Goal: Transaction & Acquisition: Book appointment/travel/reservation

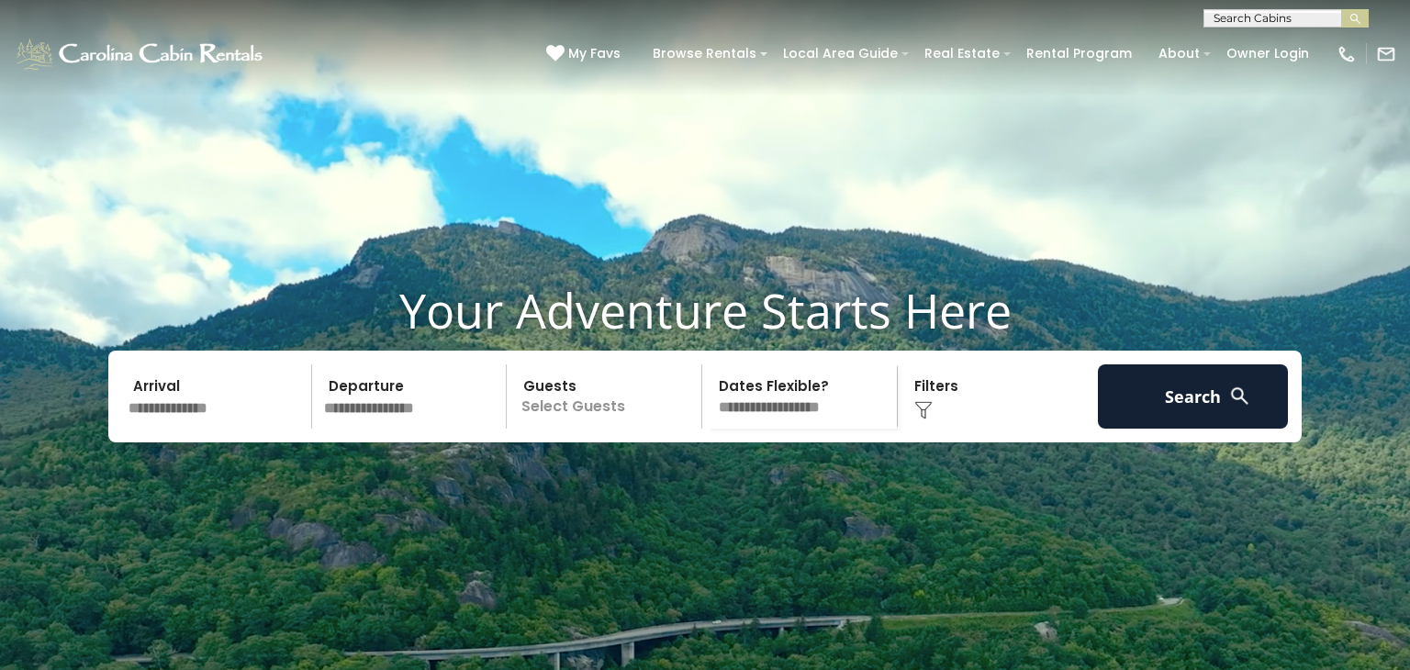
click at [947, 419] on div "Click to Choose" at bounding box center [998, 396] width 190 height 64
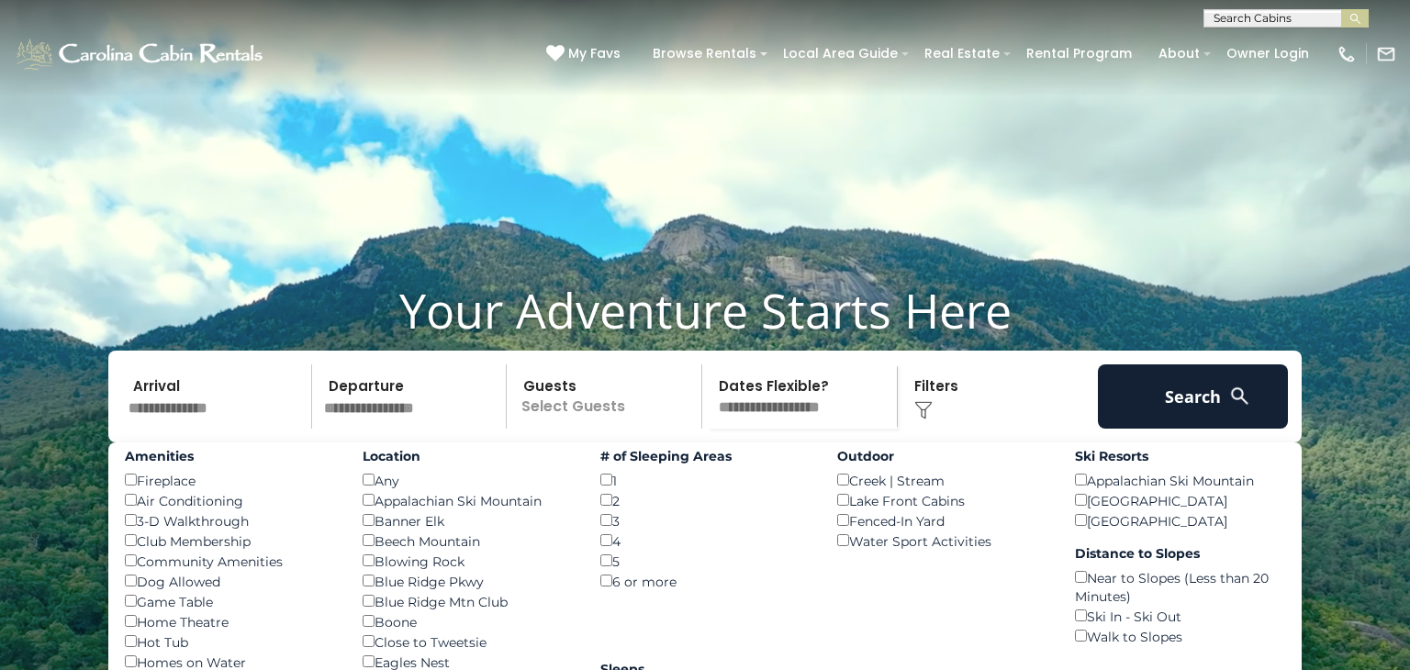
click at [1235, 251] on video at bounding box center [705, 352] width 1410 height 705
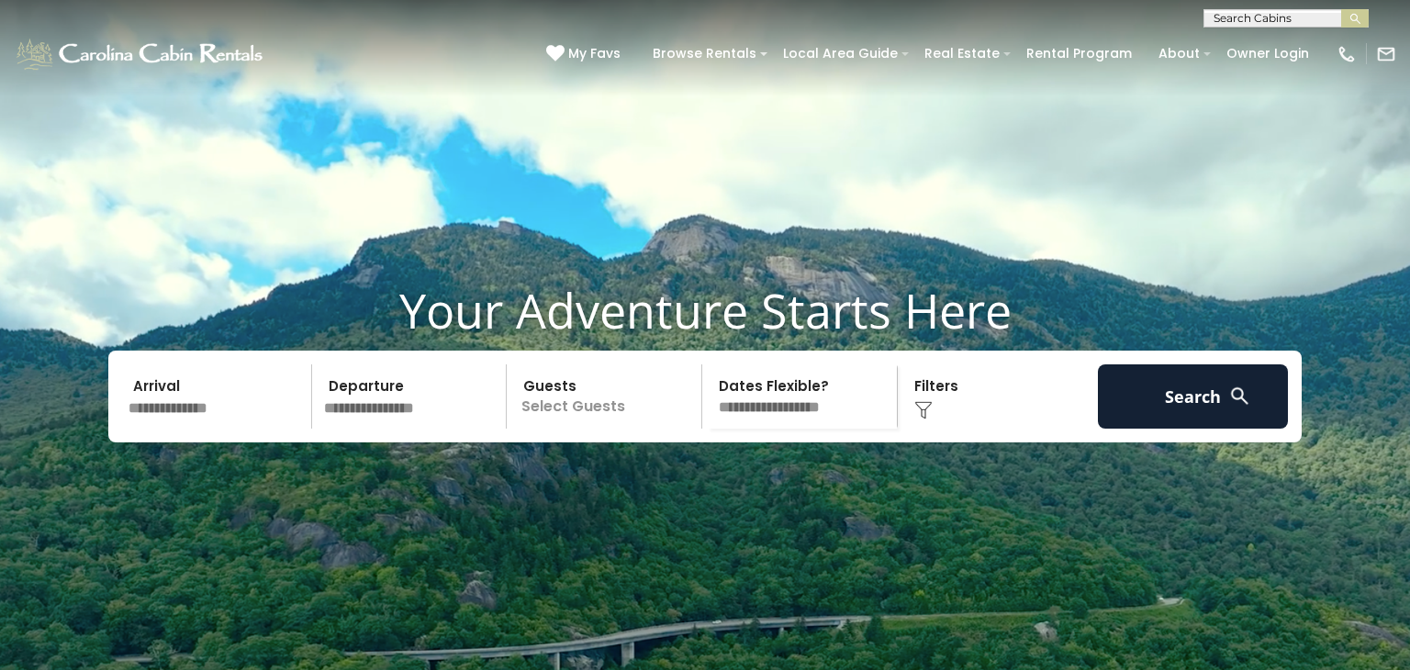
click at [180, 429] on input "text" at bounding box center [217, 396] width 190 height 64
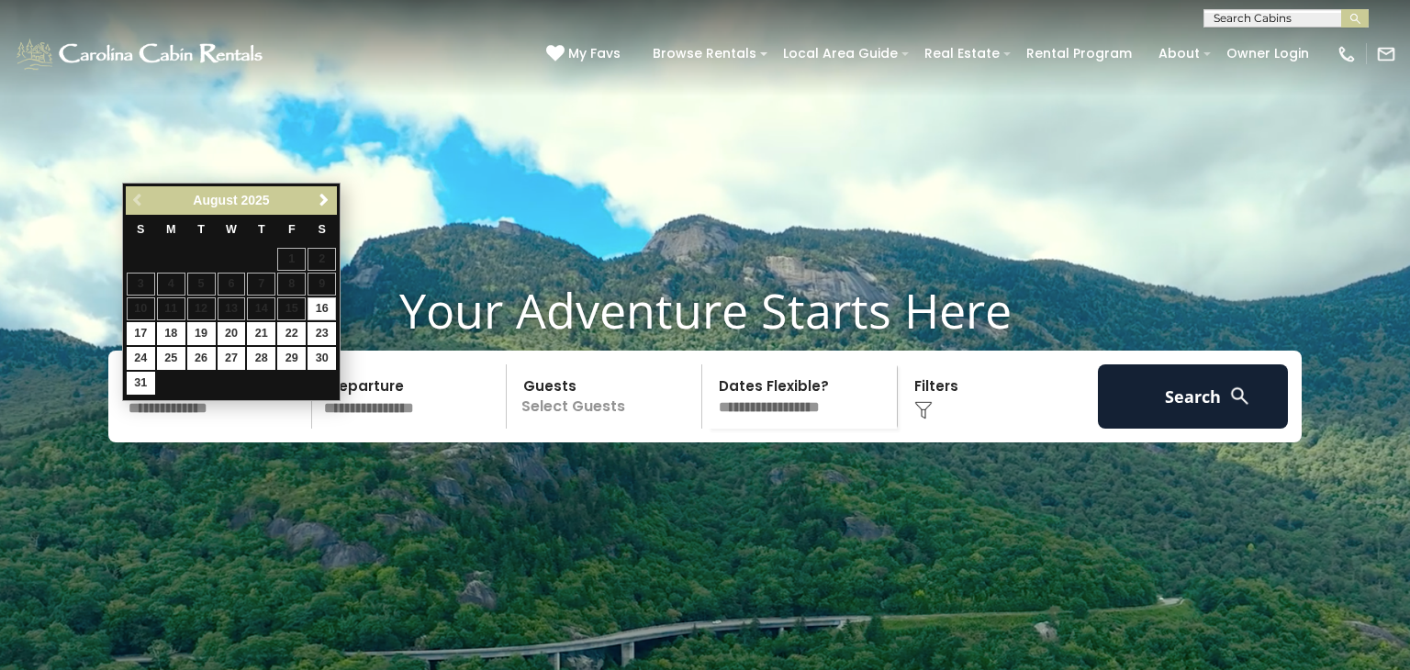
click at [327, 196] on span "Next" at bounding box center [324, 200] width 15 height 15
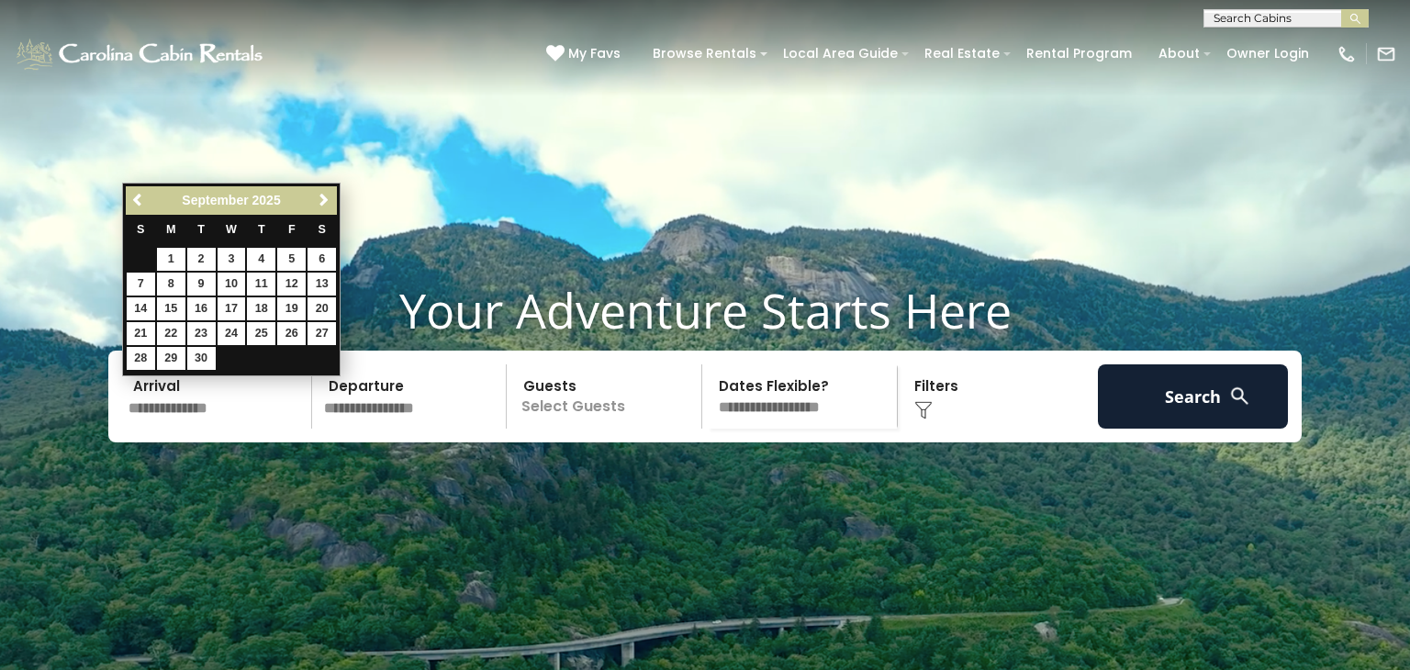
click at [327, 196] on span "Next" at bounding box center [324, 200] width 15 height 15
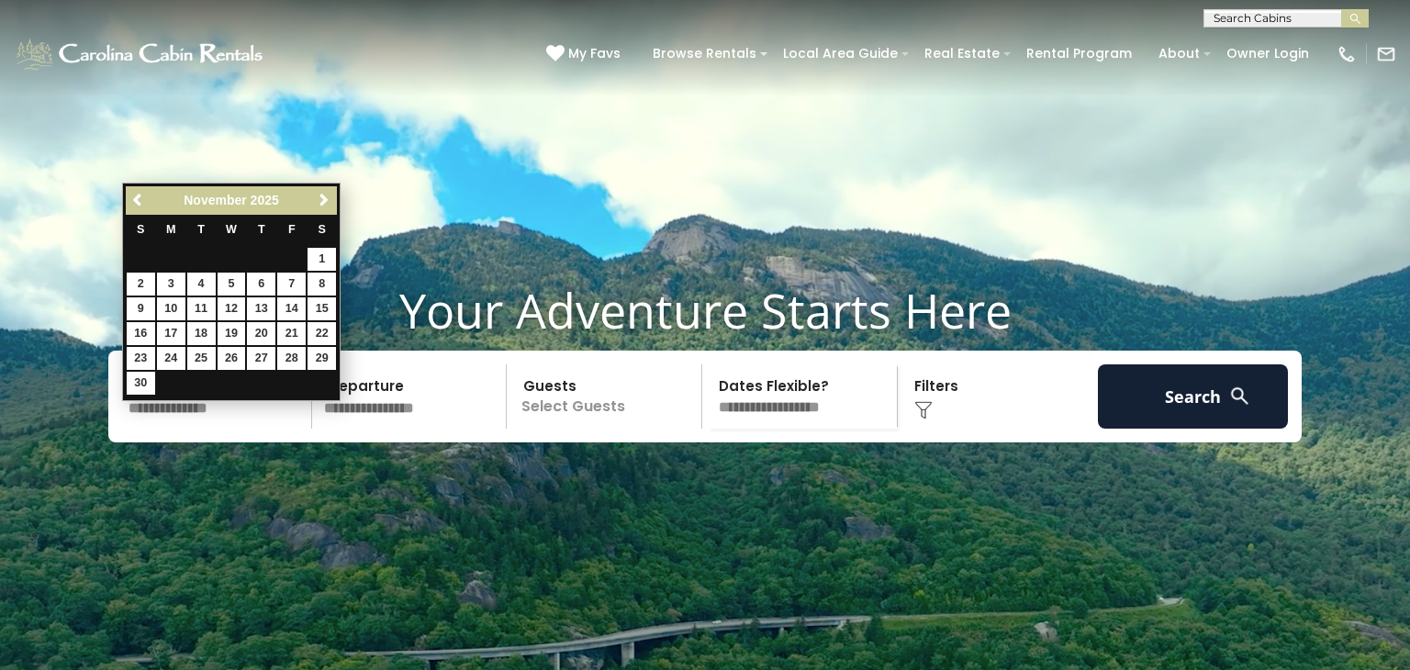
click at [327, 196] on span "Next" at bounding box center [324, 200] width 15 height 15
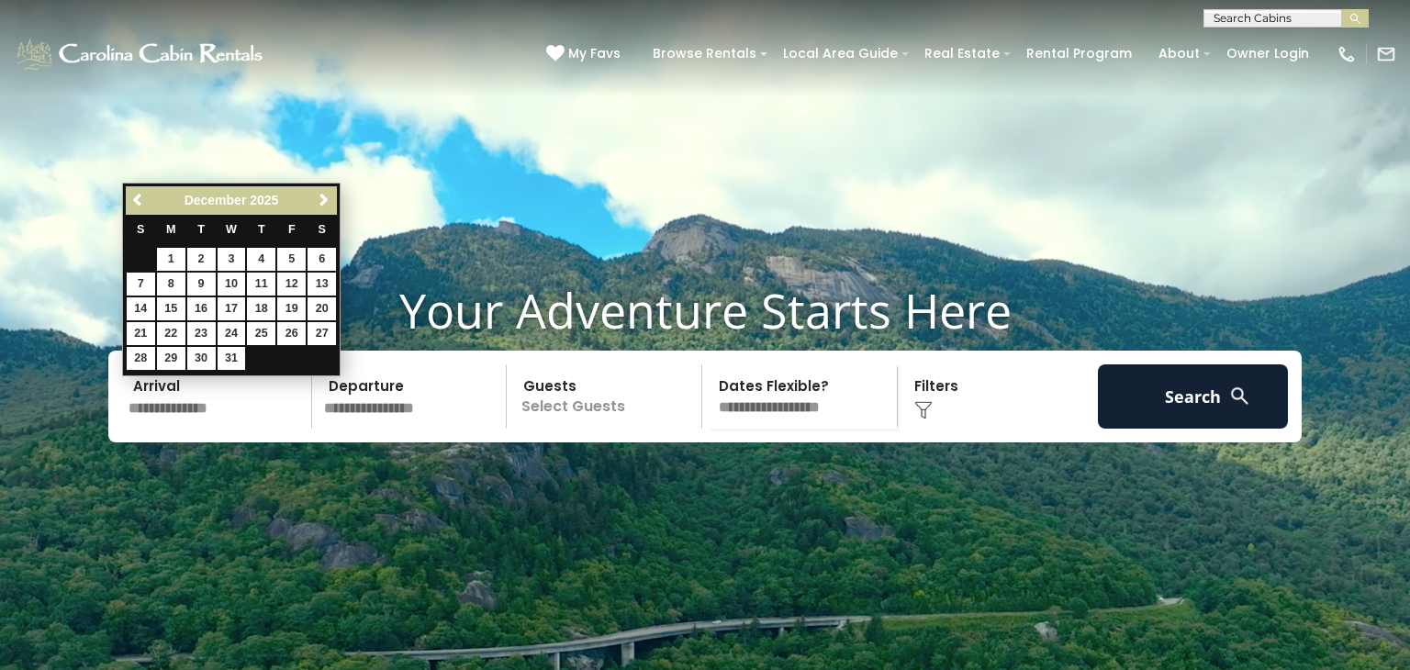
click at [331, 208] on link "Next" at bounding box center [323, 200] width 23 height 23
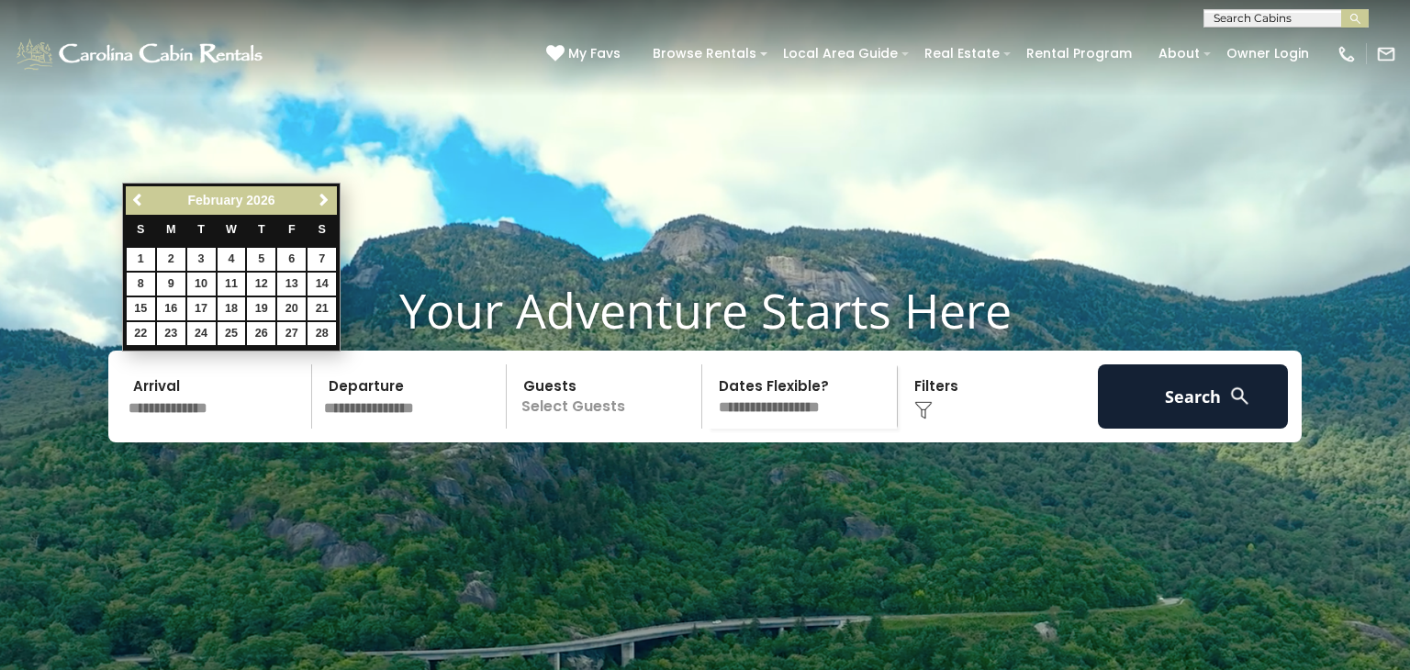
click at [331, 208] on link "Next" at bounding box center [323, 200] width 23 height 23
click at [323, 207] on span "Next" at bounding box center [324, 200] width 15 height 15
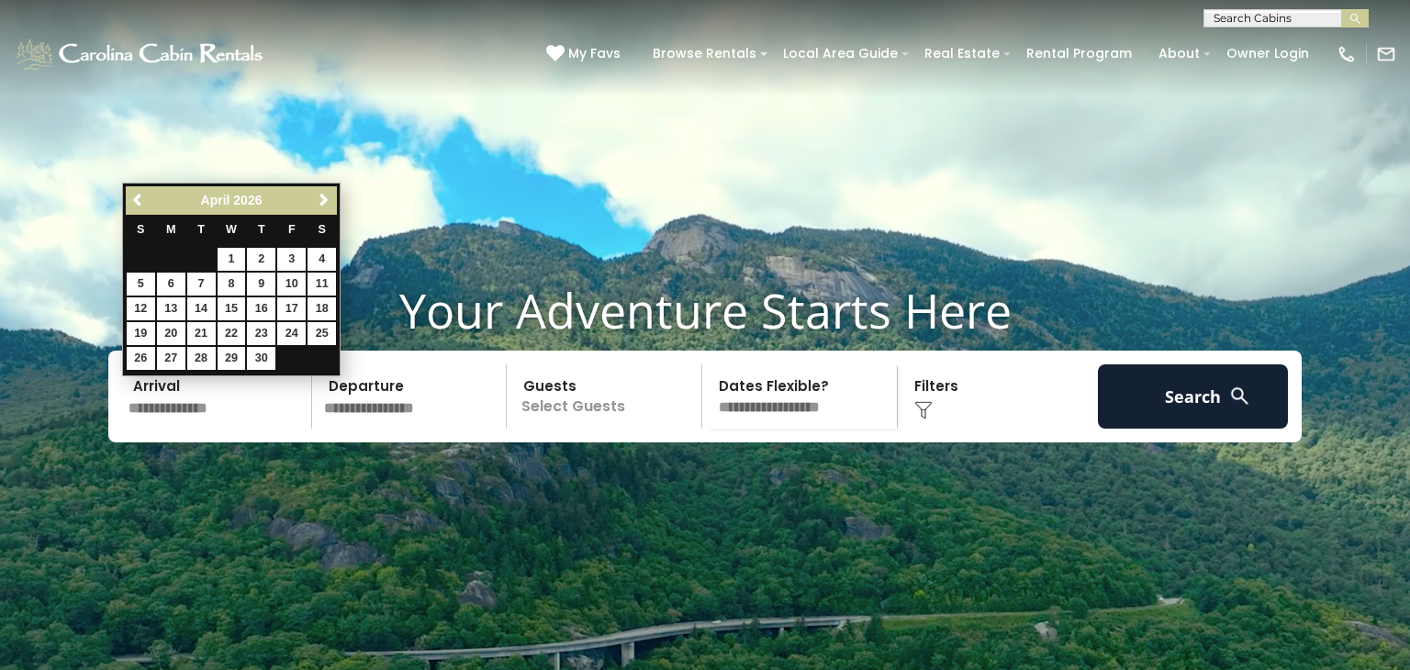
click at [344, 211] on video at bounding box center [705, 352] width 1410 height 705
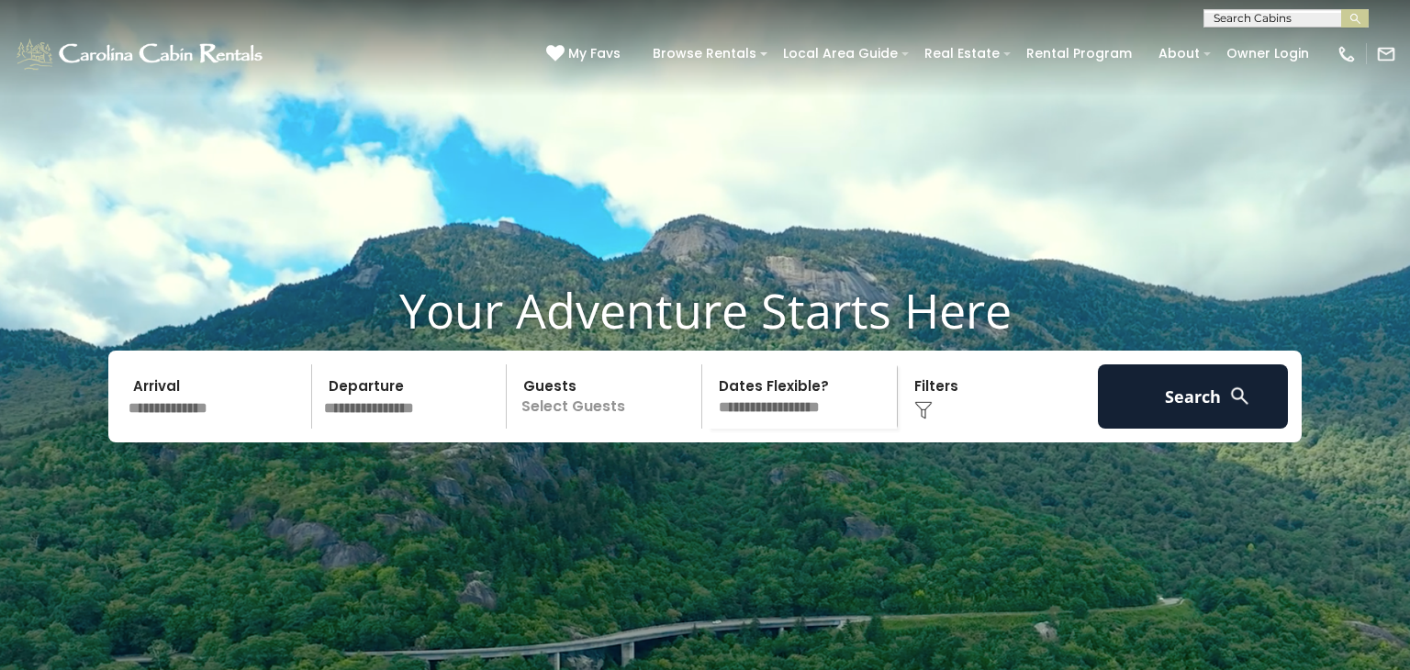
click at [286, 199] on video at bounding box center [705, 352] width 1410 height 705
click at [208, 429] on input "text" at bounding box center [217, 396] width 190 height 64
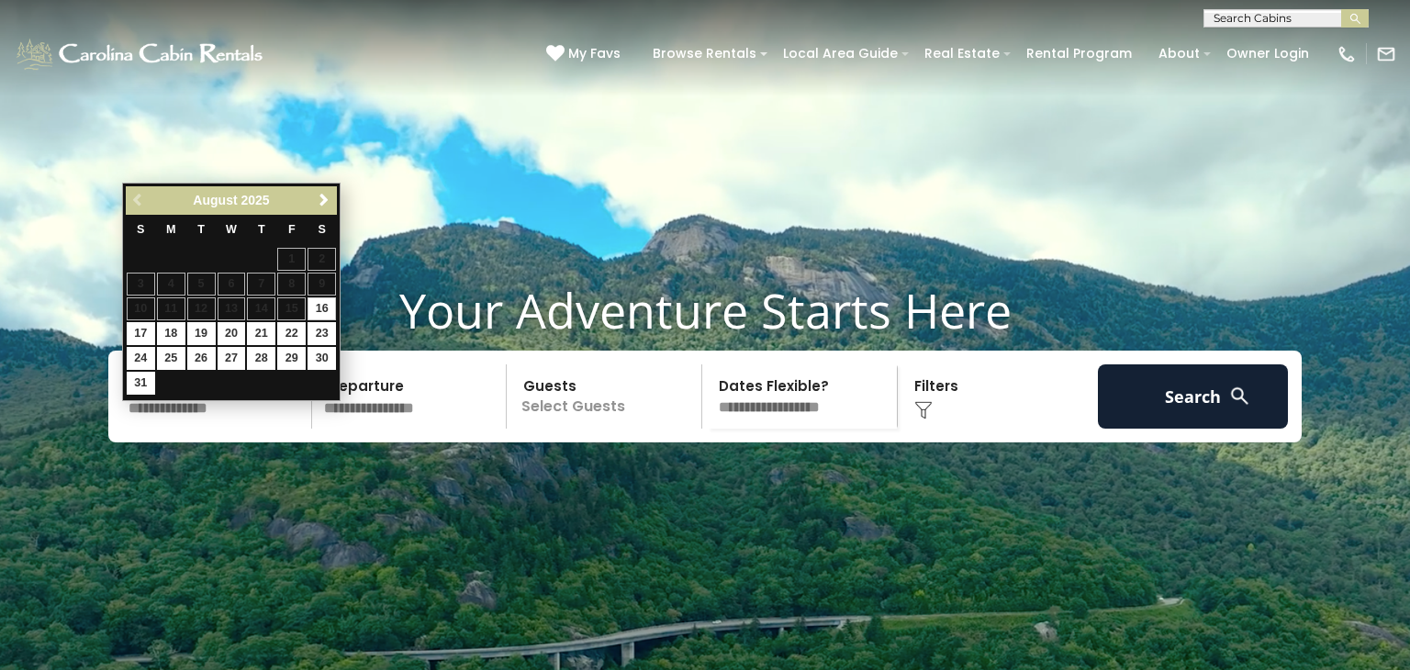
click at [331, 211] on link "Next" at bounding box center [323, 200] width 23 height 23
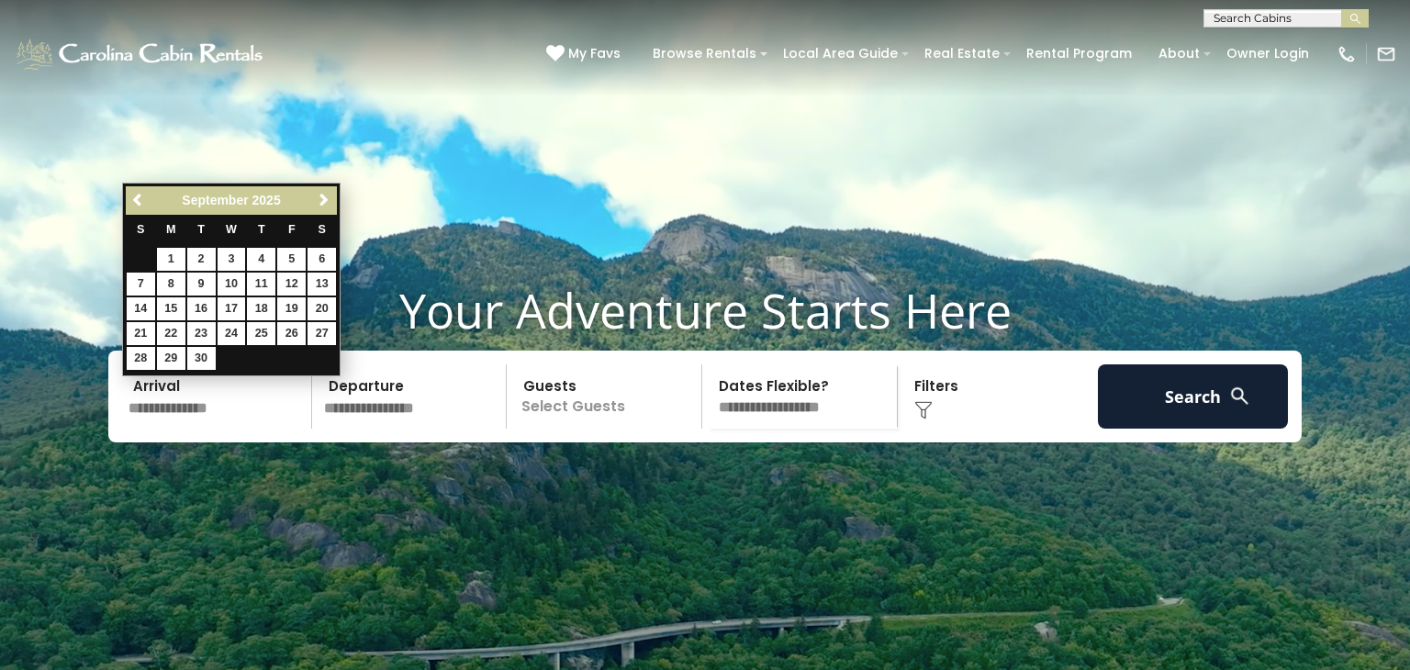
click at [331, 211] on link "Next" at bounding box center [323, 200] width 23 height 23
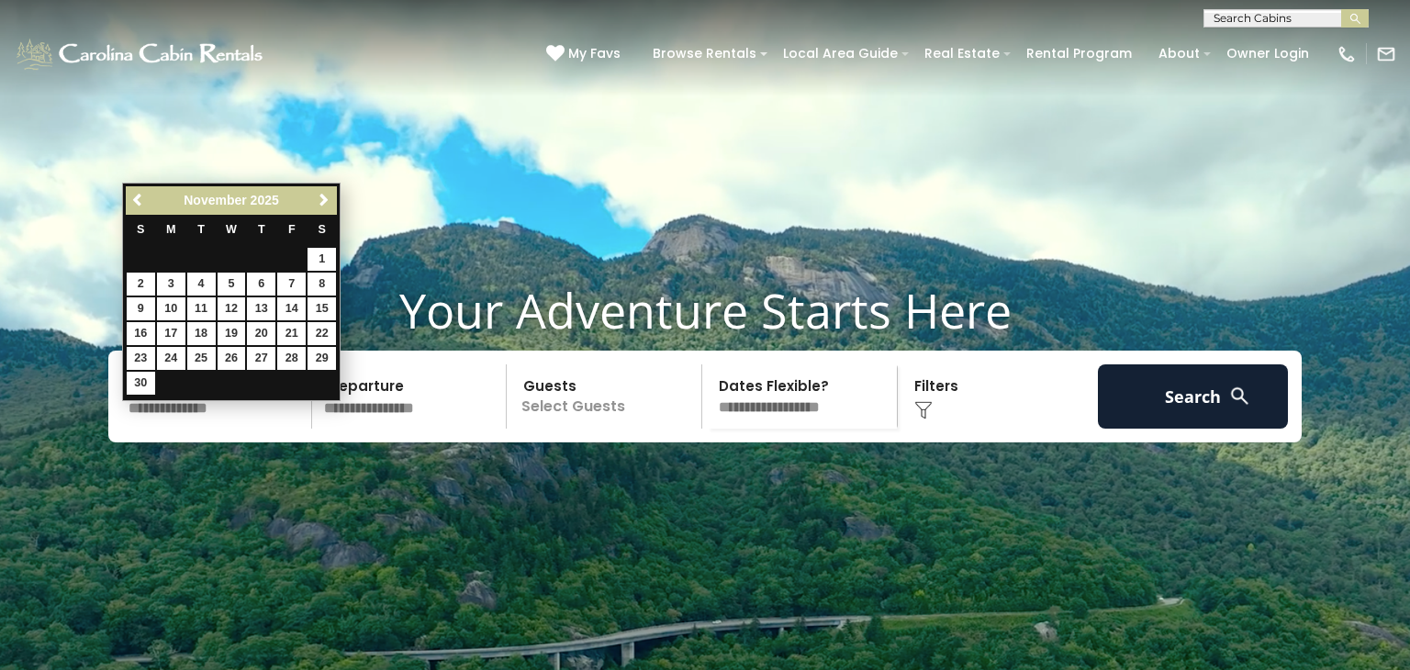
click at [331, 211] on link "Next" at bounding box center [323, 200] width 23 height 23
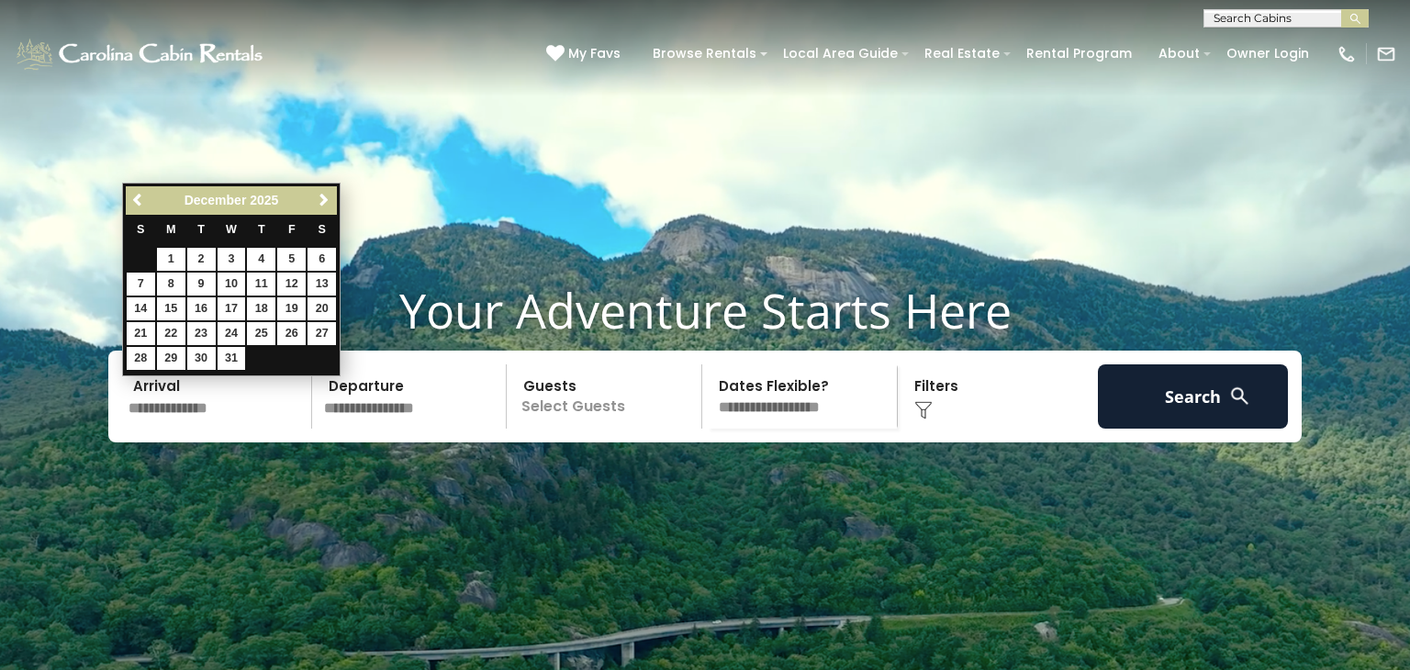
click at [331, 211] on link "Next" at bounding box center [323, 200] width 23 height 23
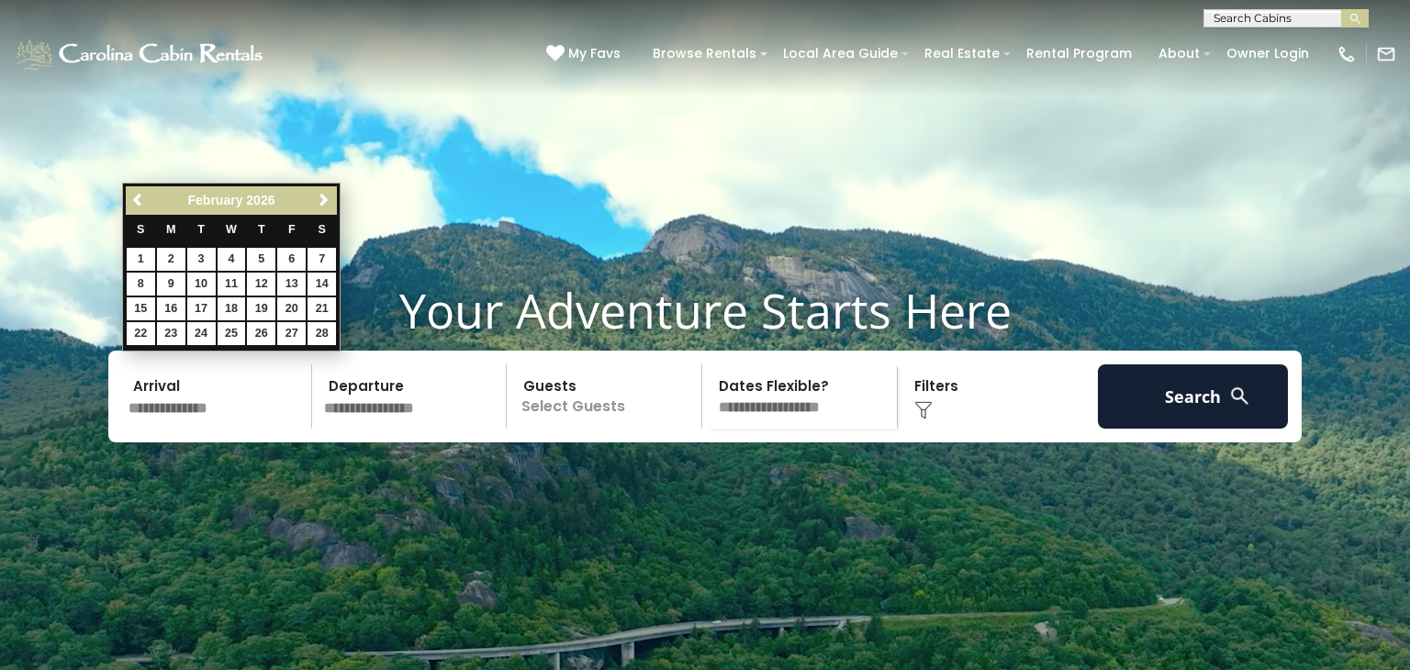
click at [331, 211] on link "Next" at bounding box center [323, 200] width 23 height 23
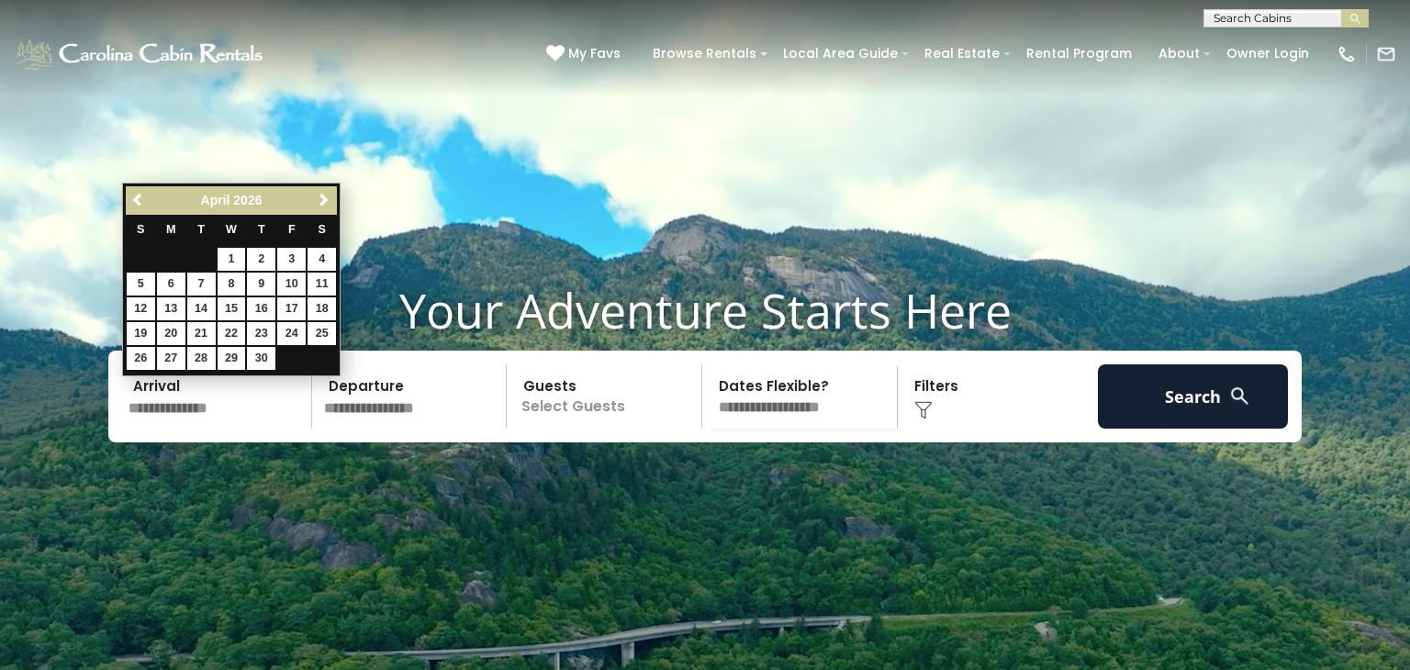
click at [331, 211] on link "Next" at bounding box center [323, 200] width 23 height 23
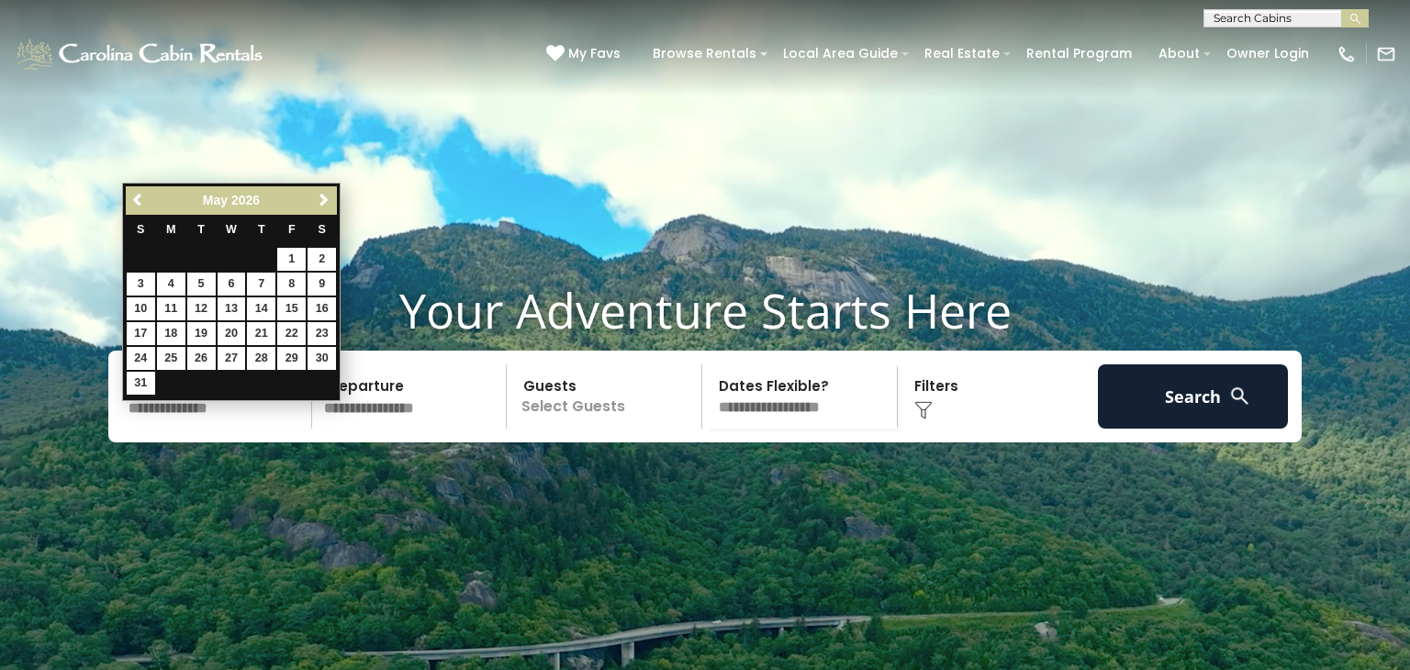
click at [331, 211] on link "Next" at bounding box center [323, 200] width 23 height 23
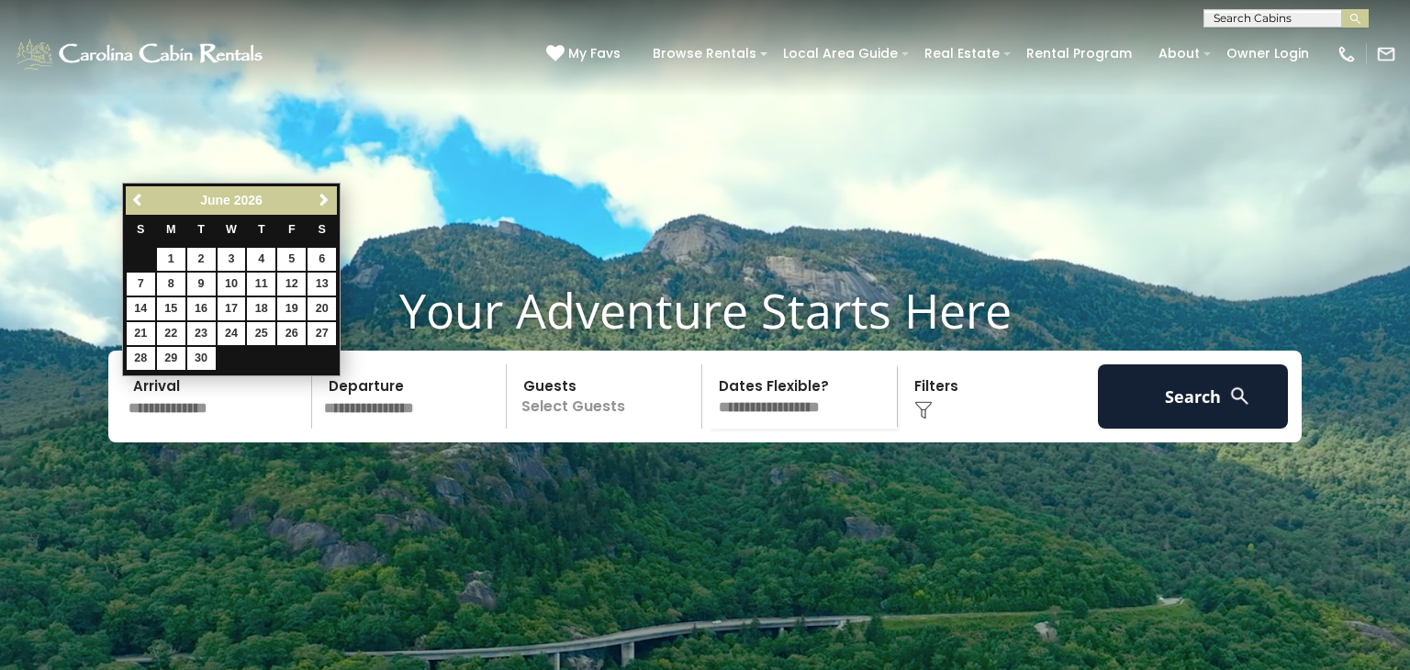
click at [330, 222] on th "S" at bounding box center [322, 231] width 30 height 33
click at [340, 206] on div "Previous Next June 2026 S M T W T F S 1 2 3 4 5 6 7 8 9 10 11 12 13 14 15 16 17…" at bounding box center [231, 280] width 219 height 194
click at [330, 201] on span "Next" at bounding box center [324, 200] width 15 height 15
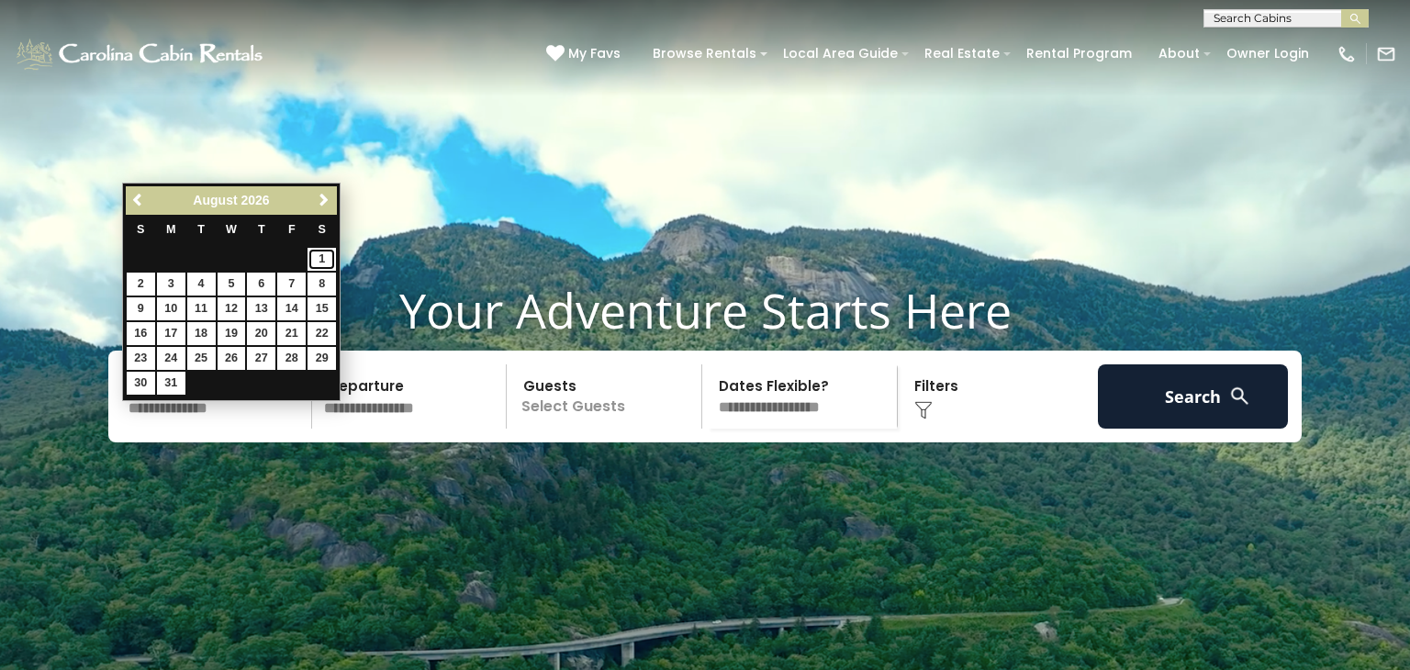
click at [329, 261] on link "1" at bounding box center [322, 259] width 28 height 23
type input "******"
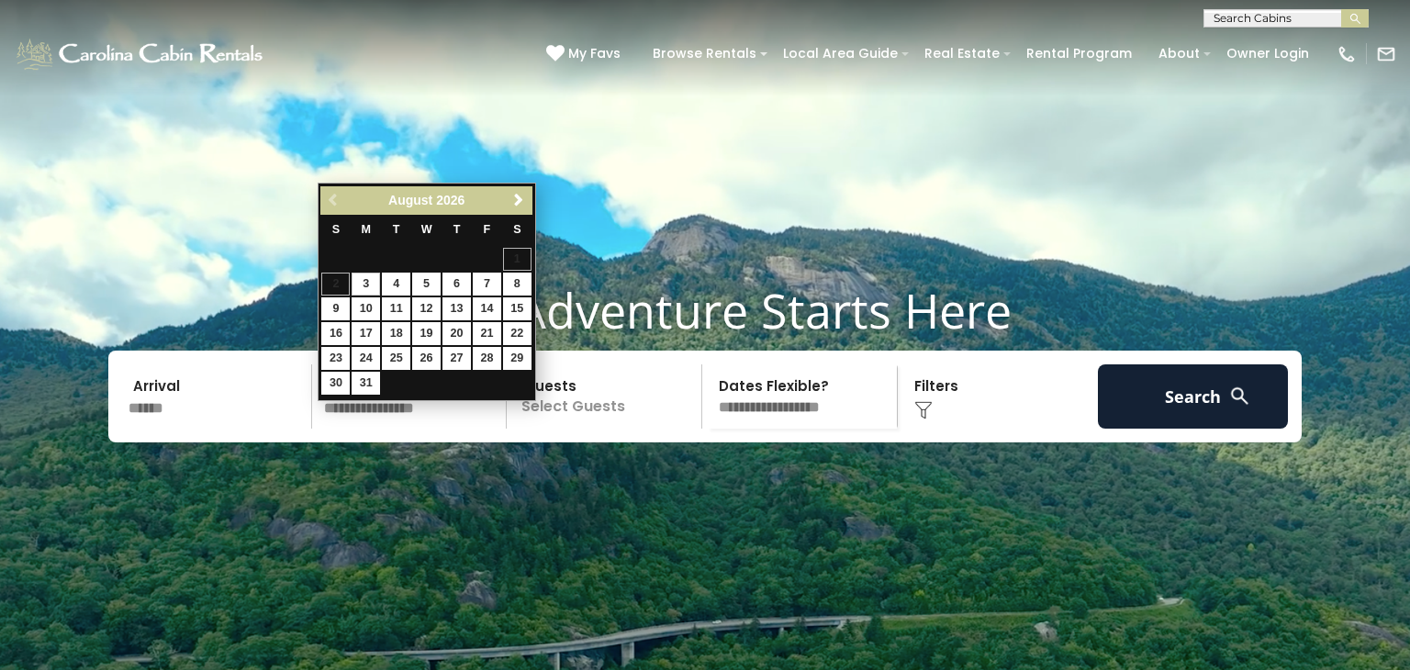
click at [429, 429] on input "text" at bounding box center [413, 396] width 190 height 64
click at [367, 385] on link "31" at bounding box center [366, 383] width 28 height 23
type input "*******"
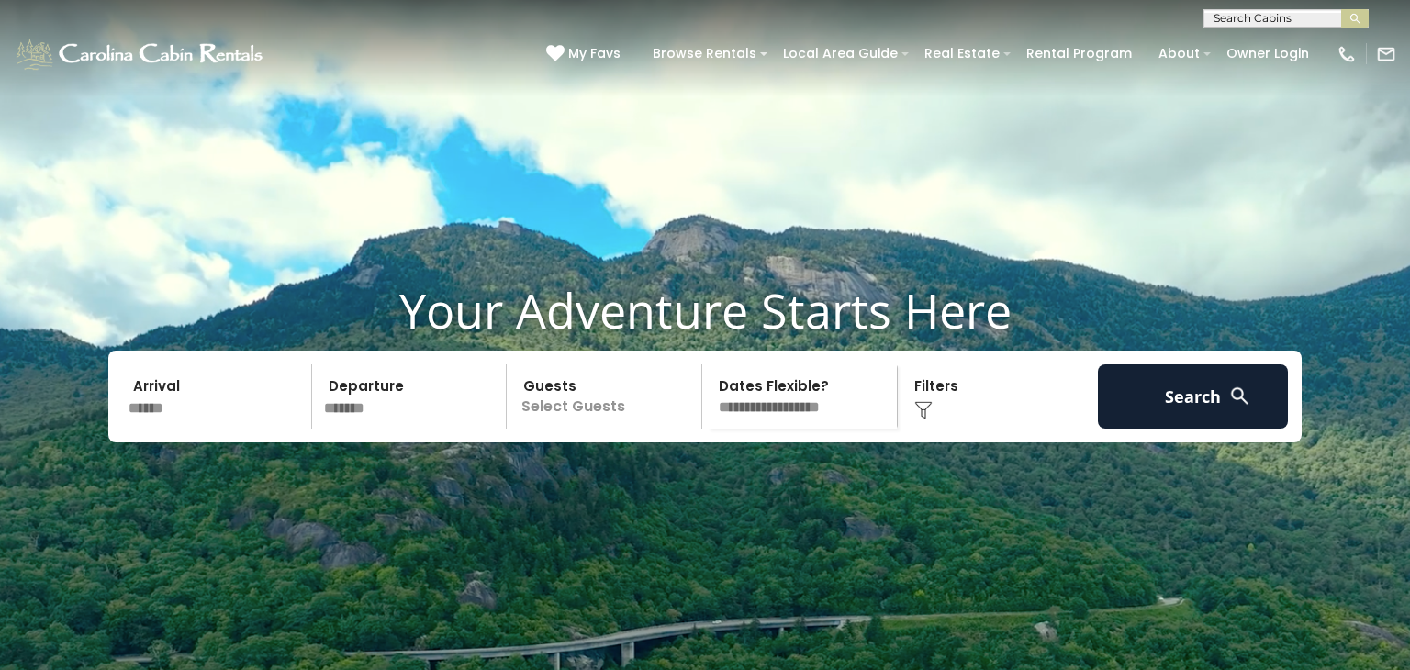
click at [588, 428] on p "Select Guests" at bounding box center [606, 396] width 189 height 64
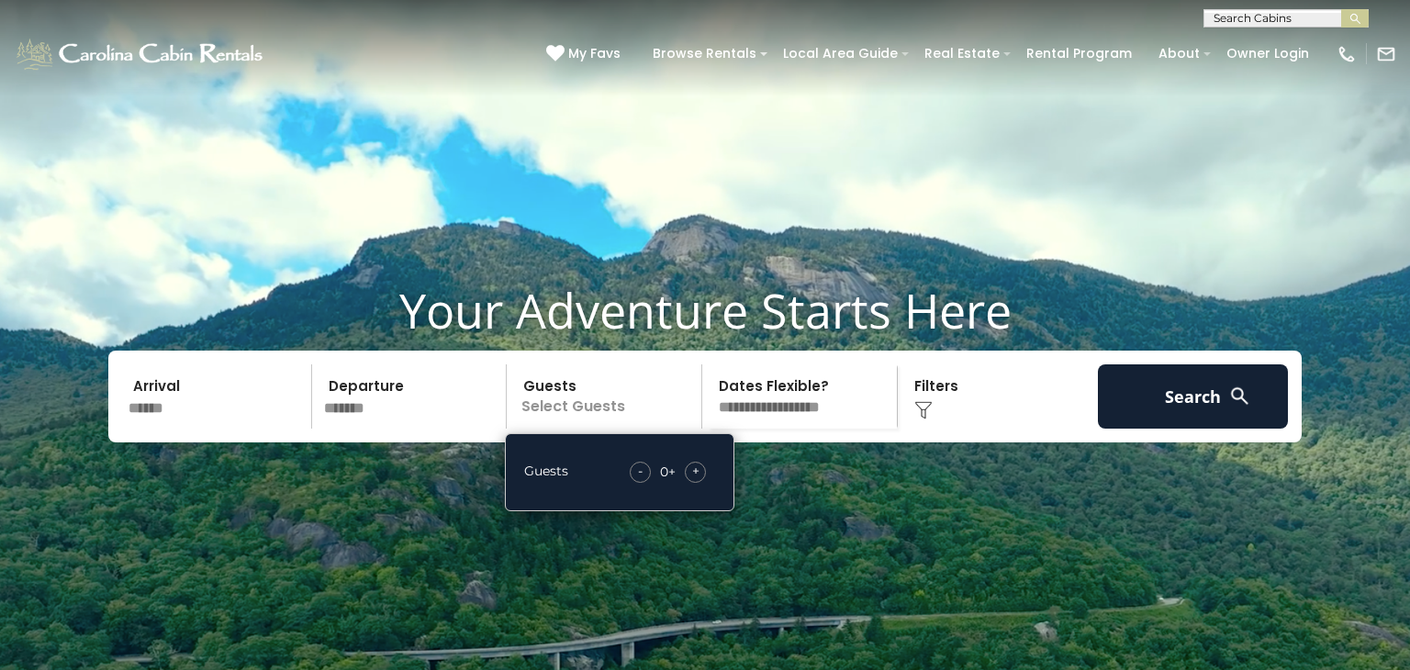
click at [695, 480] on span "+" at bounding box center [695, 471] width 7 height 18
click at [792, 429] on select "**********" at bounding box center [802, 396] width 189 height 64
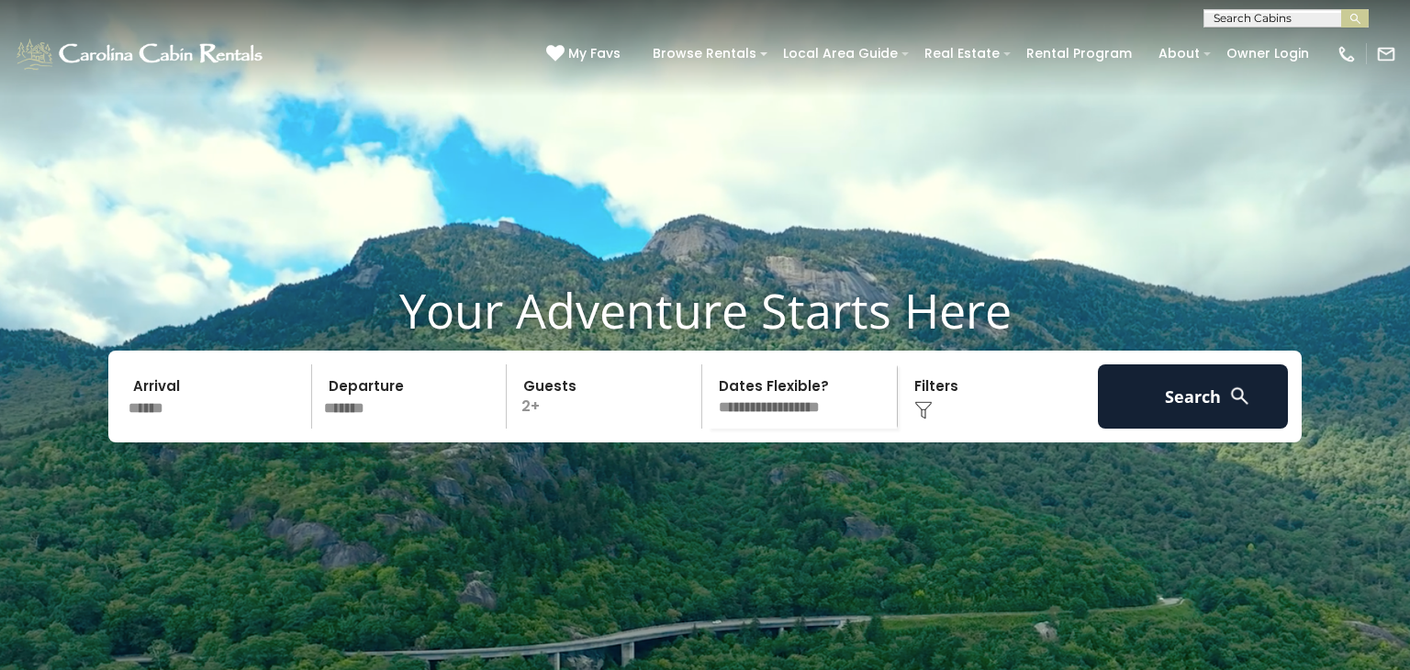
select select "*"
click at [708, 399] on select "**********" at bounding box center [802, 396] width 189 height 64
click at [948, 424] on div "Click to Choose" at bounding box center [998, 396] width 190 height 64
click at [927, 429] on div "Click to Choose" at bounding box center [998, 396] width 190 height 64
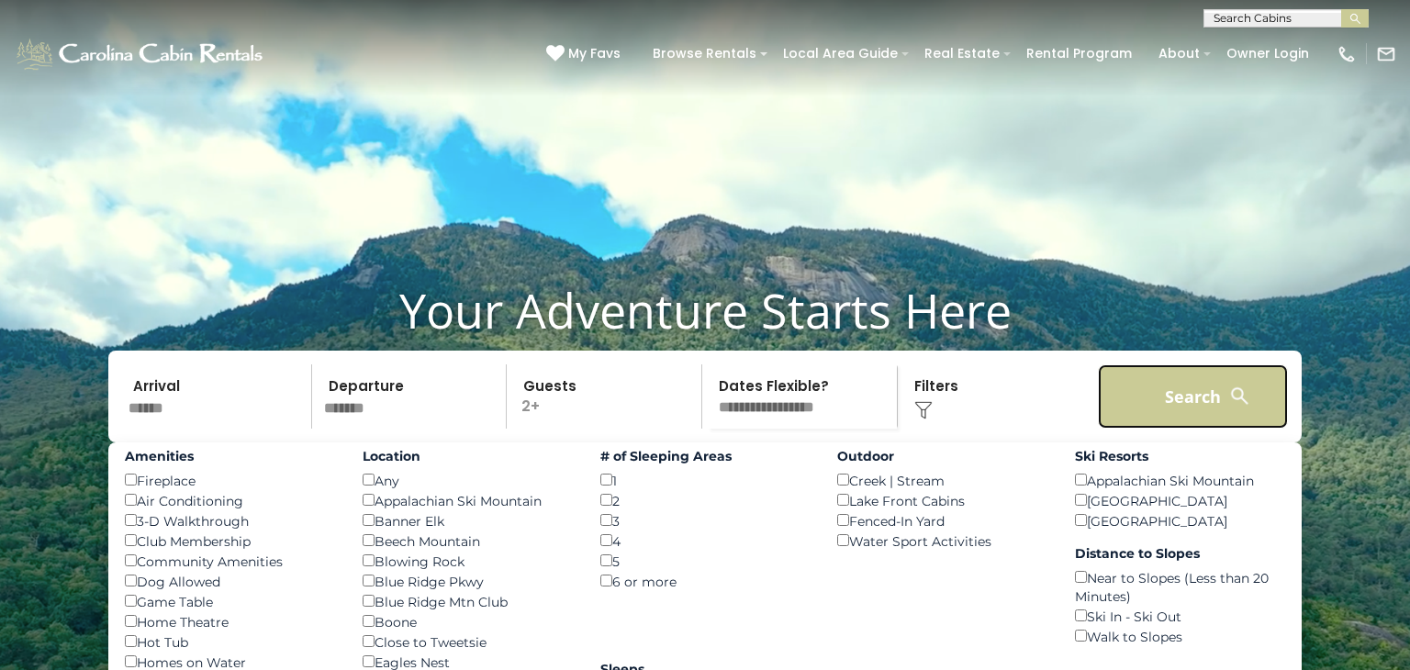
click at [1175, 429] on button "Search" at bounding box center [1193, 396] width 190 height 64
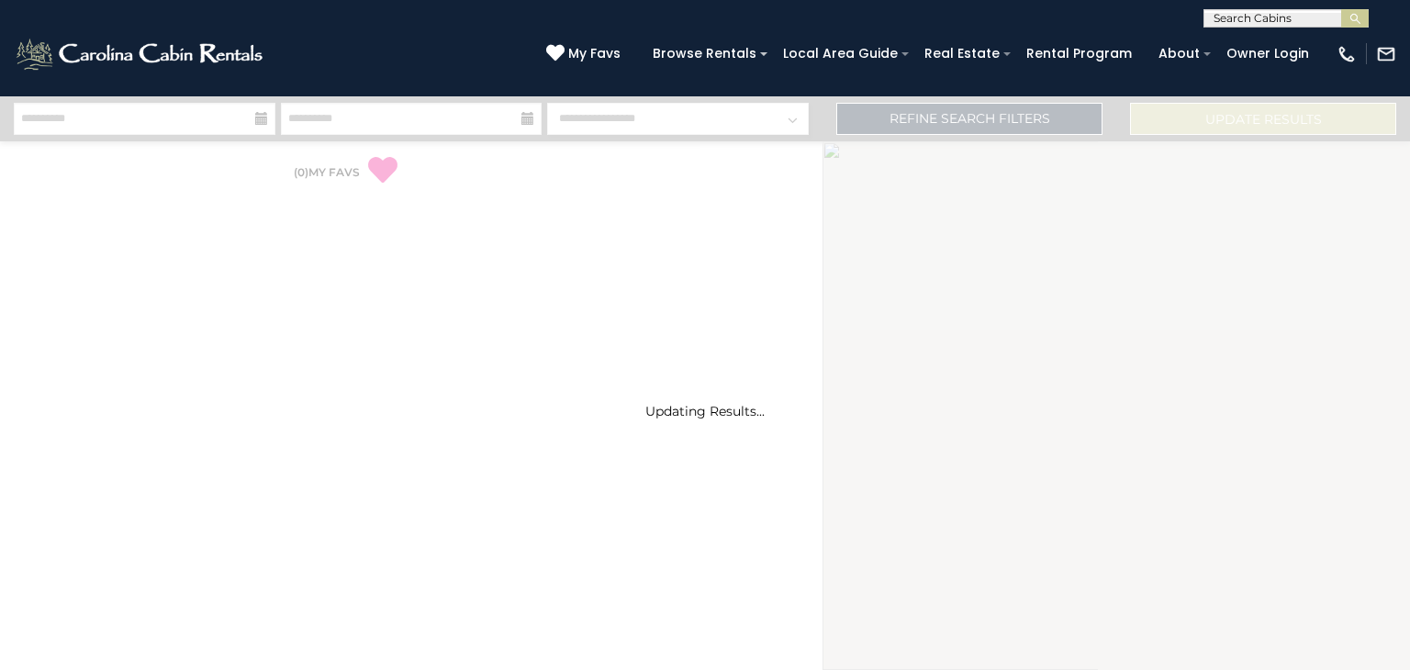
select select "*"
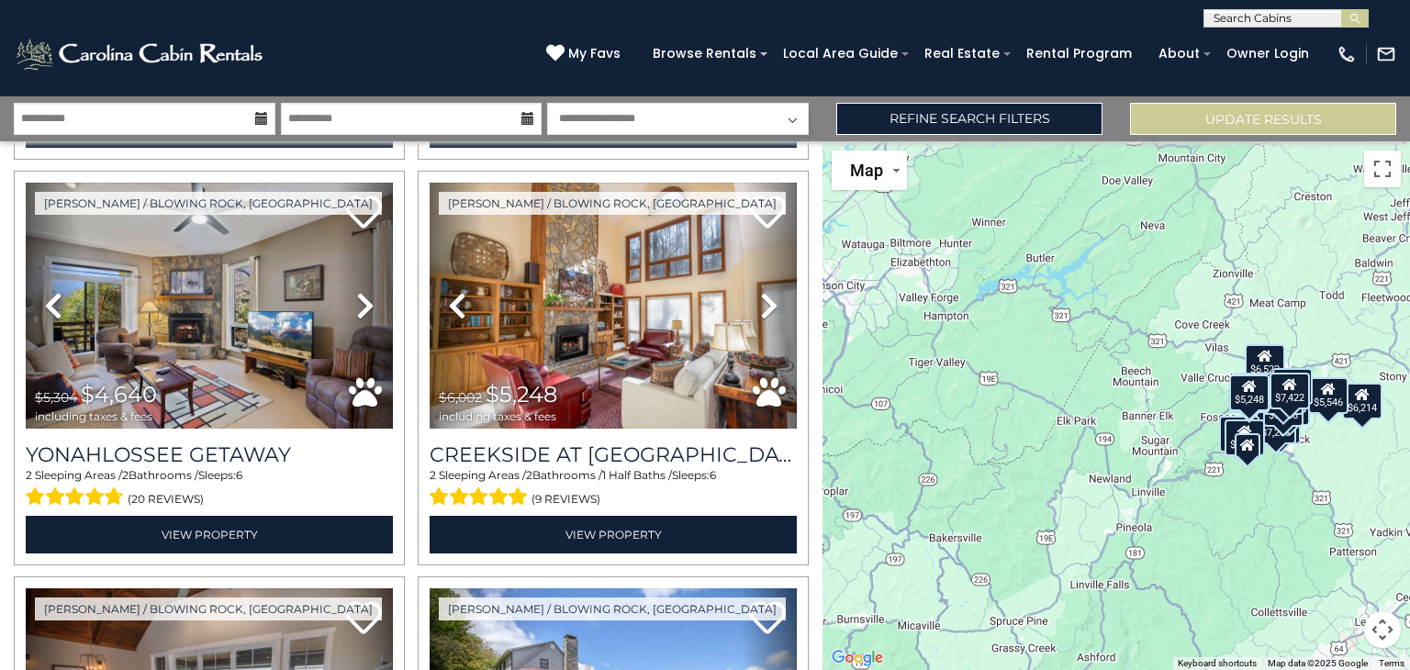
scroll to position [2467, 0]
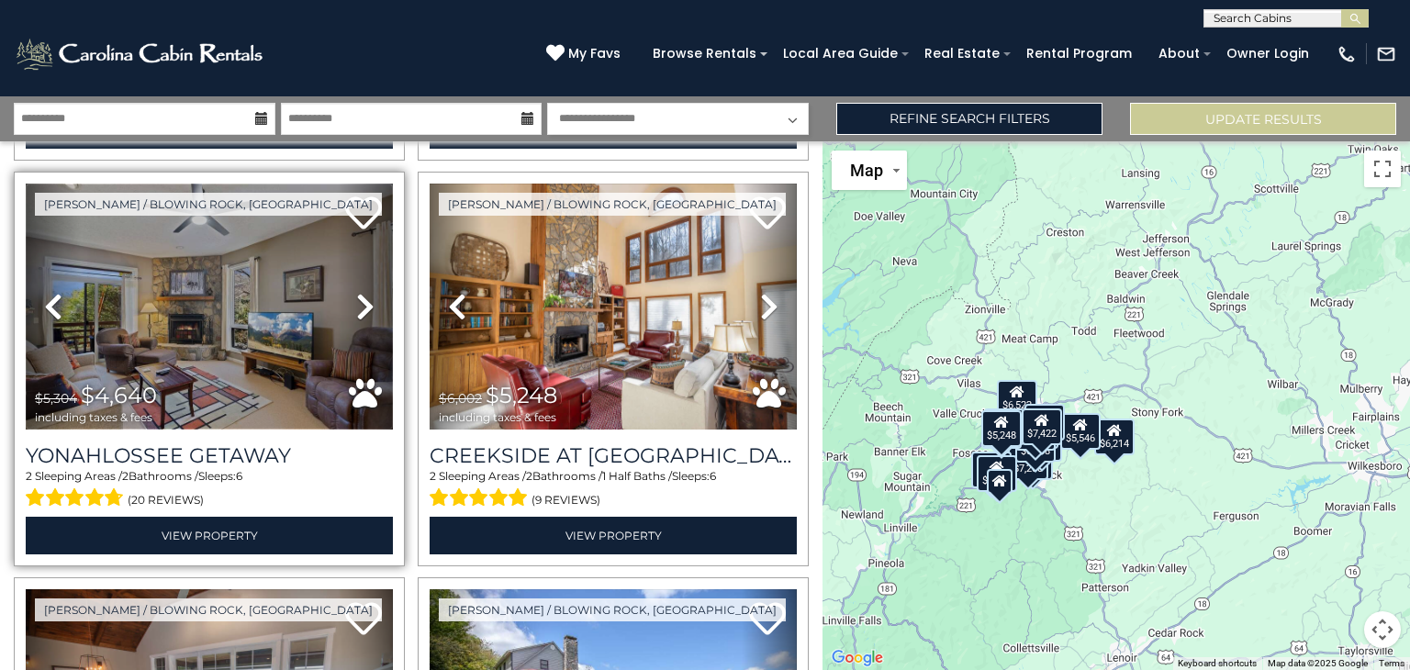
click at [189, 312] on img at bounding box center [209, 307] width 367 height 246
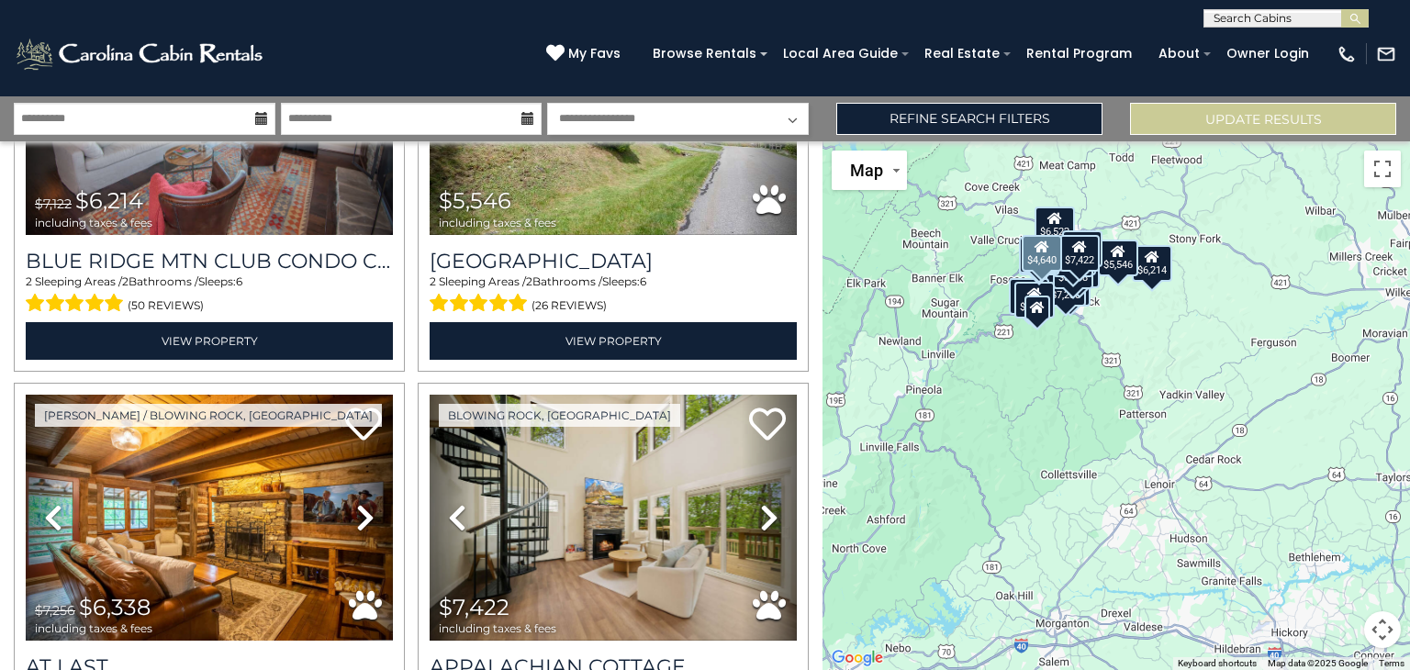
scroll to position [3065, 0]
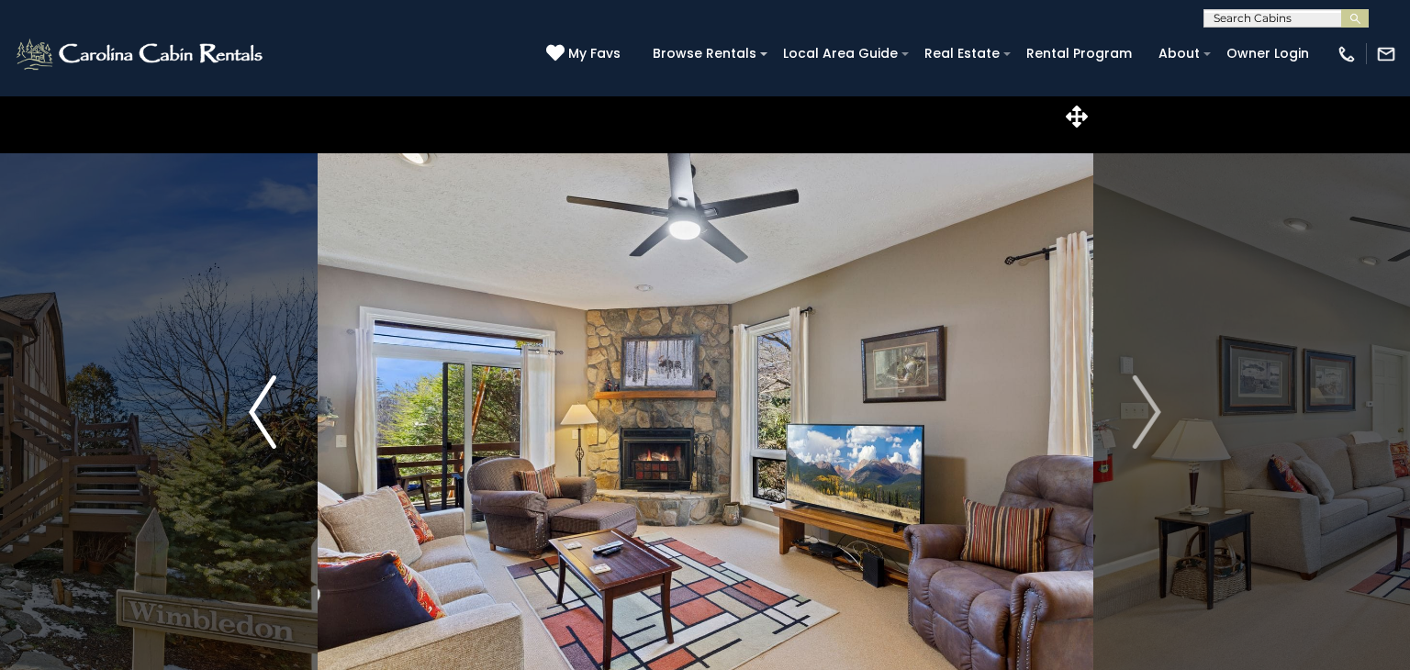
click at [268, 420] on img "Previous" at bounding box center [263, 411] width 28 height 73
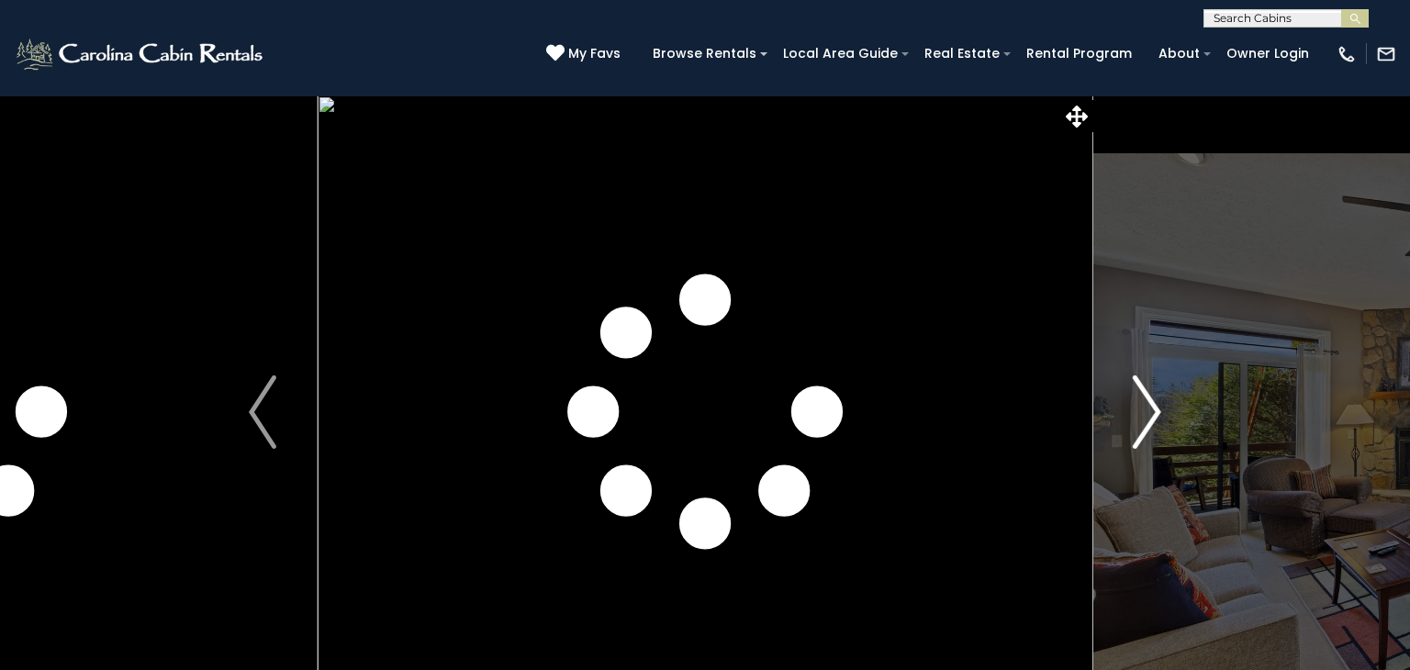
click at [1172, 416] on button "Next" at bounding box center [1147, 411] width 109 height 633
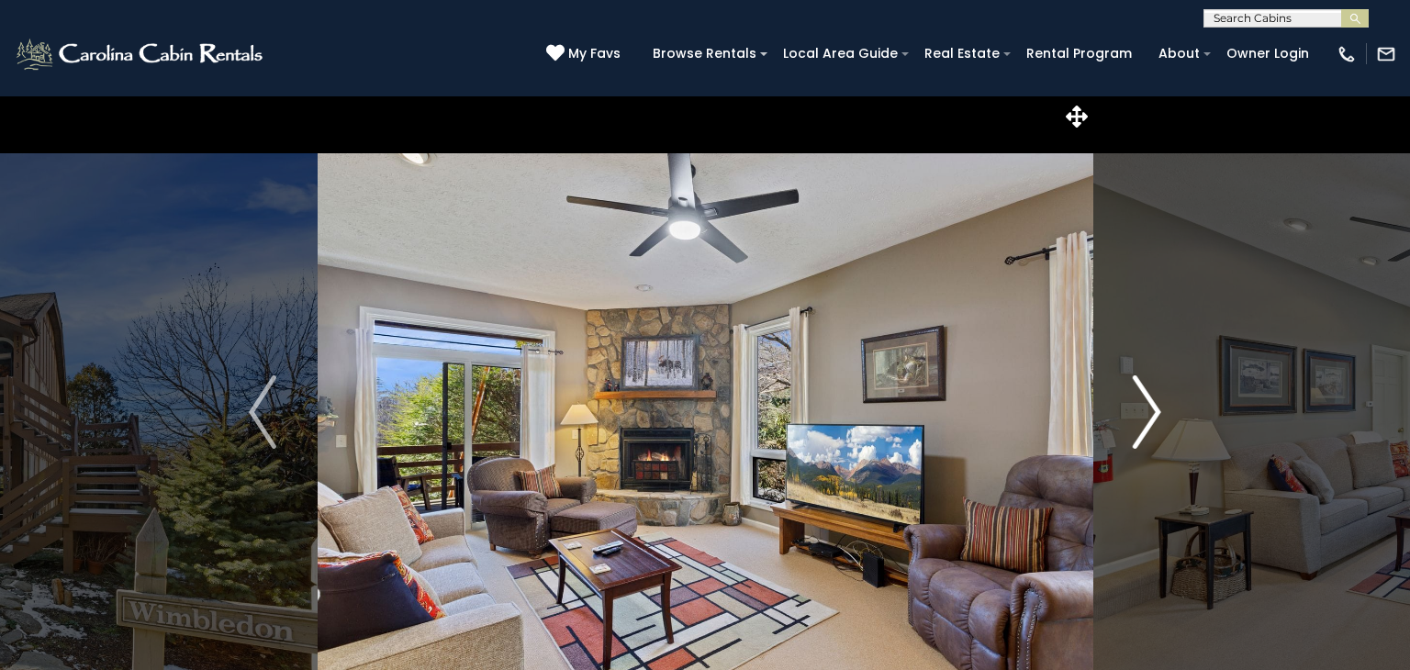
click at [1160, 419] on img "Next" at bounding box center [1148, 411] width 28 height 73
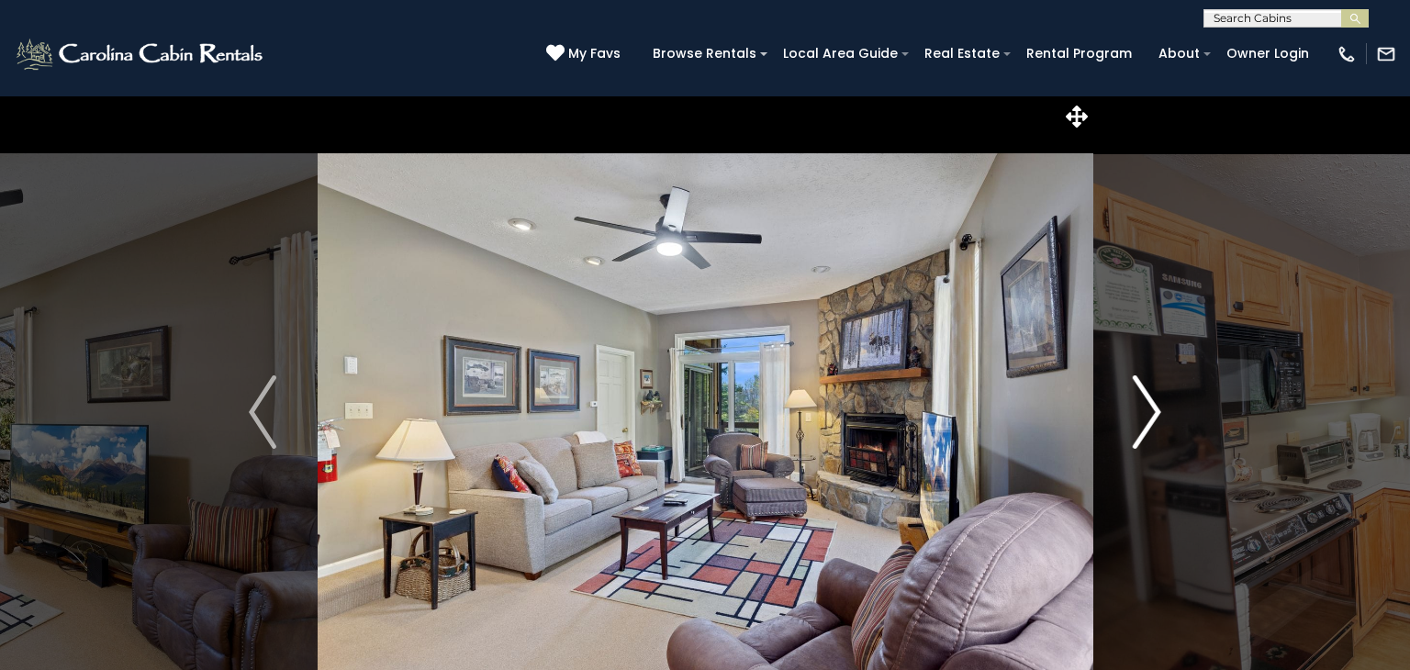
click at [1160, 419] on img "Next" at bounding box center [1148, 411] width 28 height 73
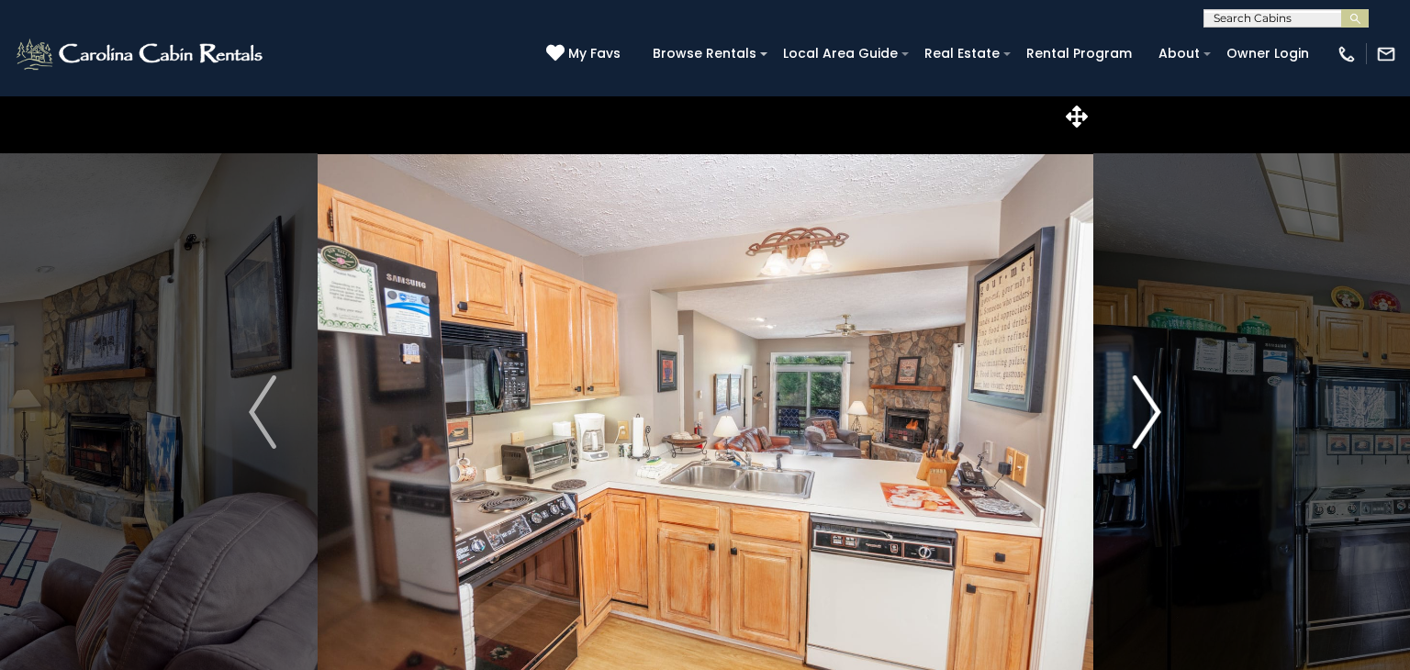
click at [1160, 419] on img "Next" at bounding box center [1148, 411] width 28 height 73
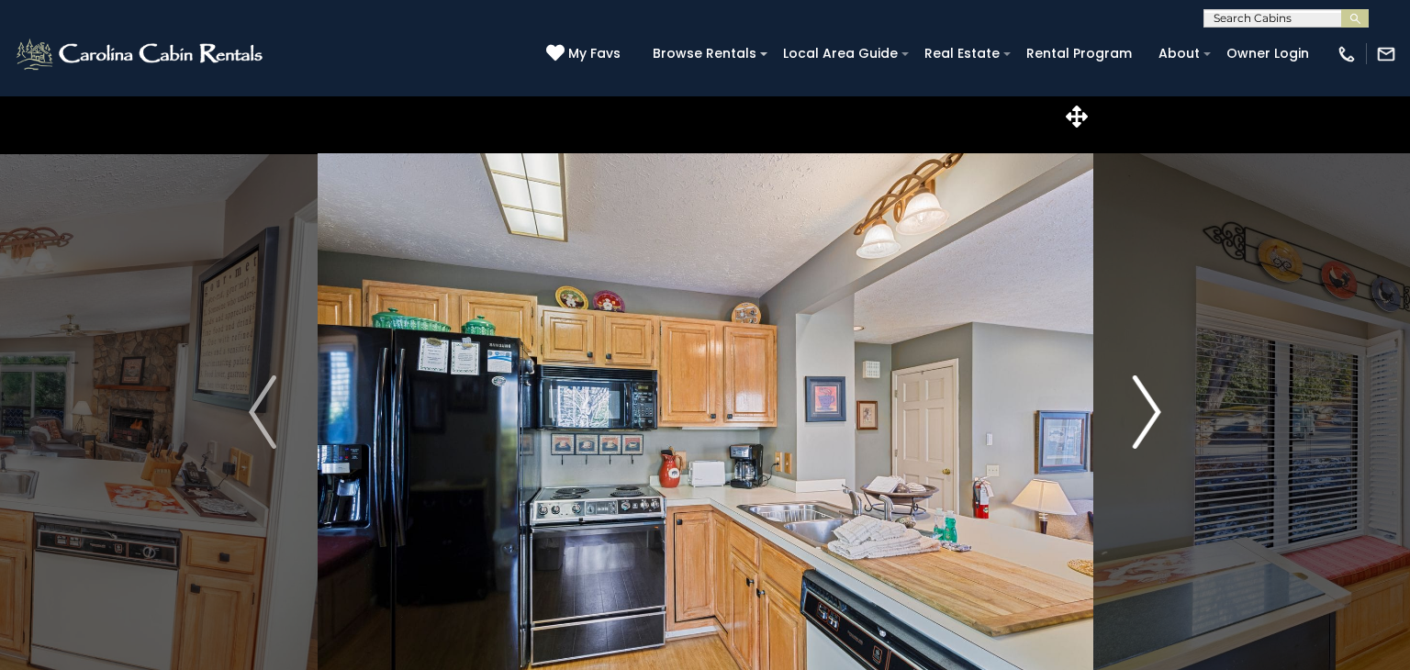
click at [1160, 419] on img "Next" at bounding box center [1148, 411] width 28 height 73
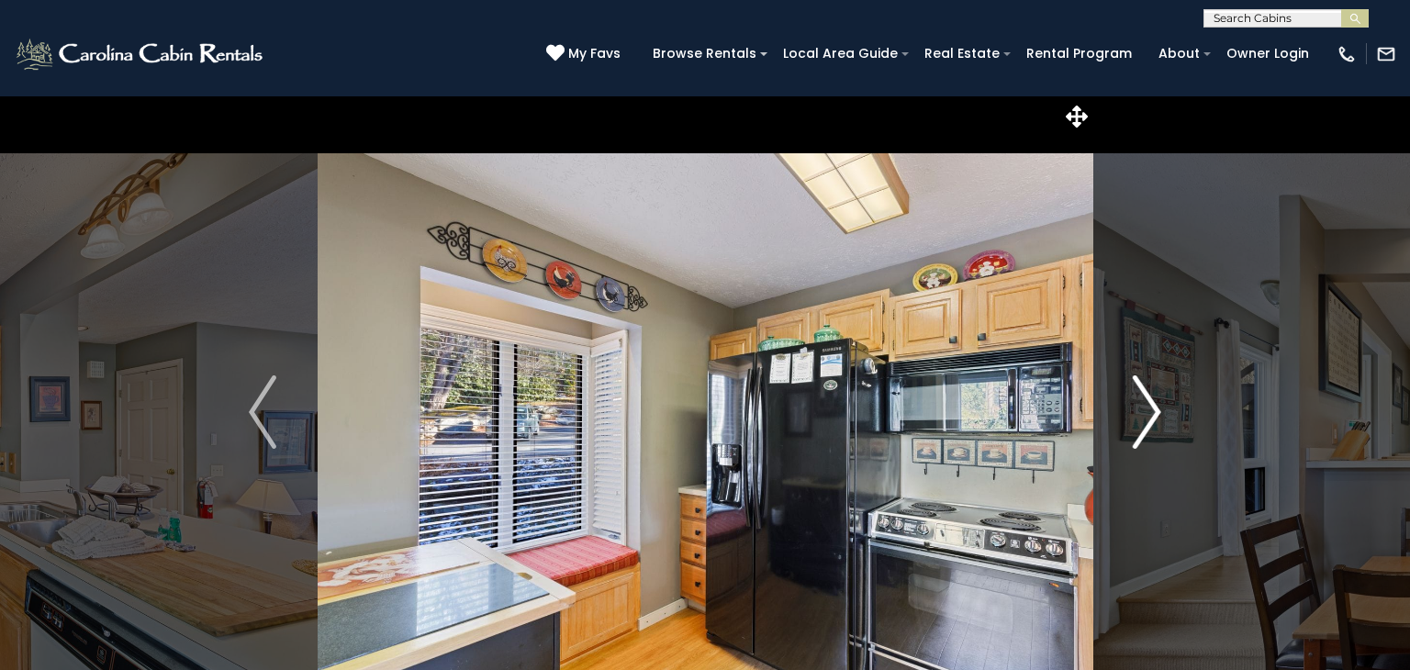
click at [1160, 419] on img "Next" at bounding box center [1148, 411] width 28 height 73
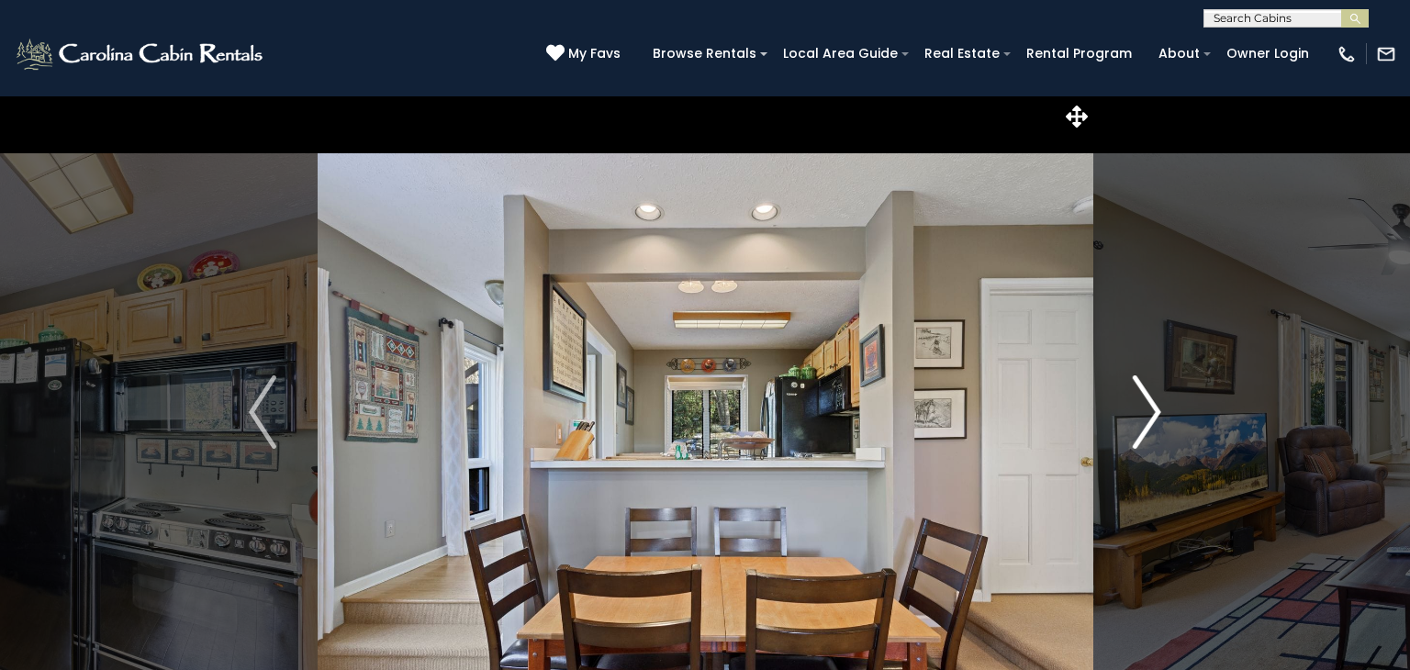
click at [1160, 419] on img "Next" at bounding box center [1148, 411] width 28 height 73
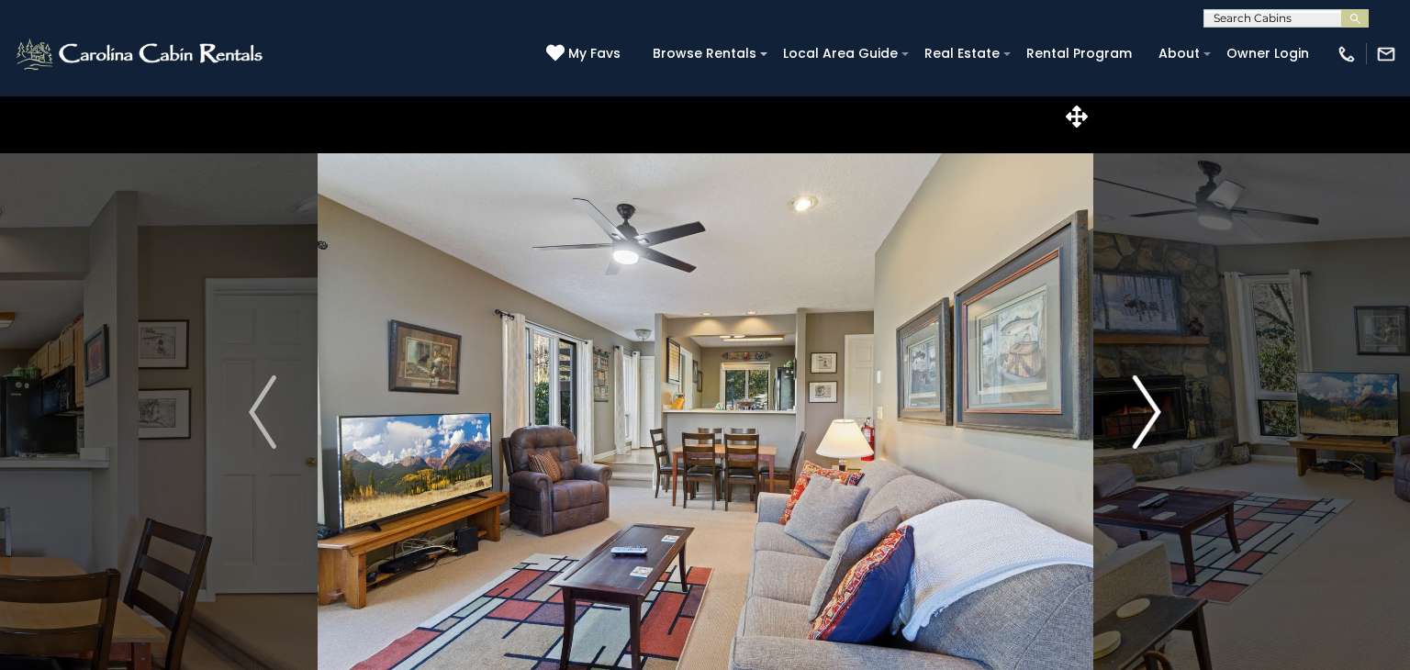
click at [1160, 419] on img "Next" at bounding box center [1148, 411] width 28 height 73
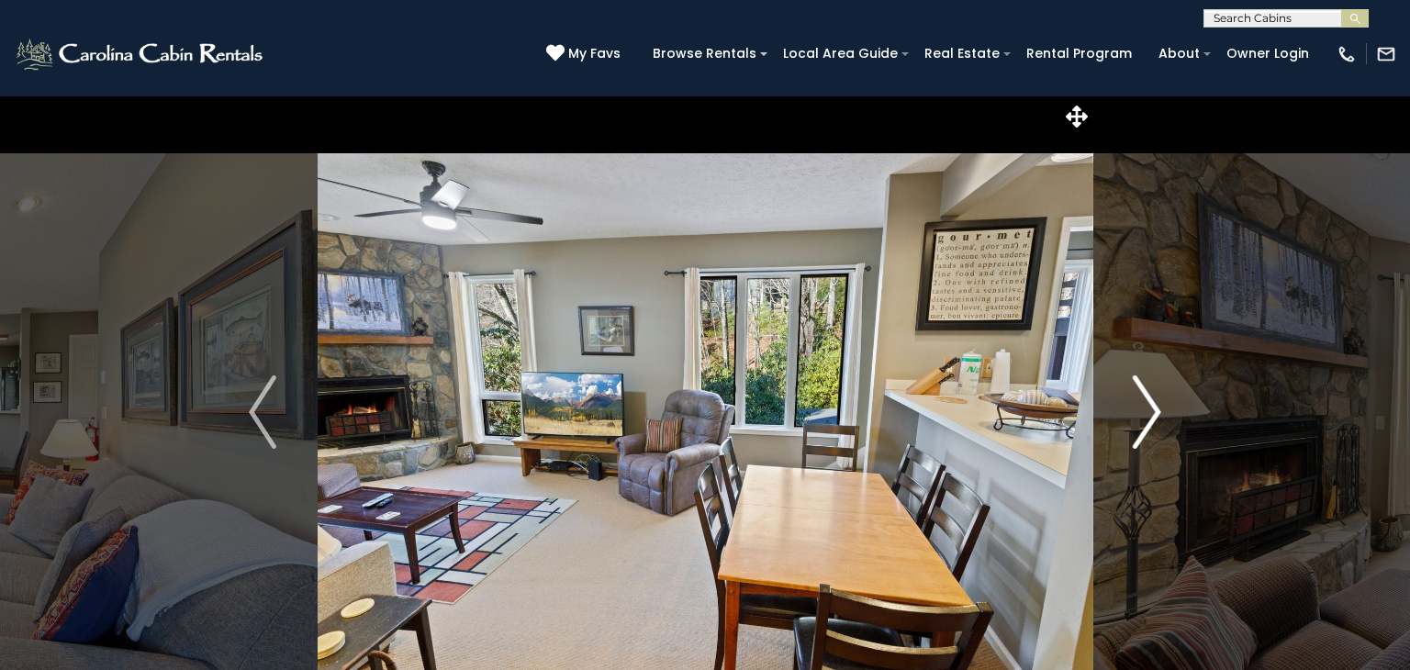
click at [1160, 419] on img "Next" at bounding box center [1148, 411] width 28 height 73
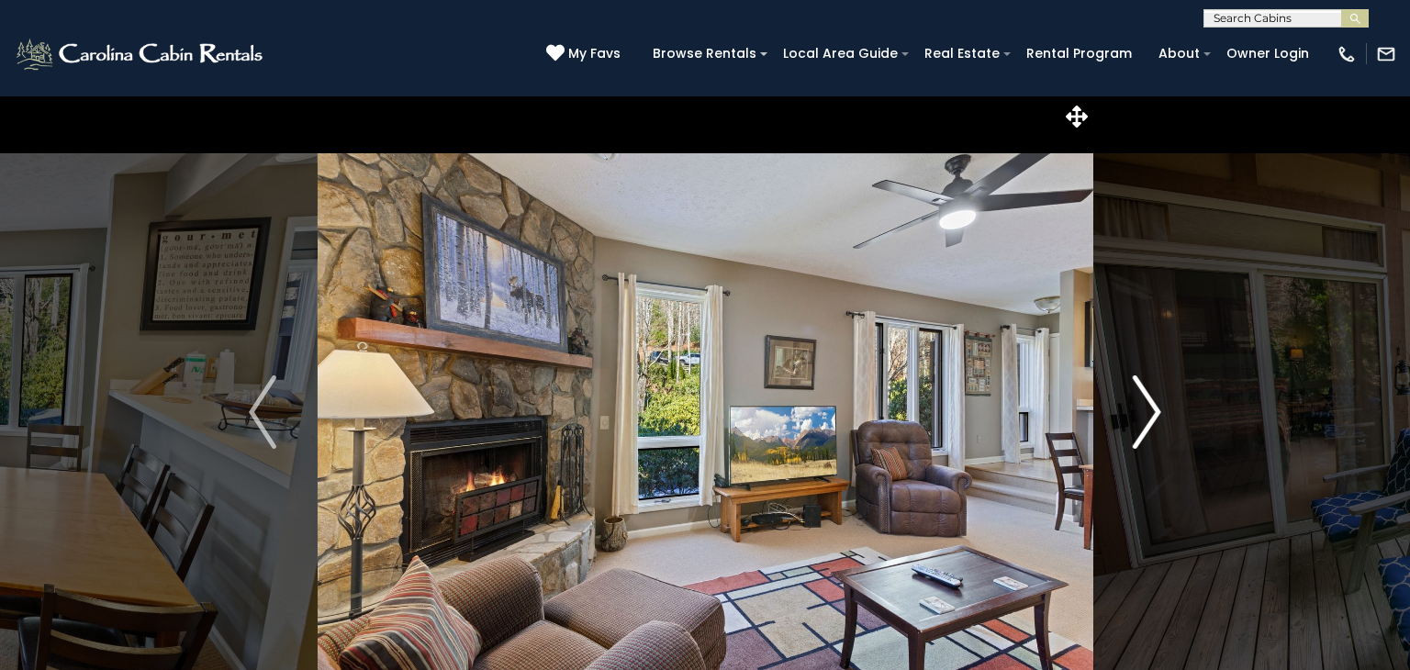
click at [1160, 419] on img "Next" at bounding box center [1148, 411] width 28 height 73
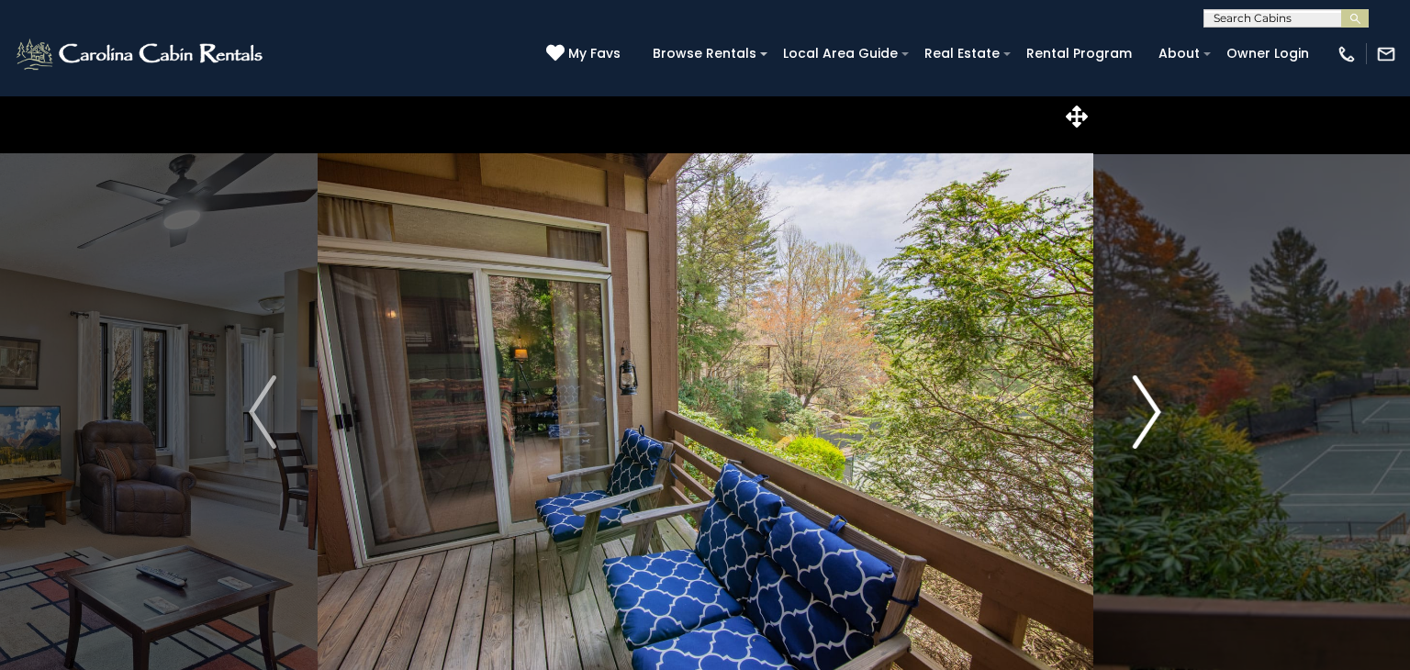
click at [1160, 419] on img "Next" at bounding box center [1148, 411] width 28 height 73
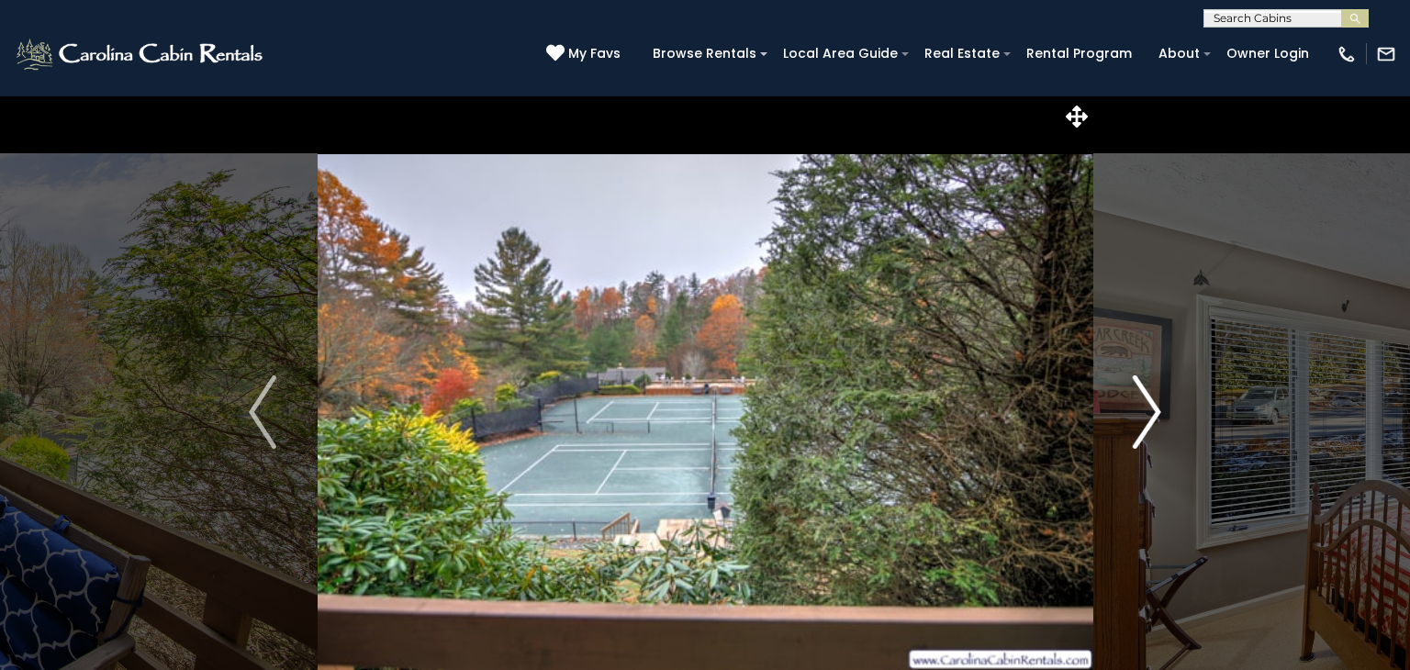
click at [1160, 419] on img "Next" at bounding box center [1148, 411] width 28 height 73
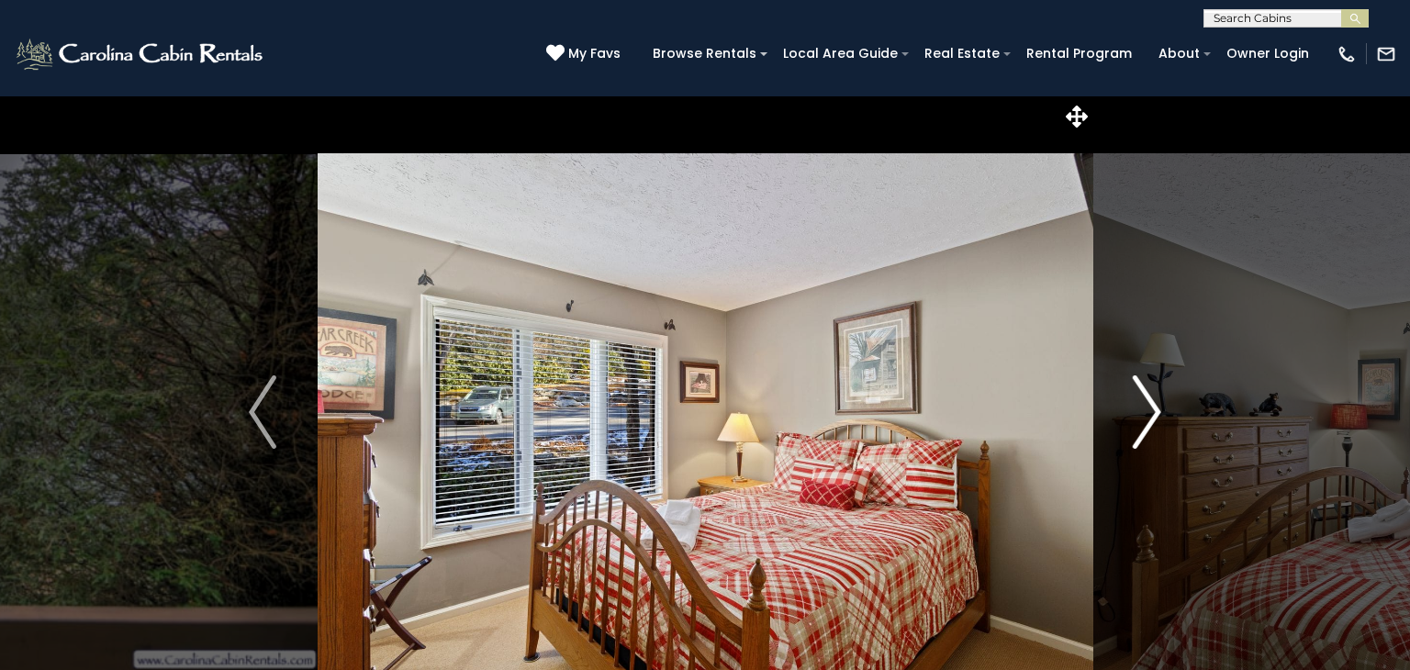
click at [1160, 419] on img "Next" at bounding box center [1148, 411] width 28 height 73
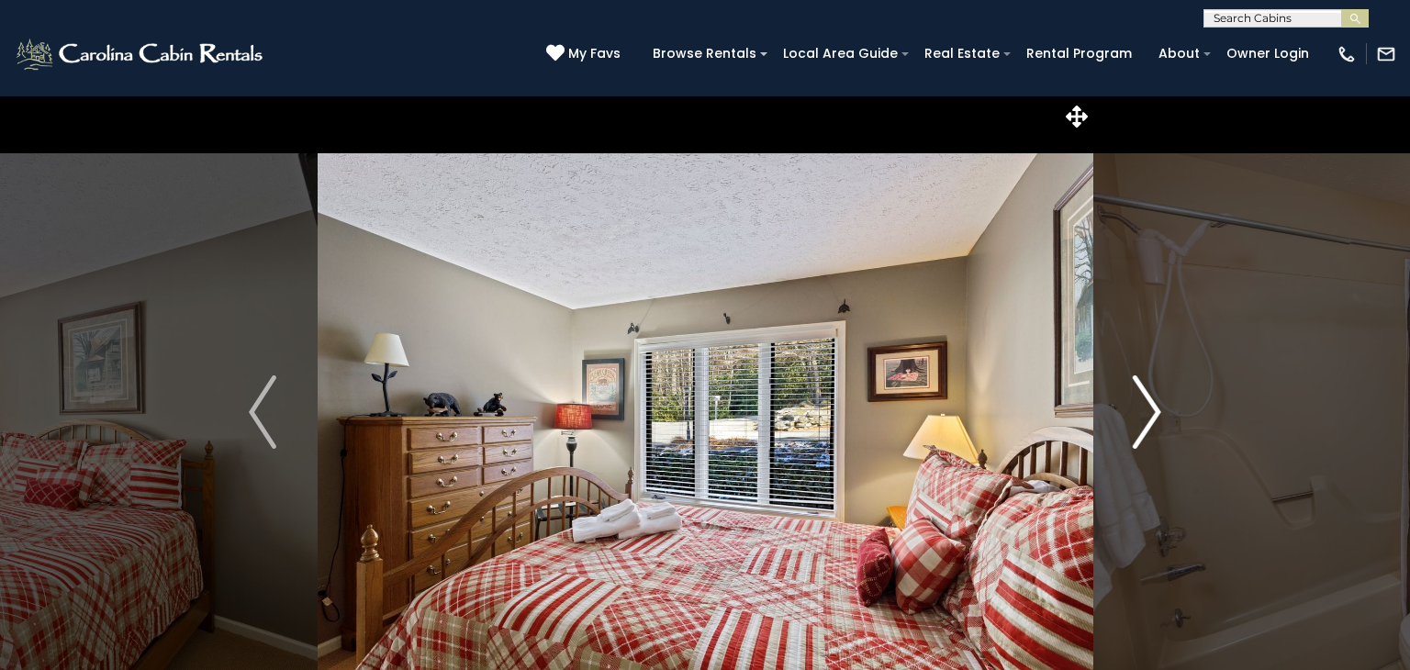
click at [1160, 419] on img "Next" at bounding box center [1148, 411] width 28 height 73
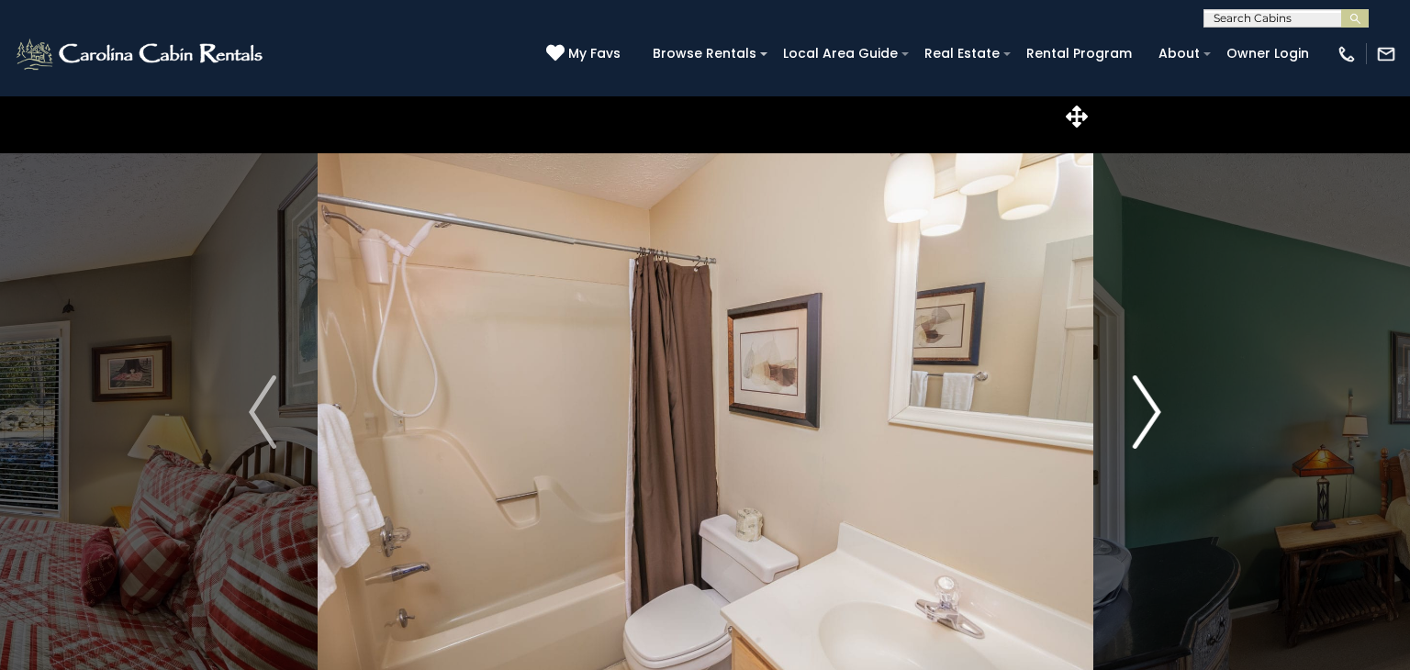
click at [1160, 419] on img "Next" at bounding box center [1148, 411] width 28 height 73
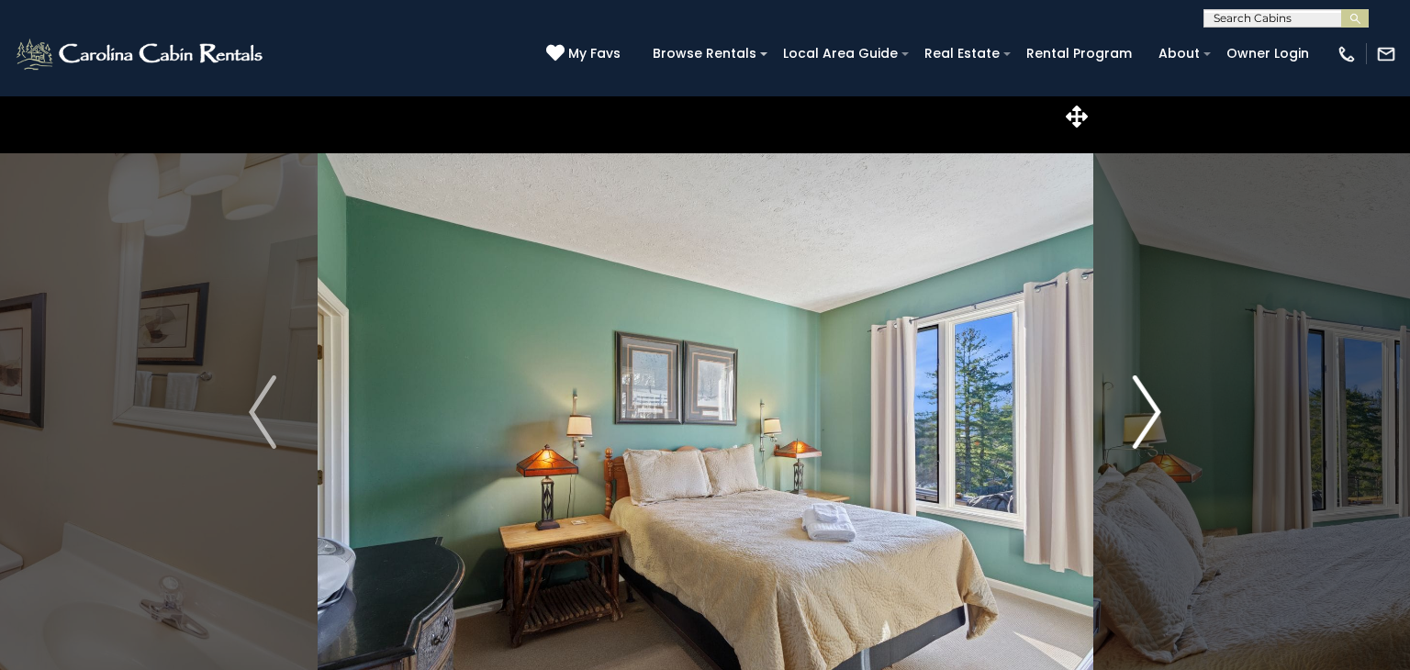
click at [1147, 409] on img "Next" at bounding box center [1148, 411] width 28 height 73
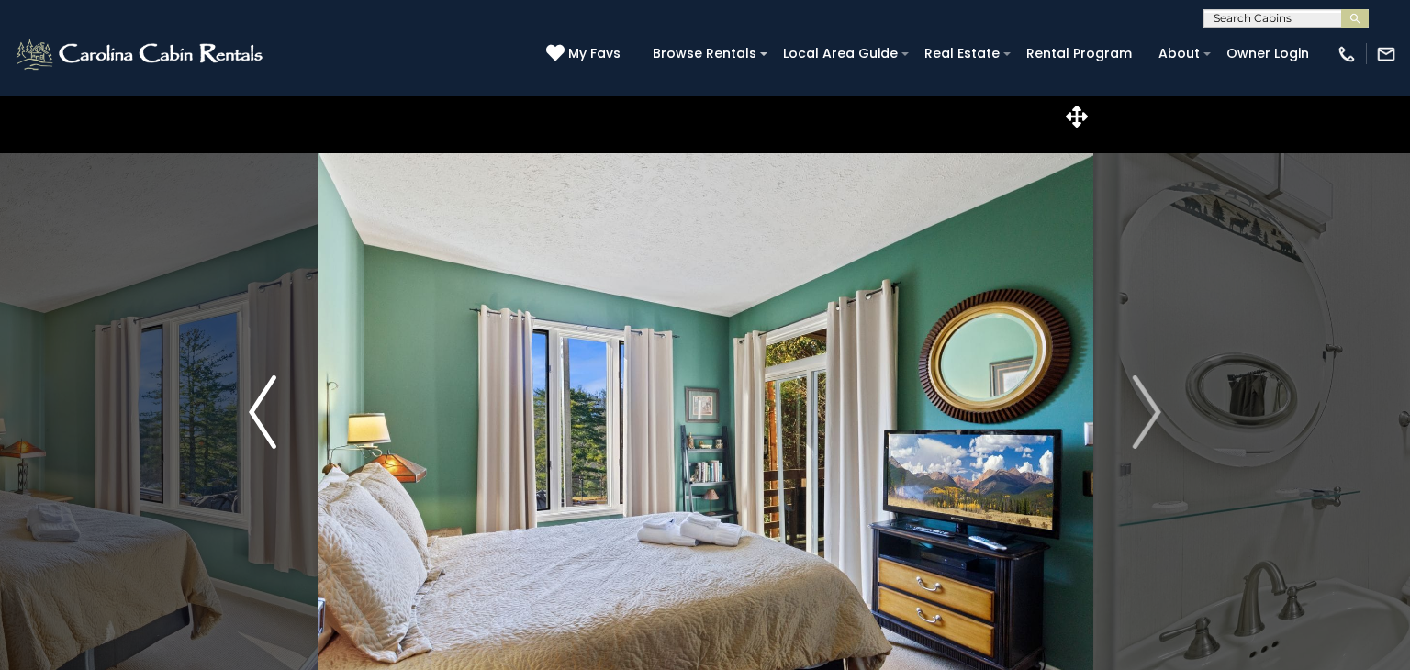
click at [263, 428] on img "Previous" at bounding box center [263, 411] width 28 height 73
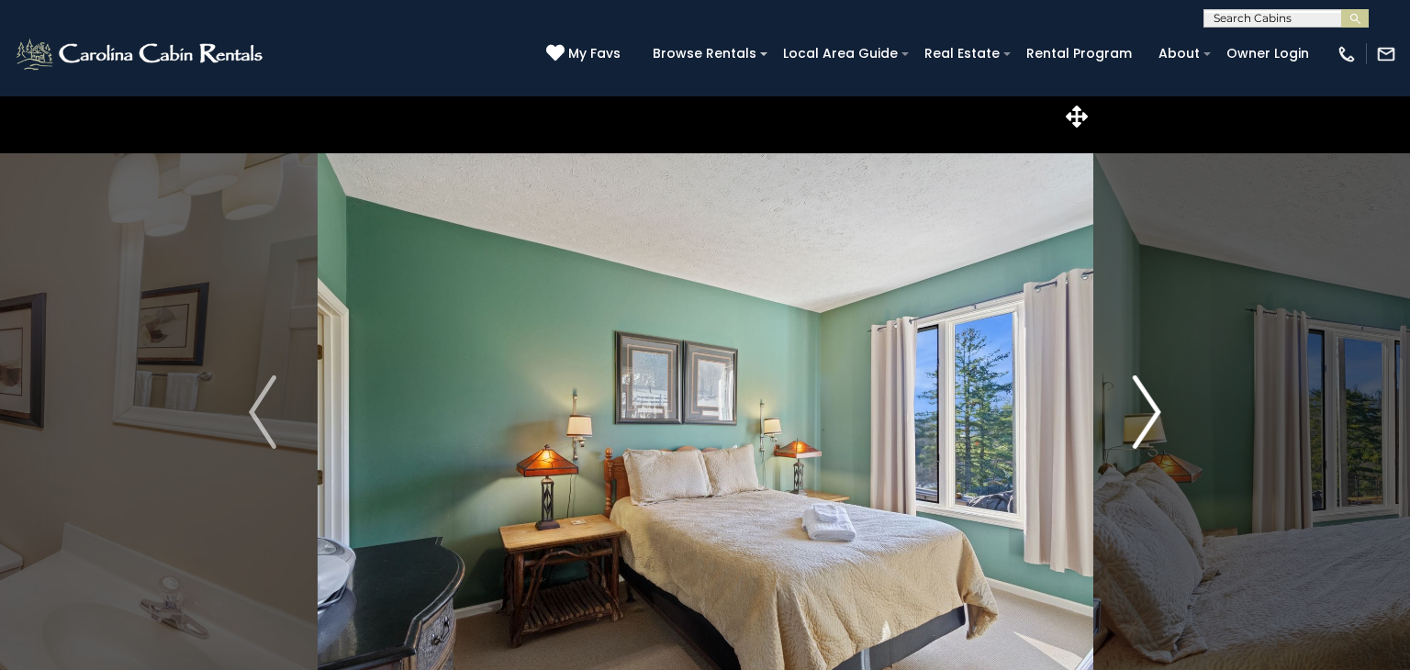
click at [1162, 403] on button "Next" at bounding box center [1147, 411] width 109 height 633
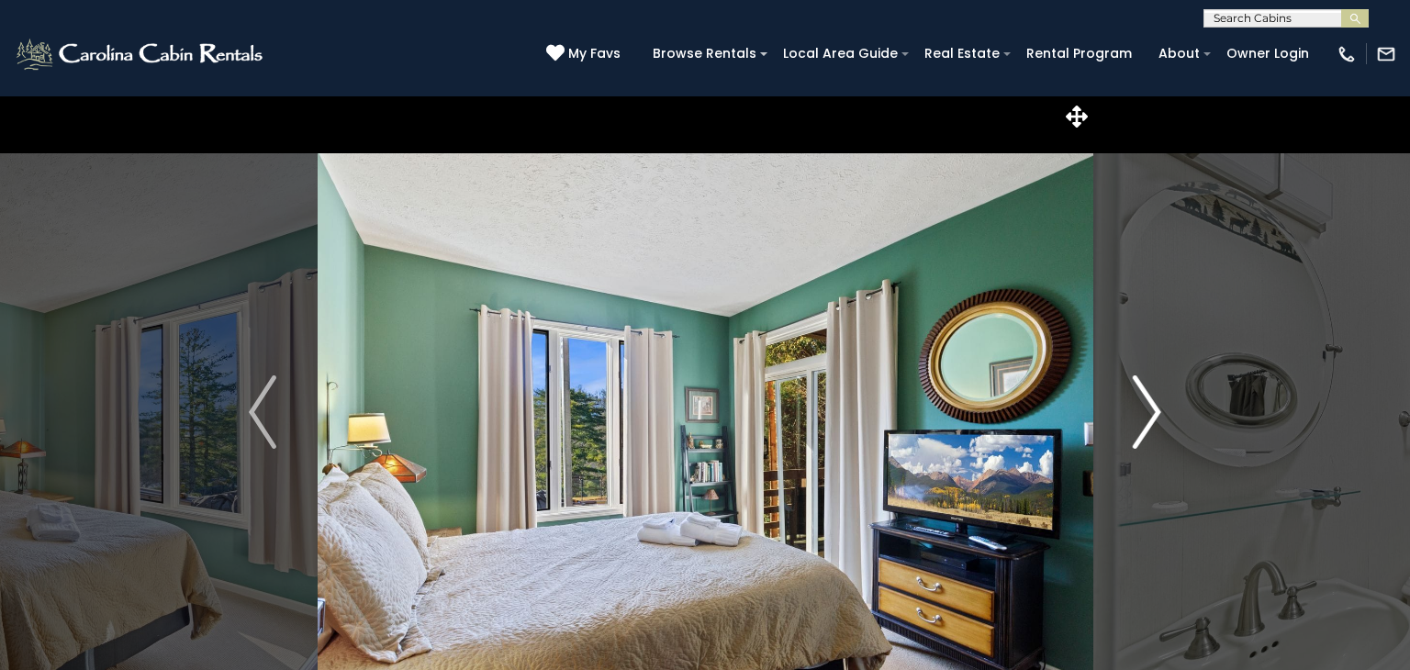
click at [1149, 403] on img "Next" at bounding box center [1148, 411] width 28 height 73
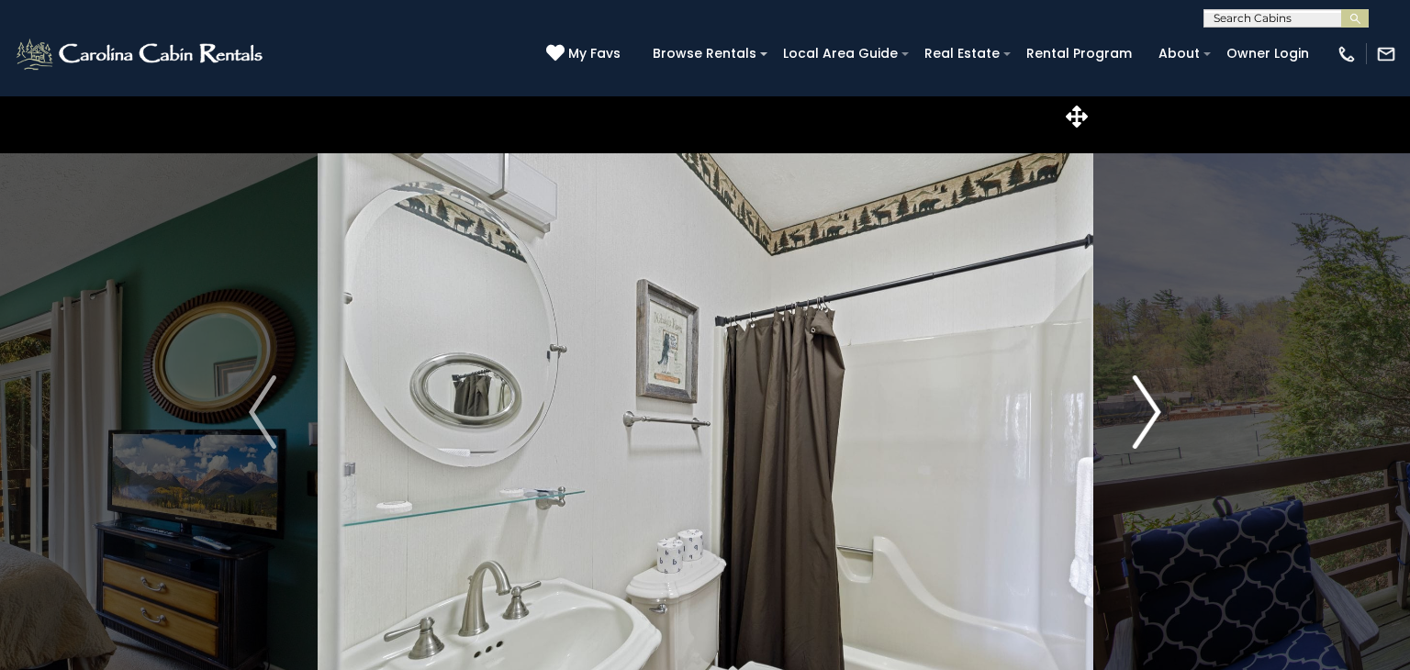
click at [1160, 409] on img "Next" at bounding box center [1148, 411] width 28 height 73
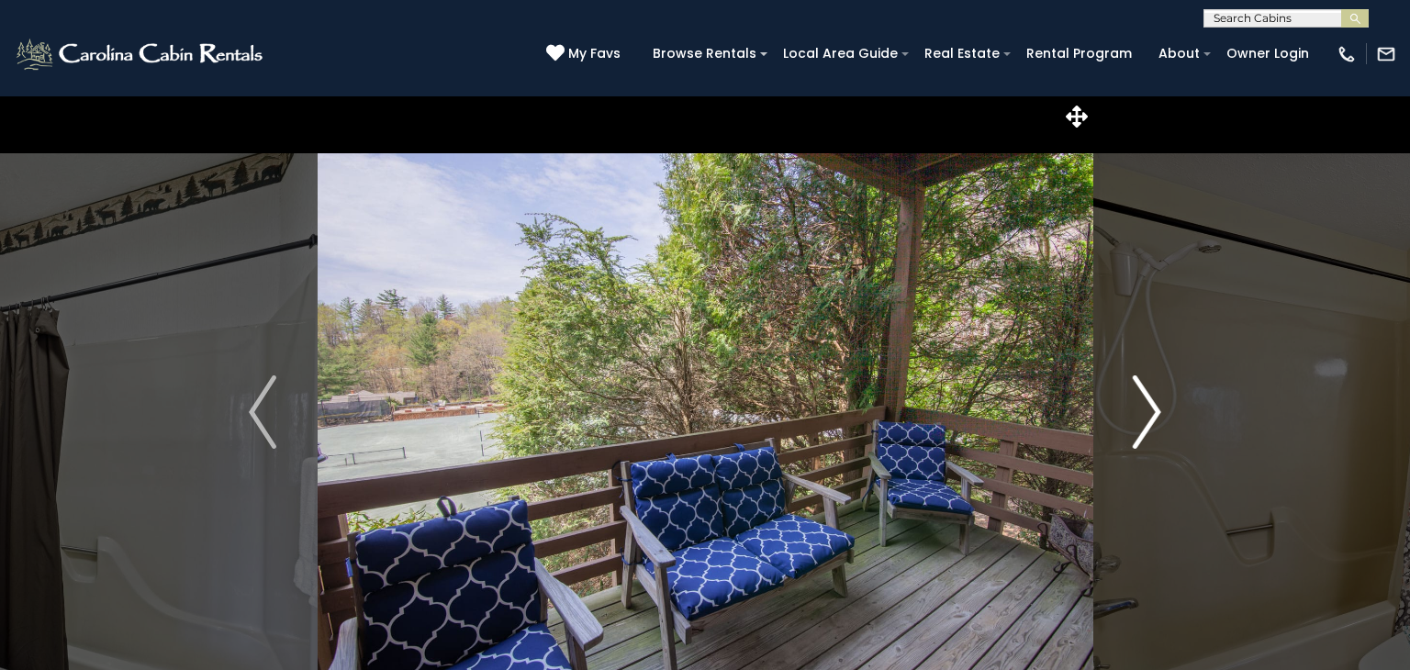
click at [1160, 409] on img "Next" at bounding box center [1148, 411] width 28 height 73
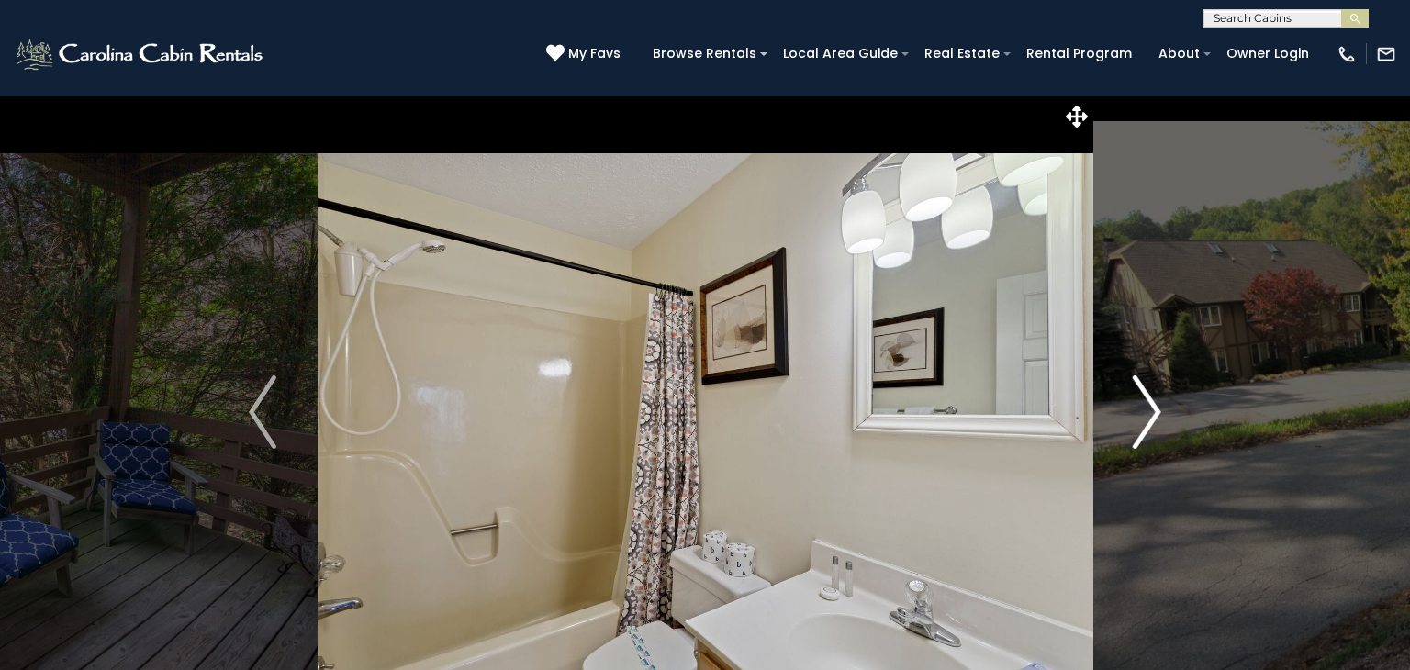
click at [1160, 409] on img "Next" at bounding box center [1148, 411] width 28 height 73
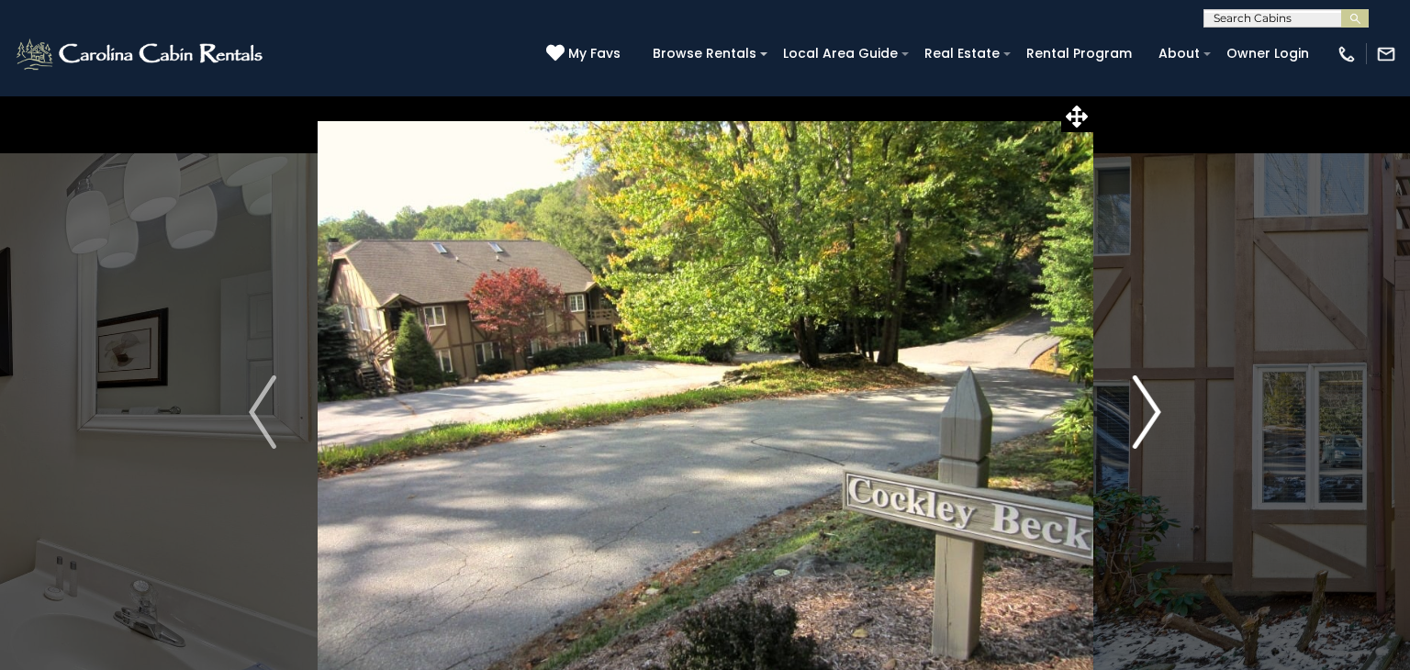
click at [1160, 409] on img "Next" at bounding box center [1148, 411] width 28 height 73
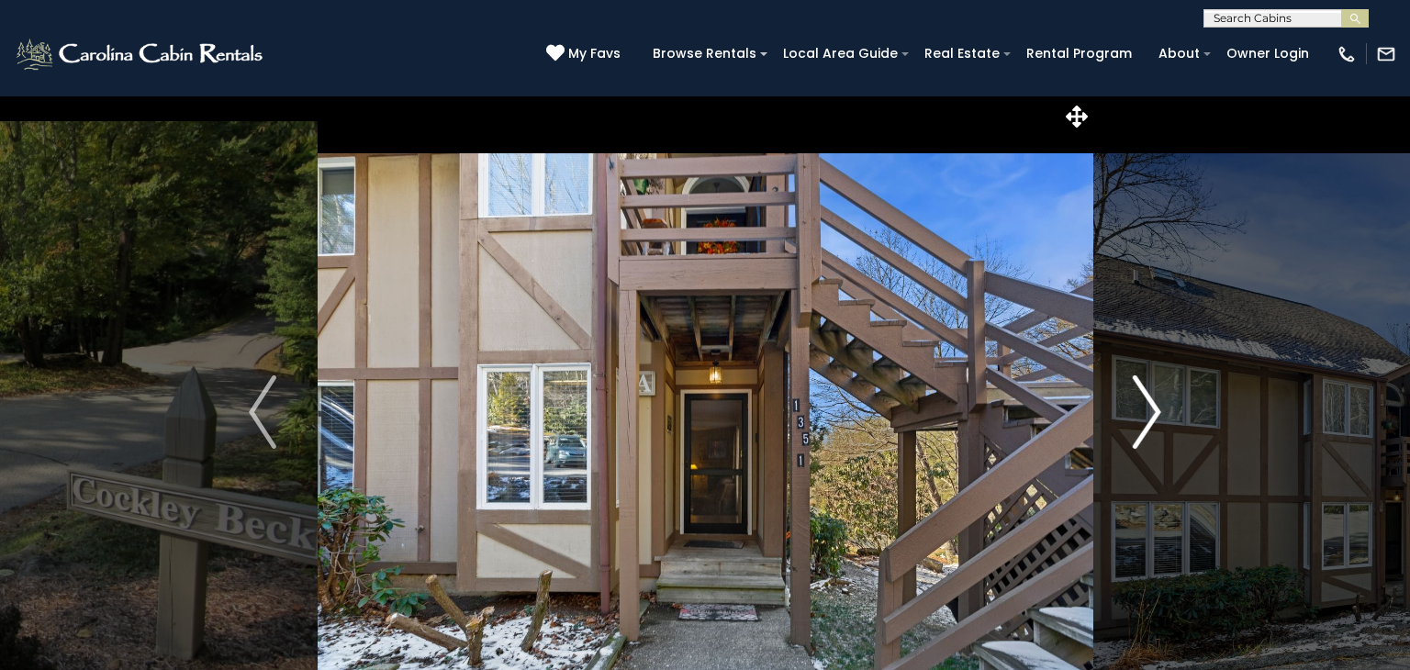
click at [1163, 420] on button "Next" at bounding box center [1147, 411] width 109 height 633
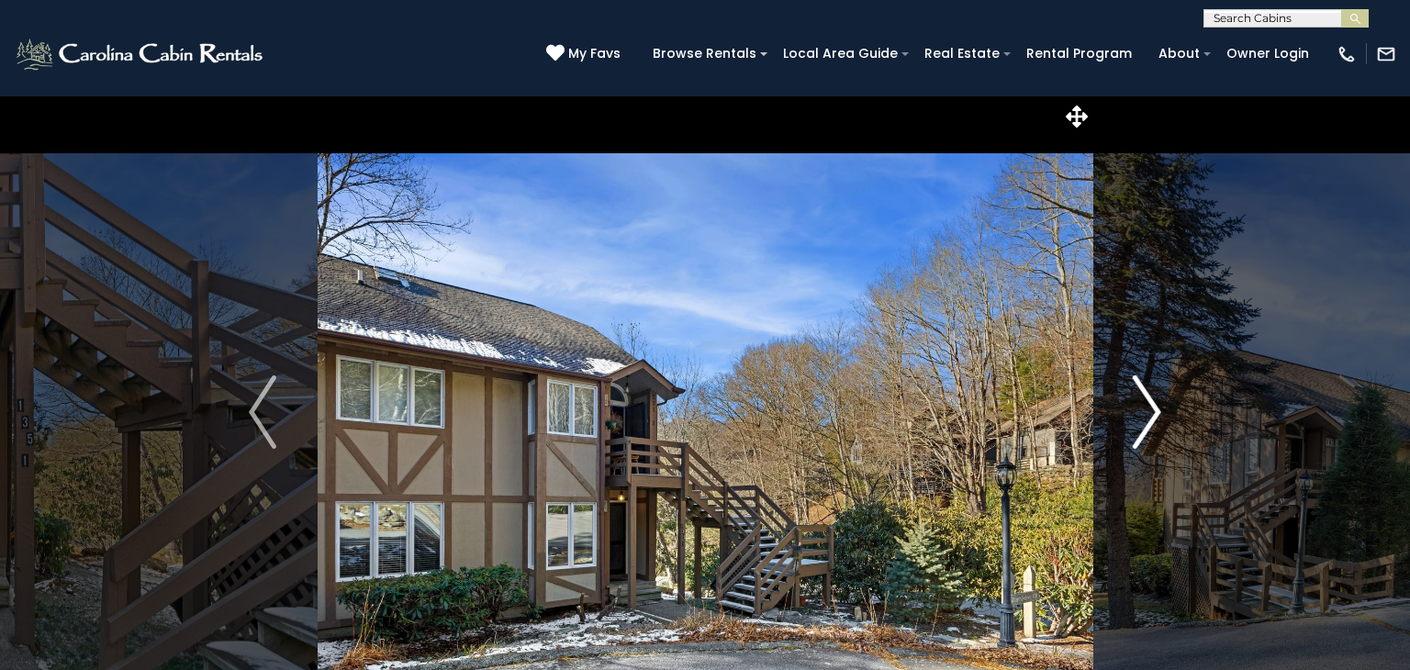
click at [1163, 420] on button "Next" at bounding box center [1147, 411] width 109 height 633
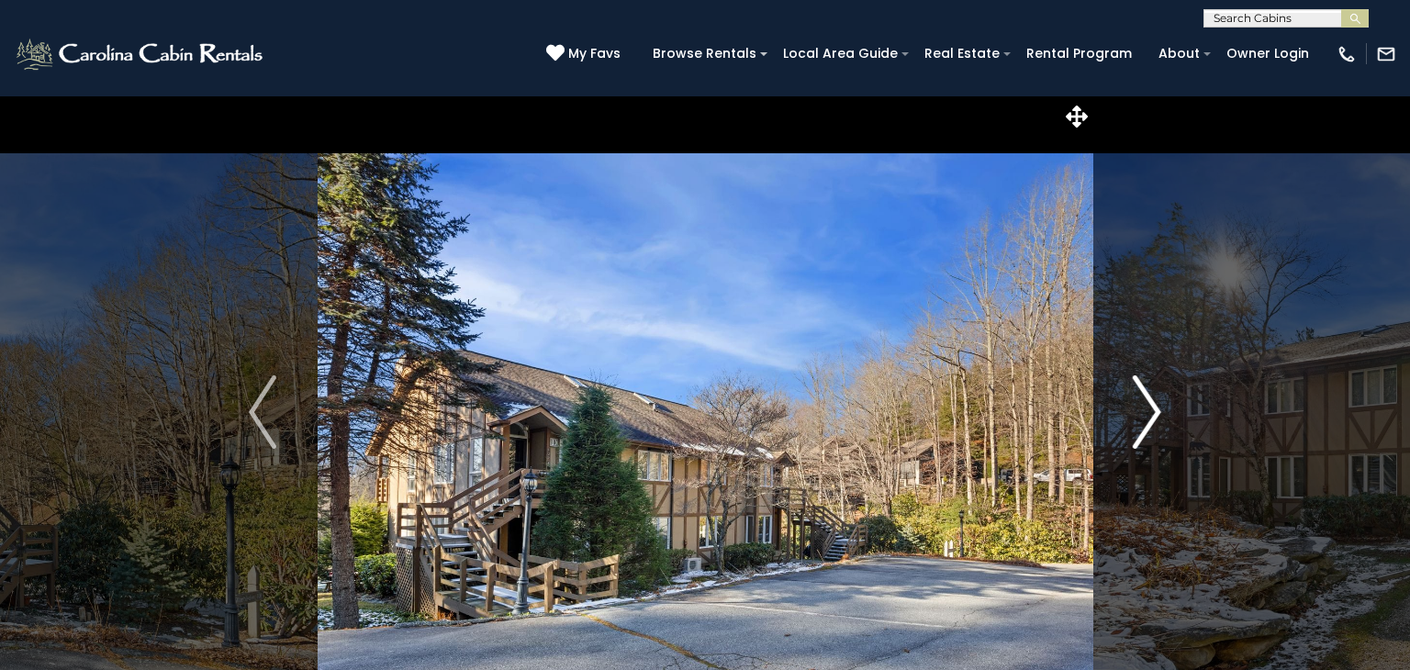
click at [1163, 420] on button "Next" at bounding box center [1147, 411] width 109 height 633
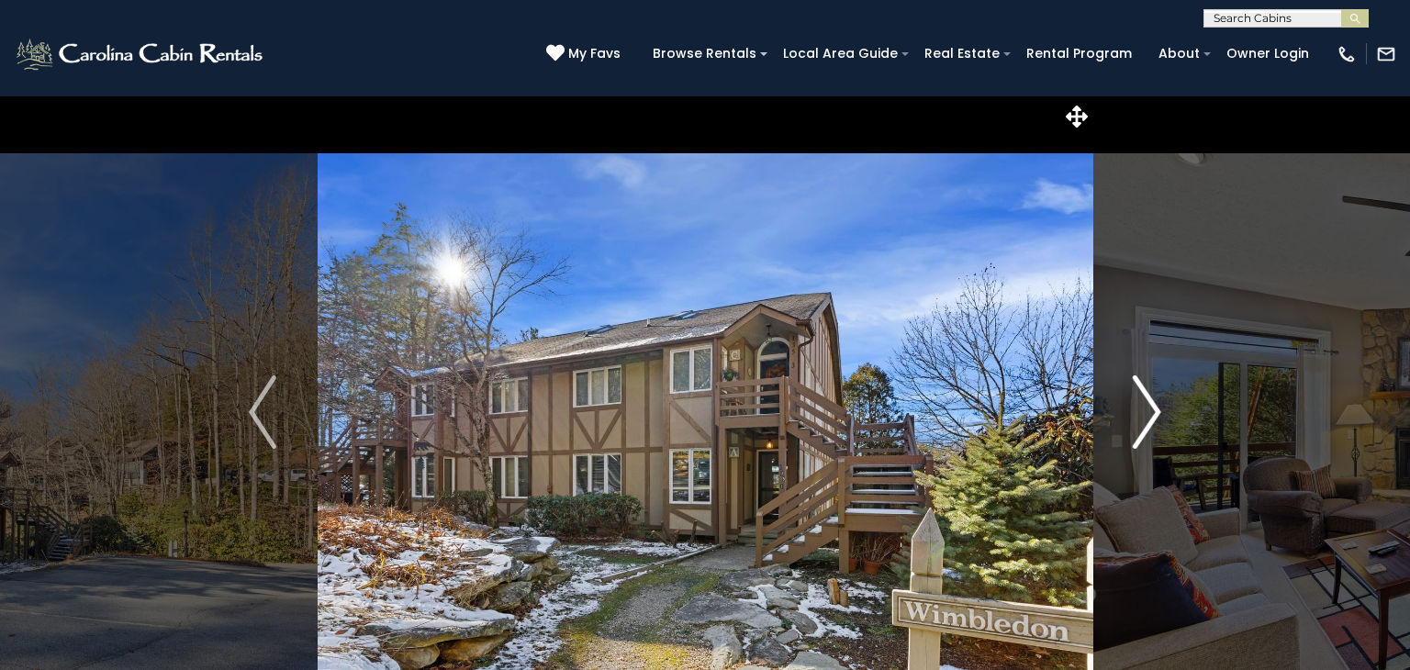
click at [1163, 420] on button "Next" at bounding box center [1147, 411] width 109 height 633
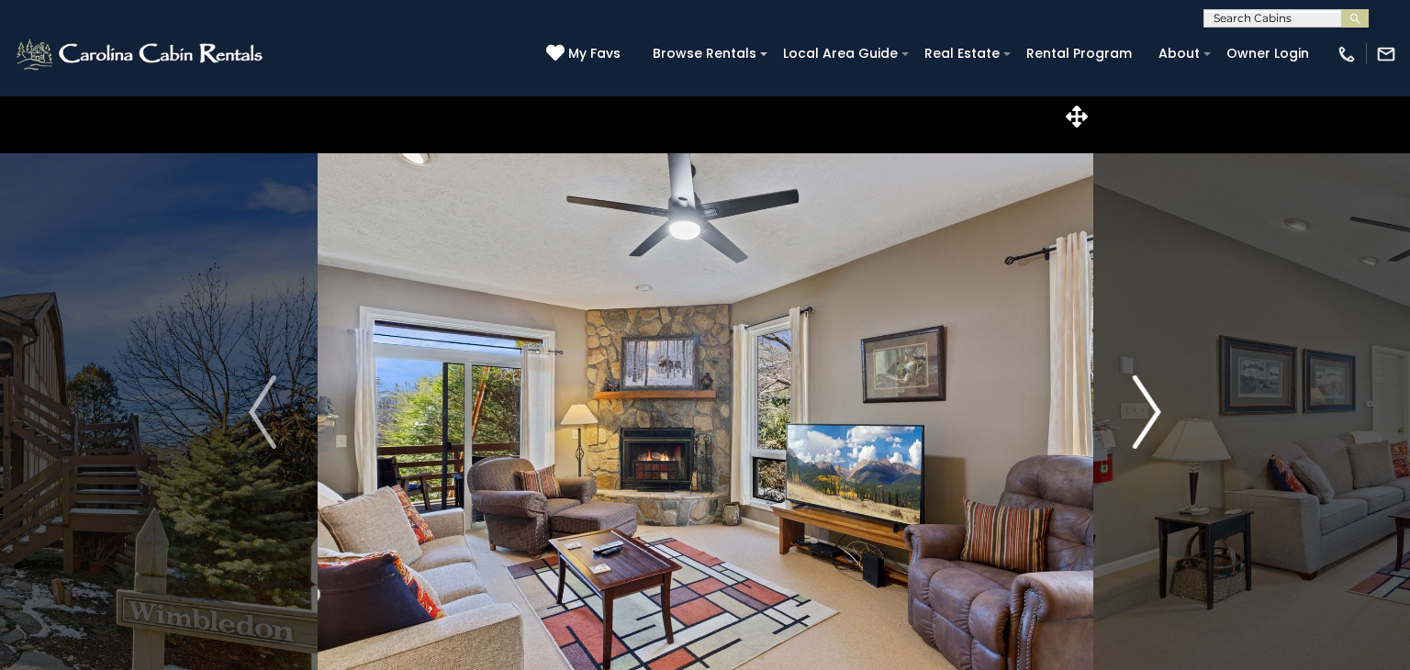
click at [1163, 420] on button "Next" at bounding box center [1147, 411] width 109 height 633
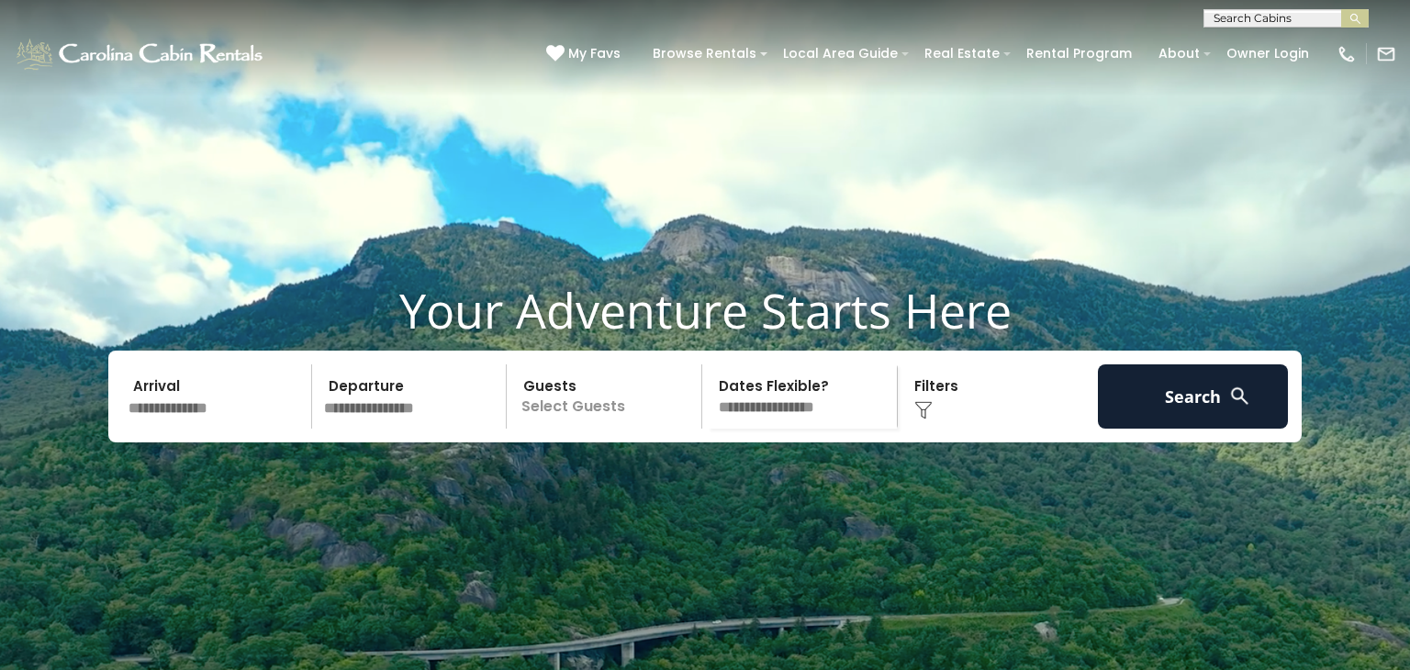
select select "*"
click at [185, 429] on input "text" at bounding box center [217, 396] width 190 height 64
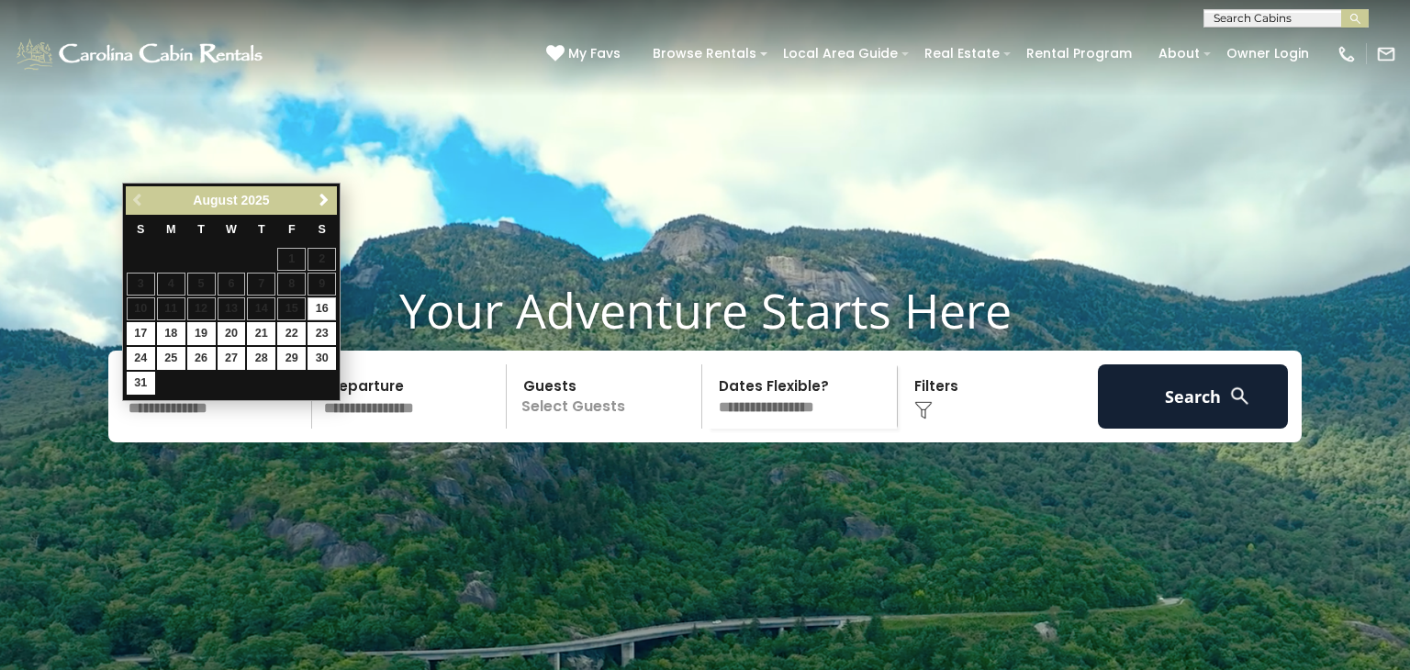
click at [323, 208] on link "Next" at bounding box center [323, 200] width 23 height 23
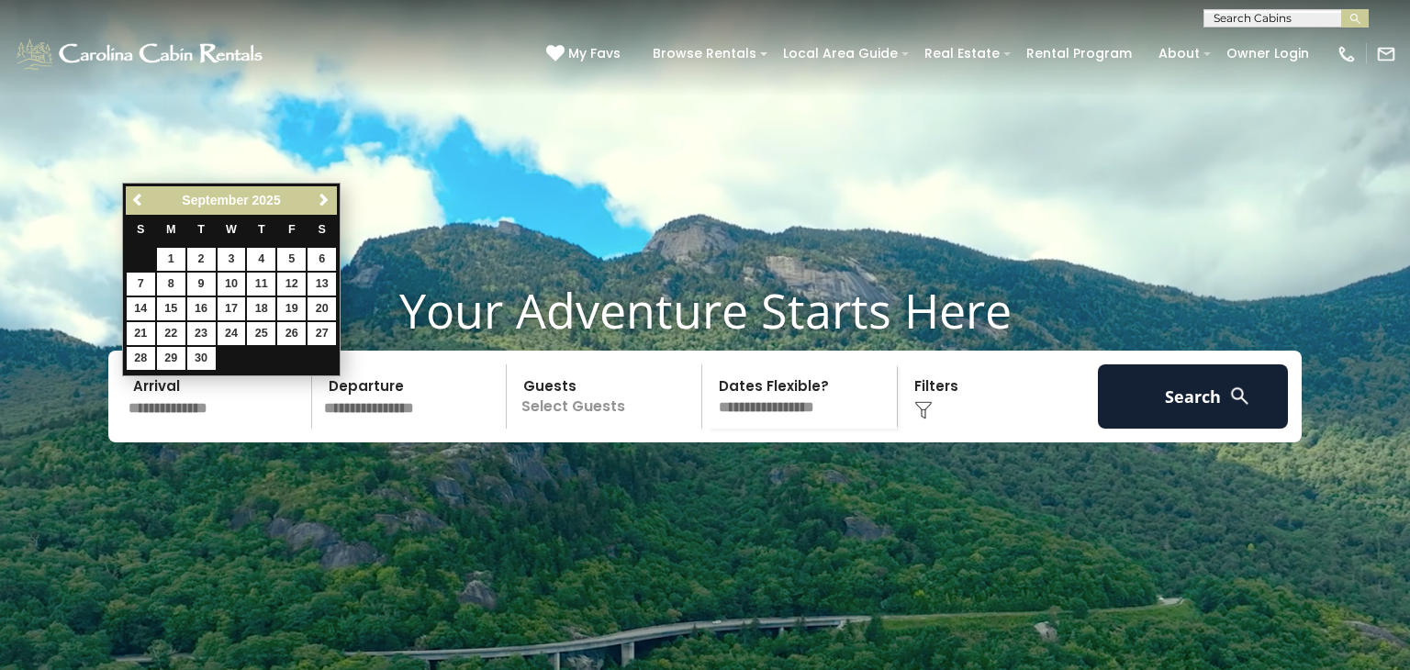
click at [323, 199] on span "Next" at bounding box center [324, 200] width 15 height 15
click at [328, 198] on span "Next" at bounding box center [324, 200] width 15 height 15
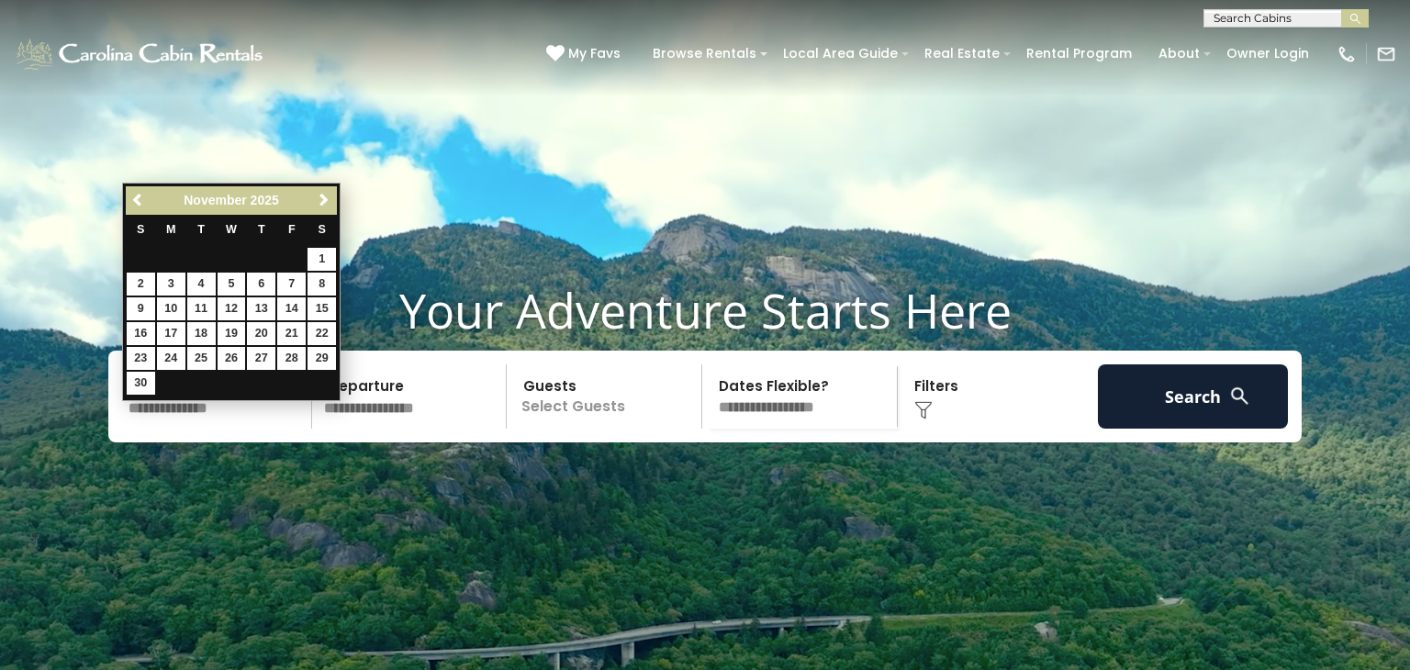
click at [328, 198] on span "Next" at bounding box center [324, 200] width 15 height 15
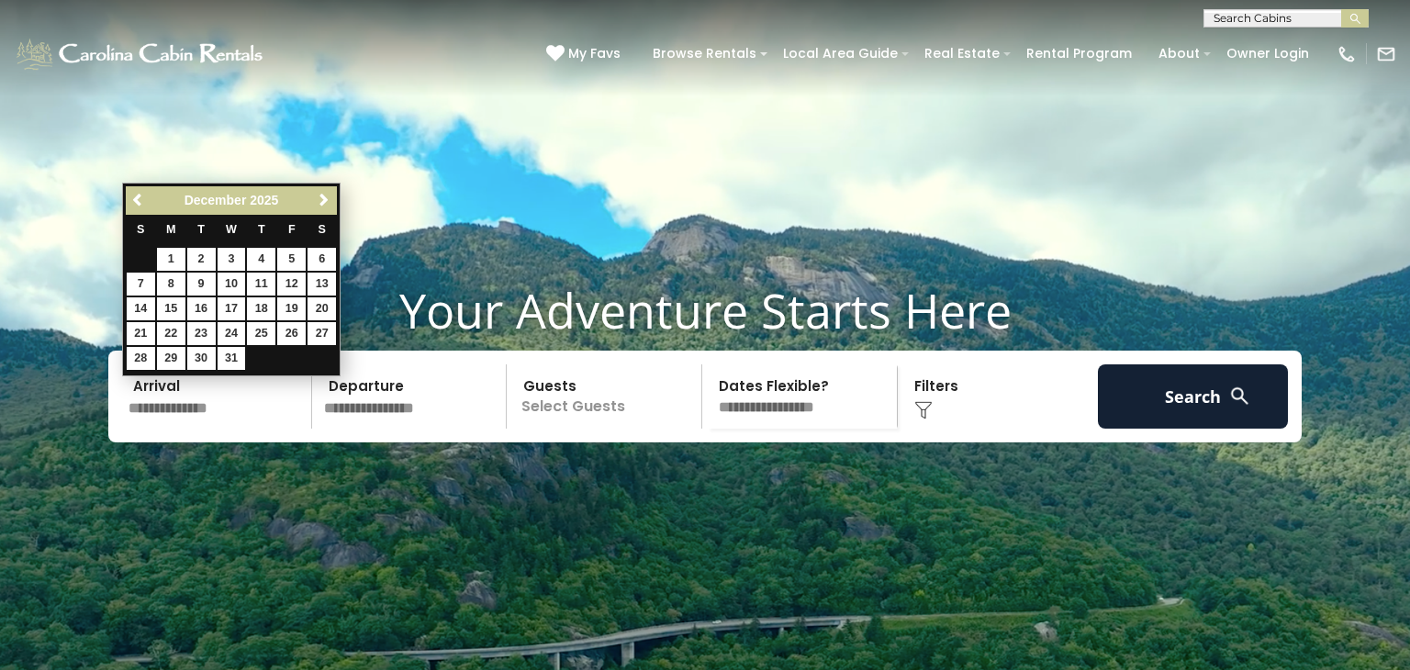
click at [328, 198] on span "Next" at bounding box center [324, 200] width 15 height 15
click at [327, 209] on link "Next" at bounding box center [323, 200] width 23 height 23
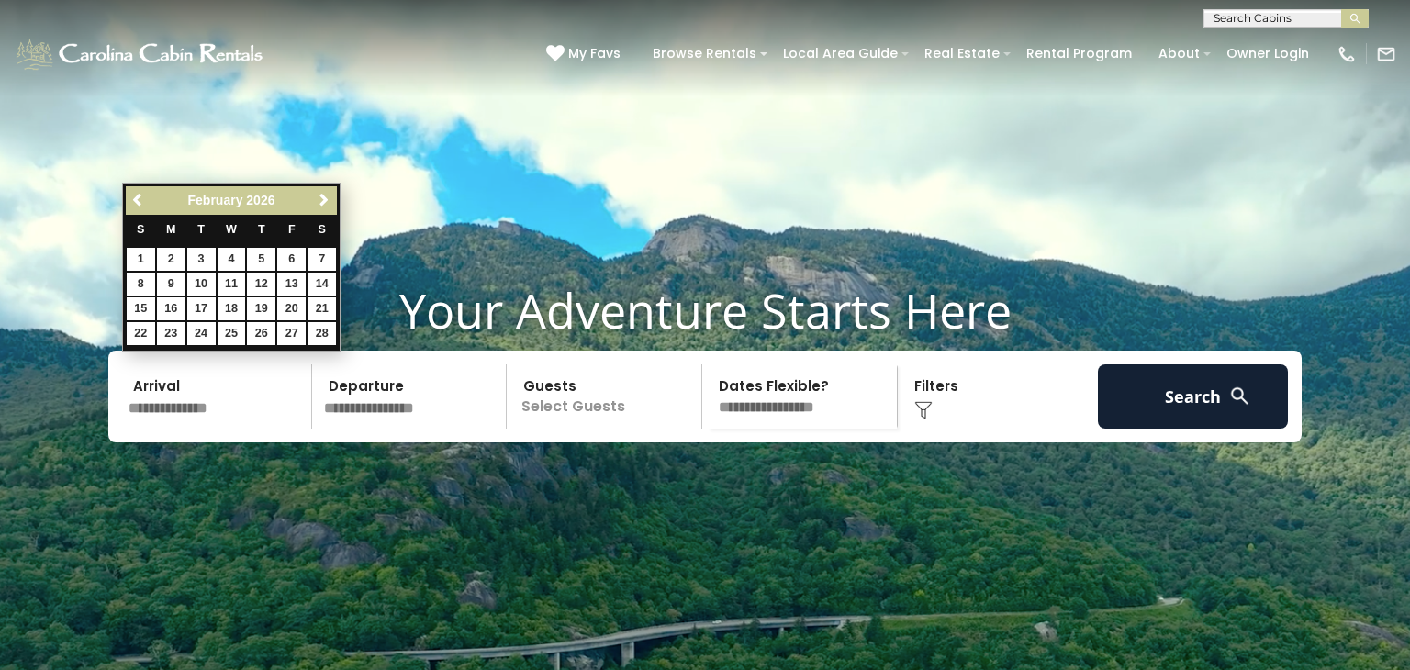
click at [339, 207] on div "Previous Next February 2026 S M T W T F S 1 2 3 4 5 6 7 8 9 10 11 12 13 14 15 1…" at bounding box center [231, 267] width 219 height 169
click at [317, 202] on span "Next" at bounding box center [324, 200] width 15 height 15
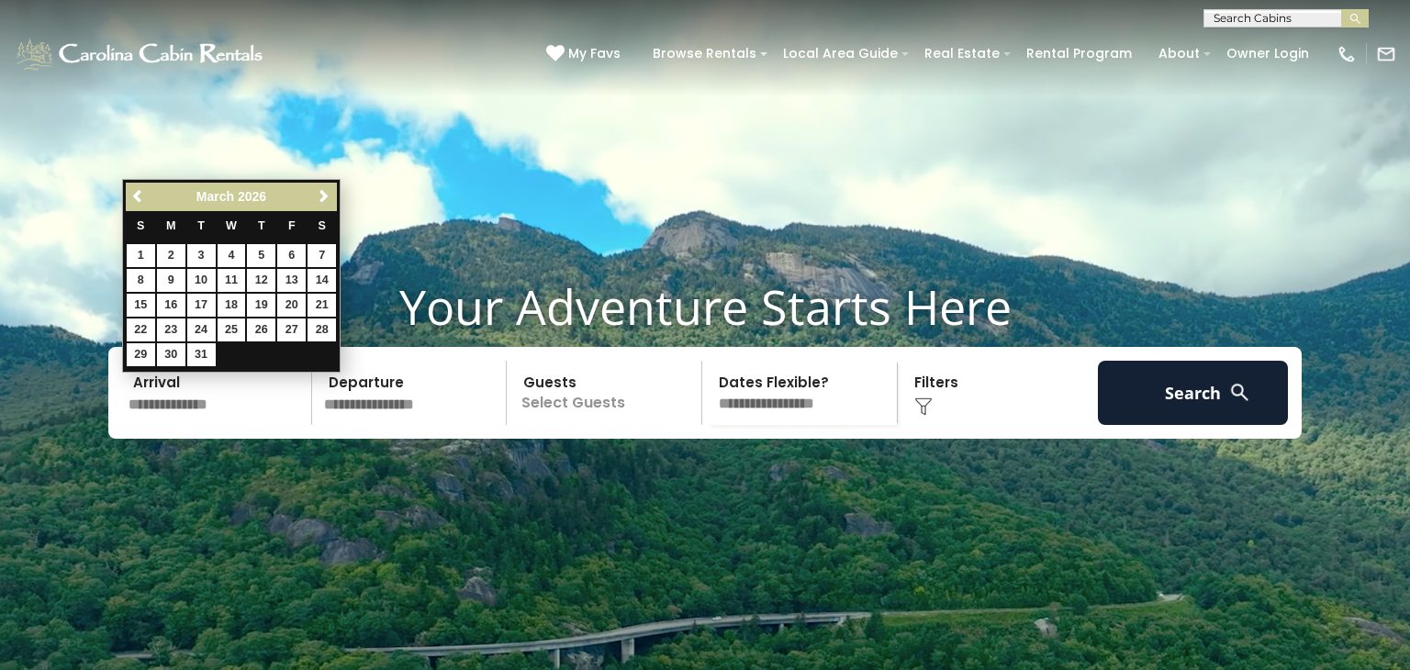
click at [331, 204] on link "Next" at bounding box center [323, 196] width 23 height 23
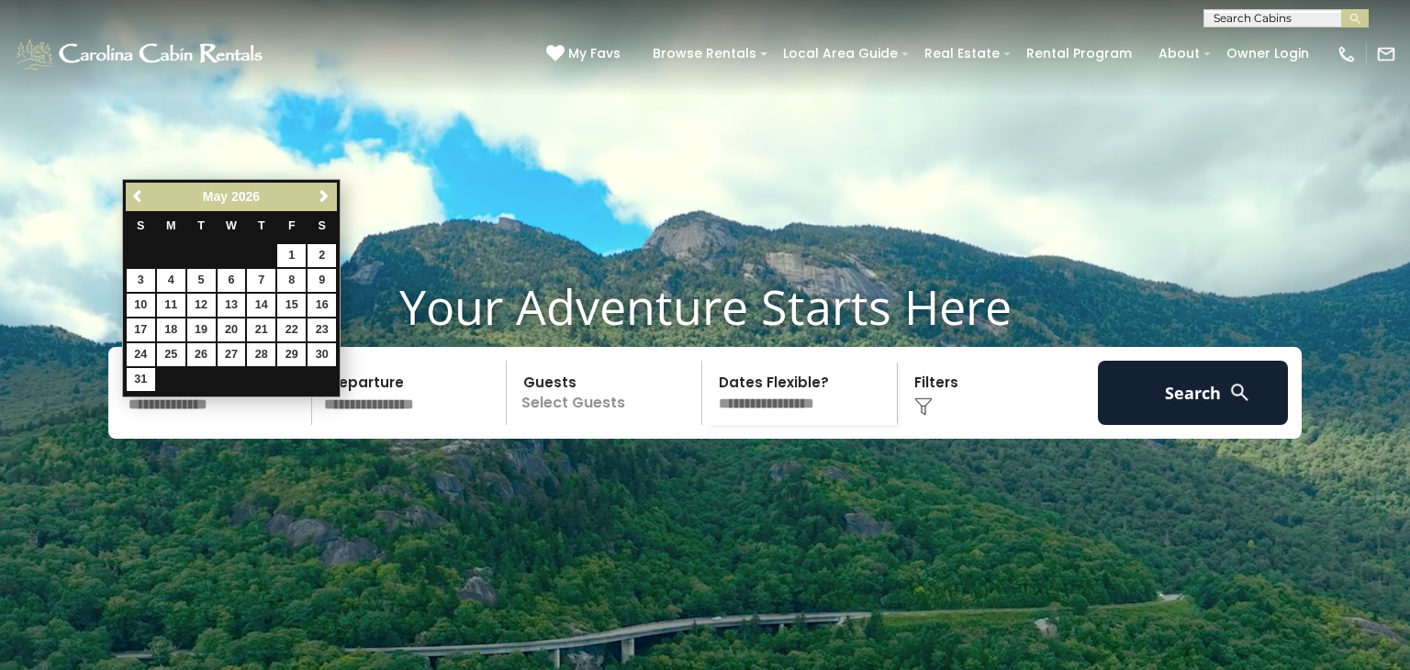
click at [331, 204] on link "Next" at bounding box center [323, 196] width 23 height 23
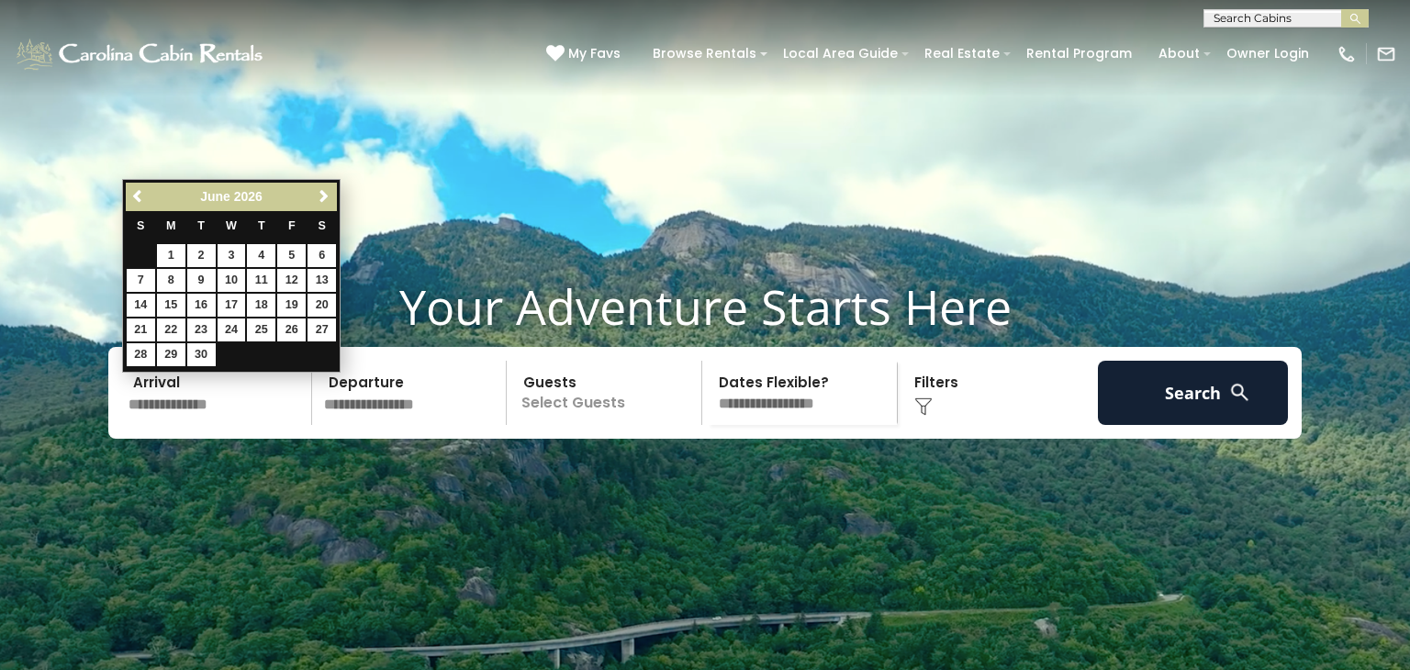
click at [331, 204] on link "Next" at bounding box center [323, 196] width 23 height 23
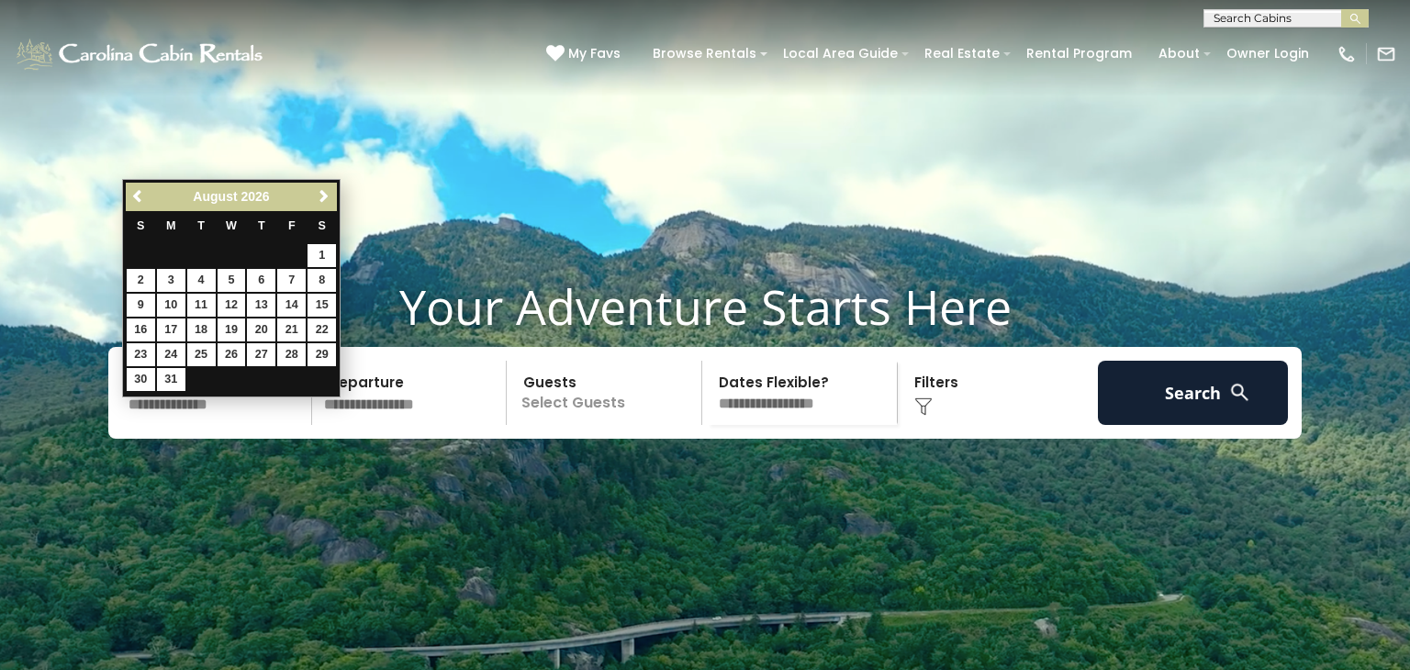
click at [331, 204] on link "Next" at bounding box center [323, 196] width 23 height 23
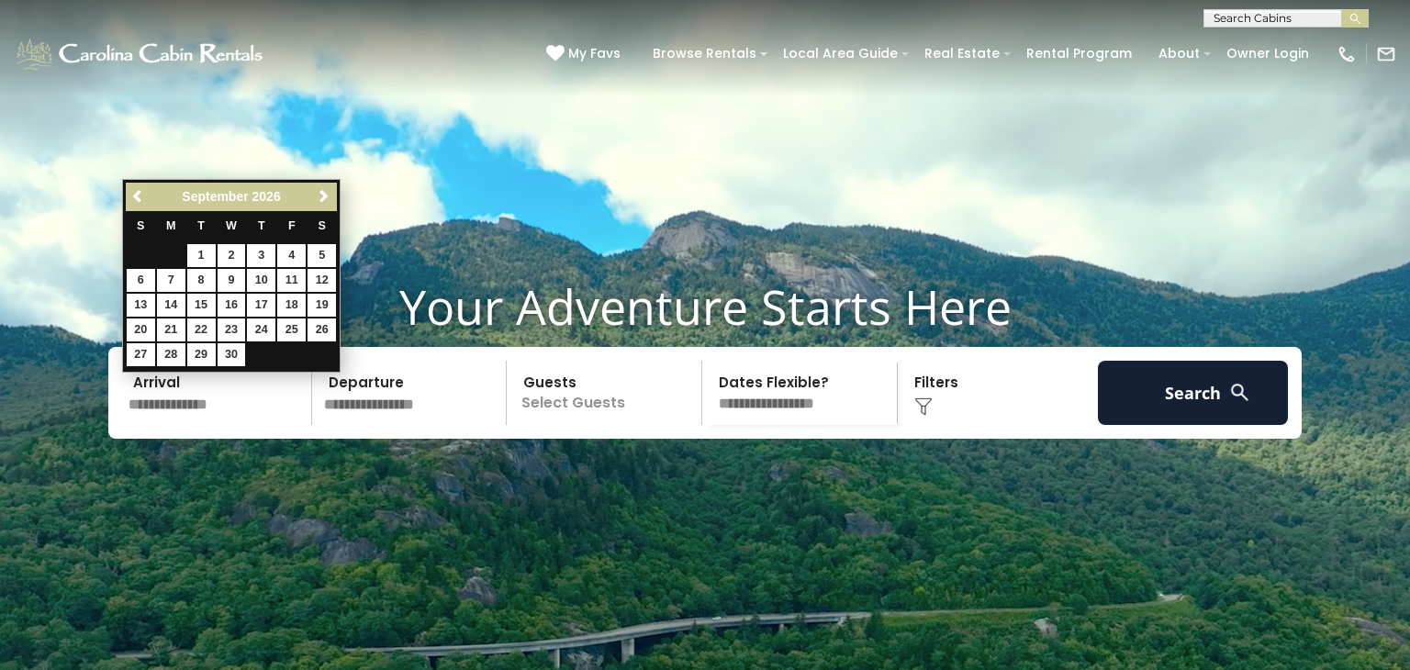
click at [140, 204] on link "Previous" at bounding box center [139, 196] width 23 height 23
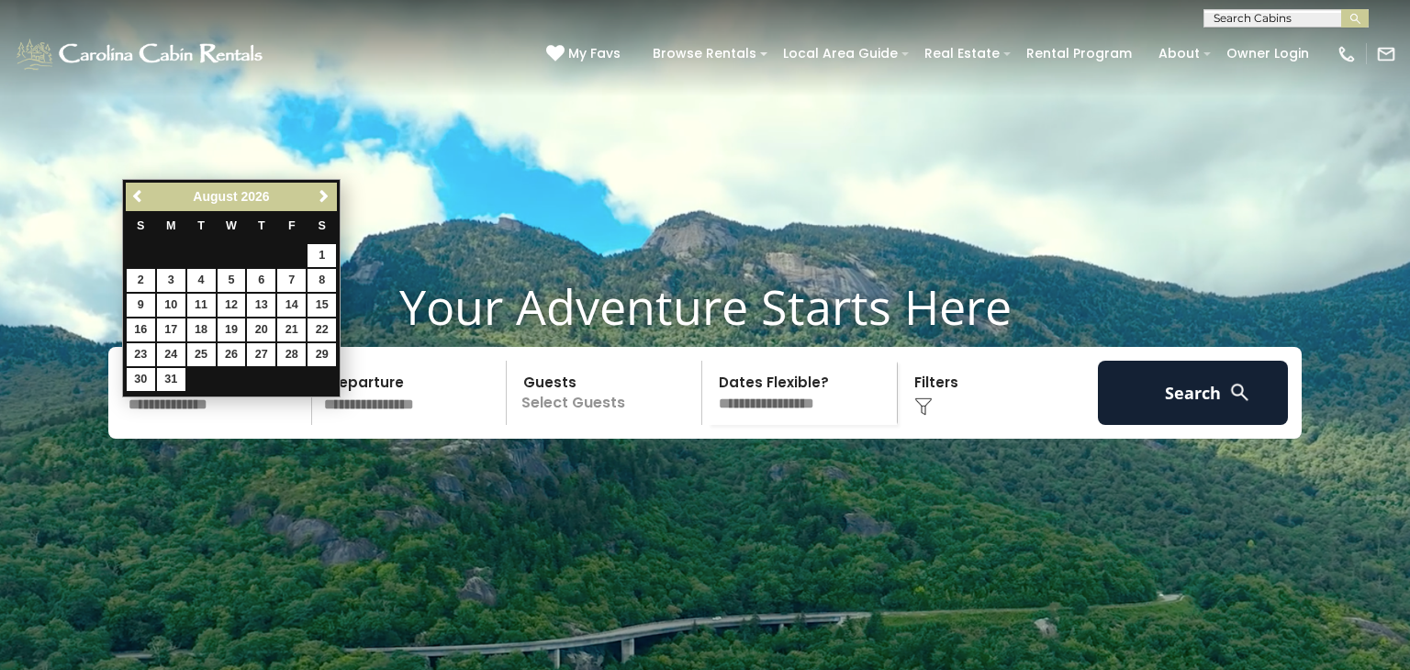
click at [386, 425] on input "text" at bounding box center [413, 393] width 190 height 64
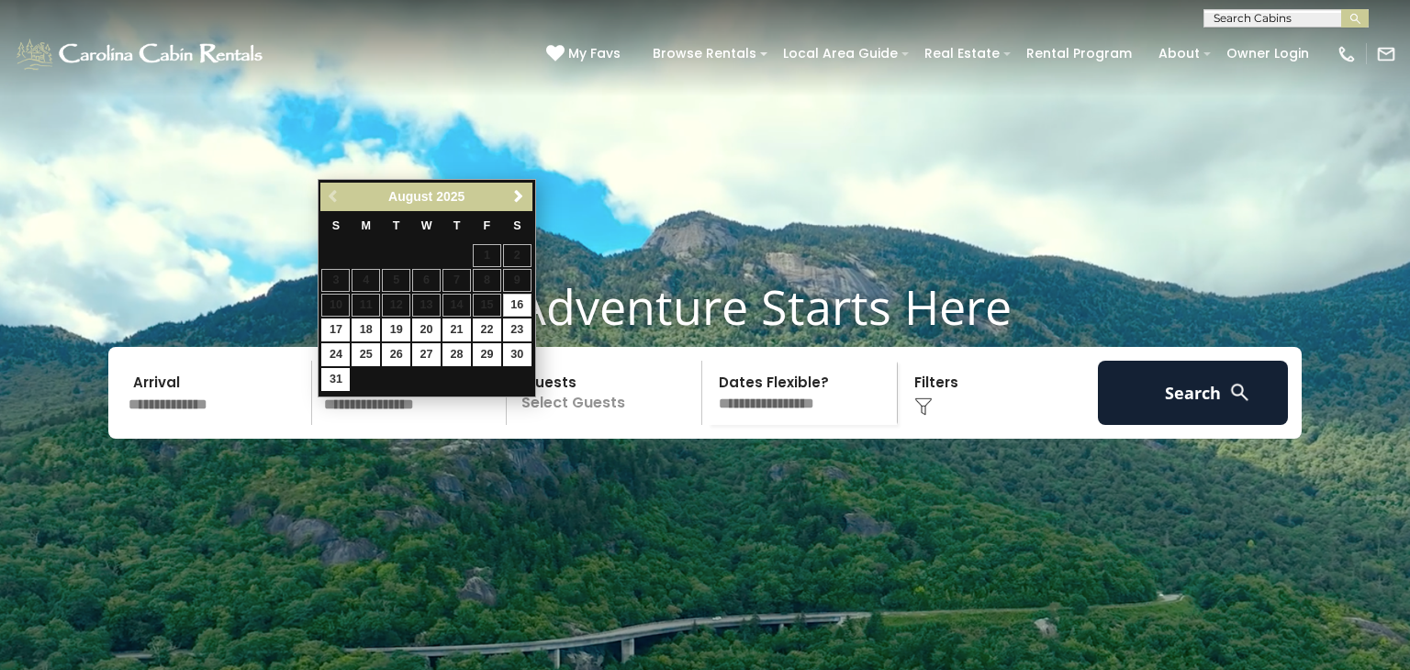
click at [198, 425] on input "text" at bounding box center [217, 393] width 190 height 64
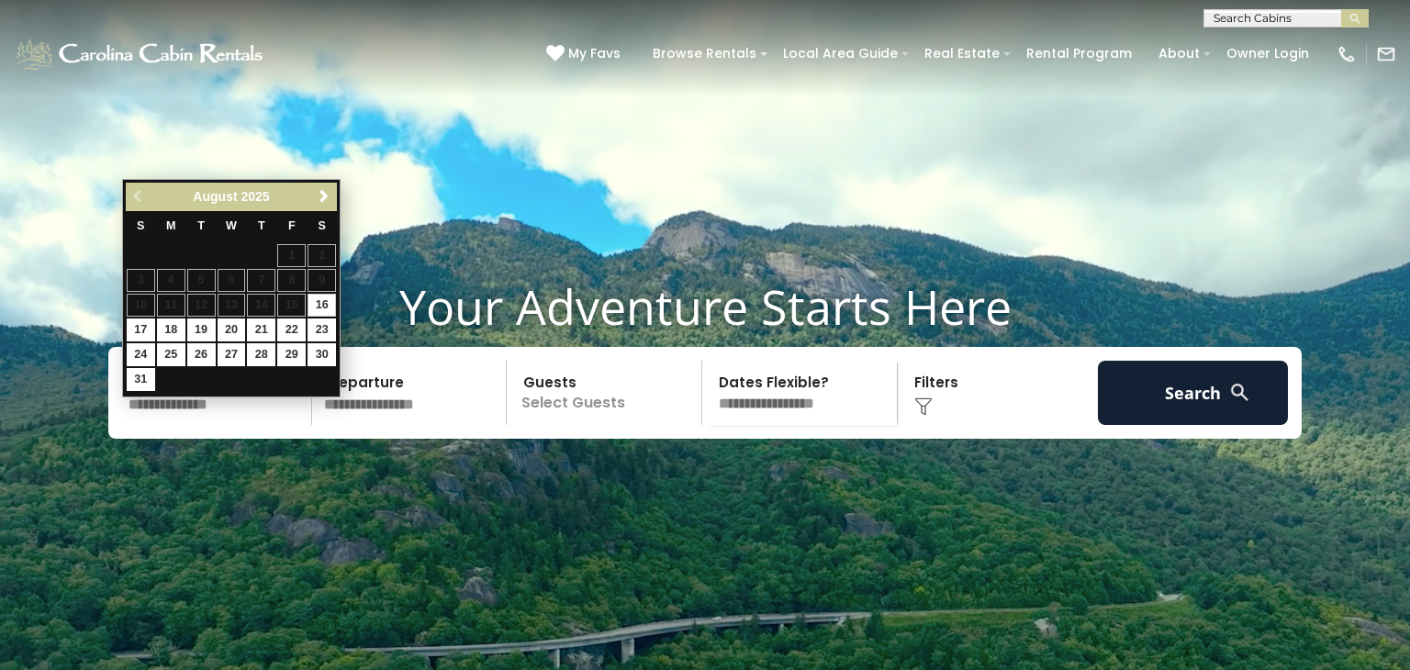
click at [338, 206] on div "Previous Next August 2025 S M T W T F S 1 2 3 4 5 6 7 8 9 10 11 12 13 14 15 16 …" at bounding box center [231, 288] width 219 height 219
click at [335, 195] on div "Previous Next August 2025" at bounding box center [231, 197] width 211 height 28
click at [327, 205] on link "Next" at bounding box center [323, 196] width 23 height 23
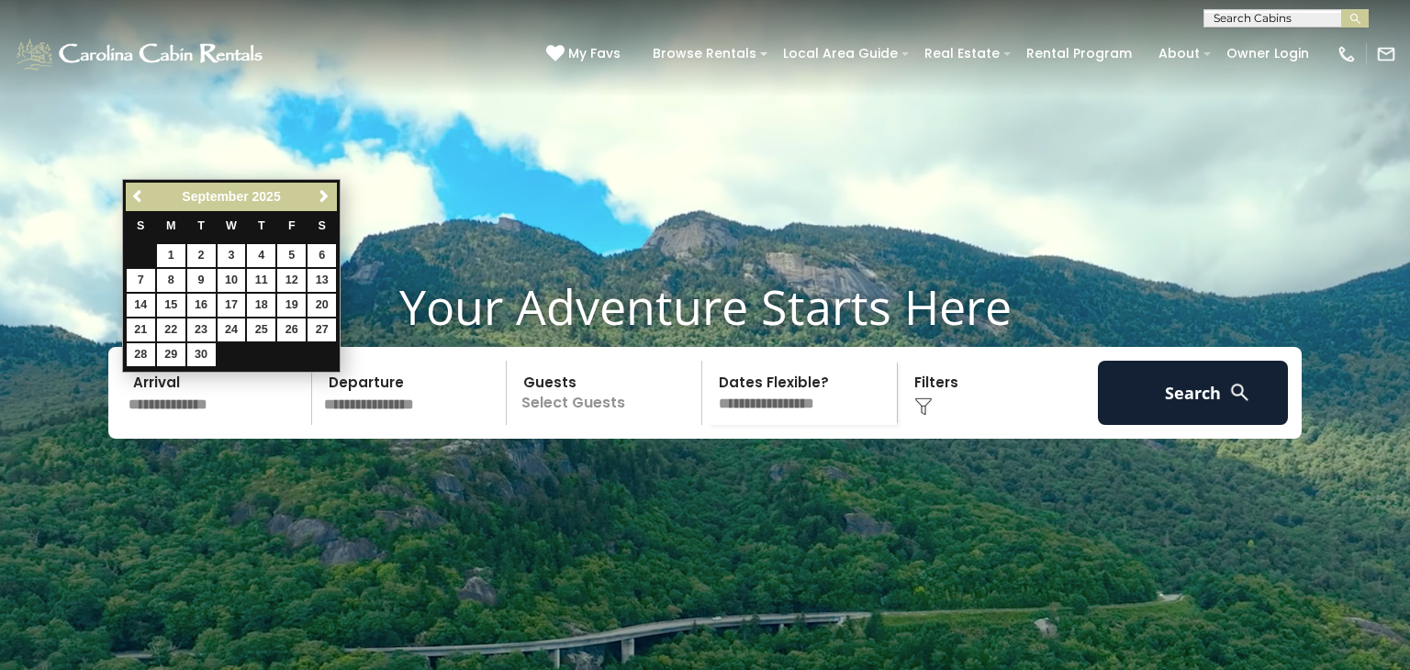
click at [327, 205] on link "Next" at bounding box center [323, 196] width 23 height 23
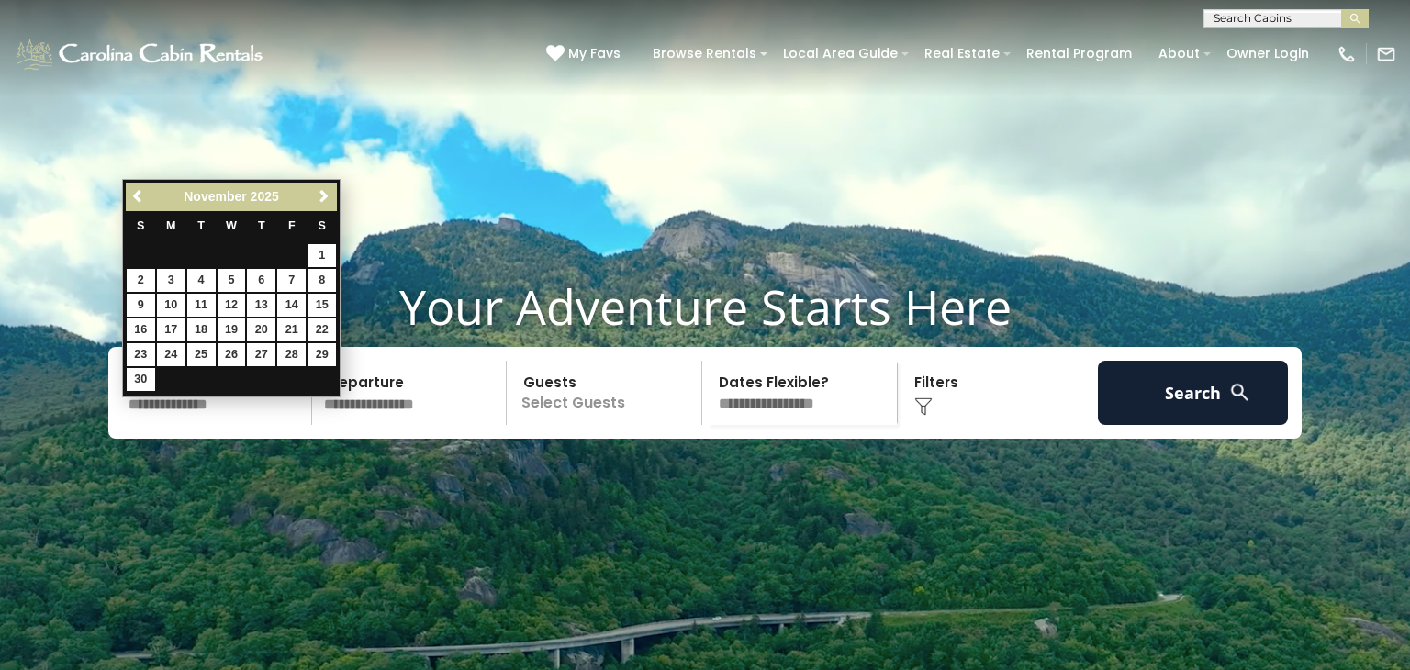
click at [327, 205] on link "Next" at bounding box center [323, 196] width 23 height 23
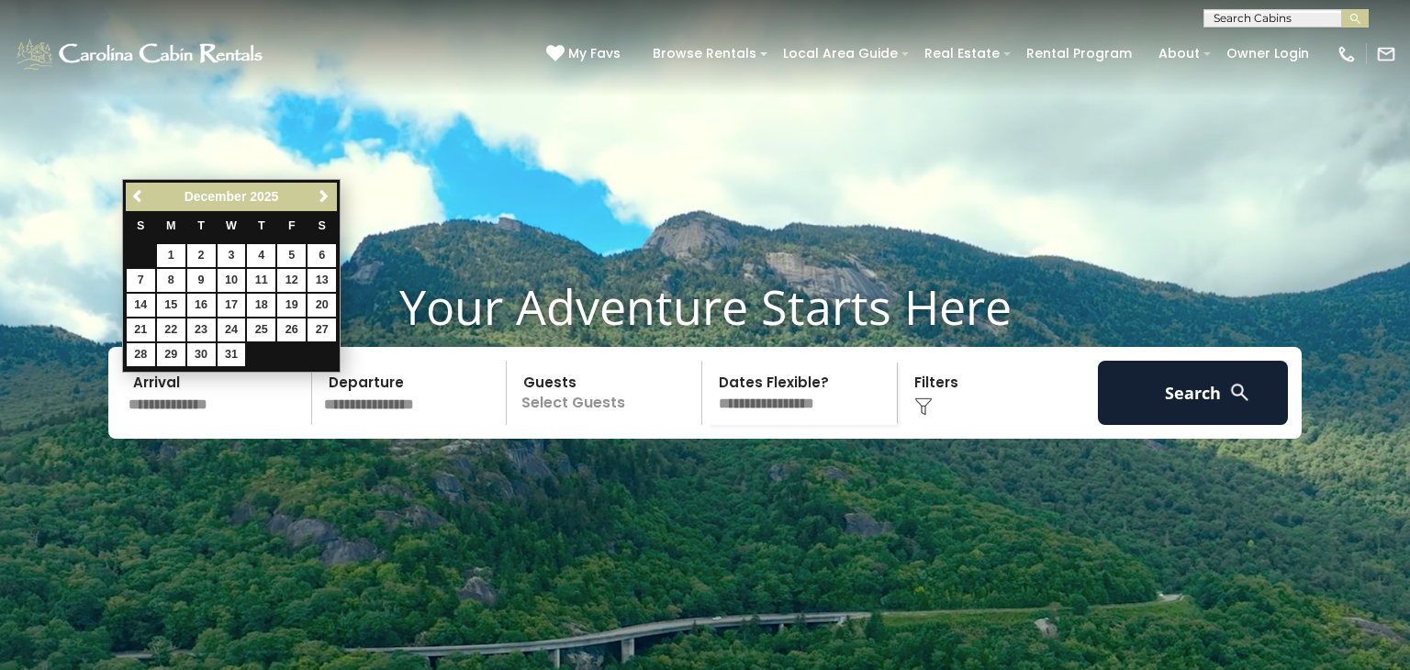
click at [327, 205] on link "Next" at bounding box center [323, 196] width 23 height 23
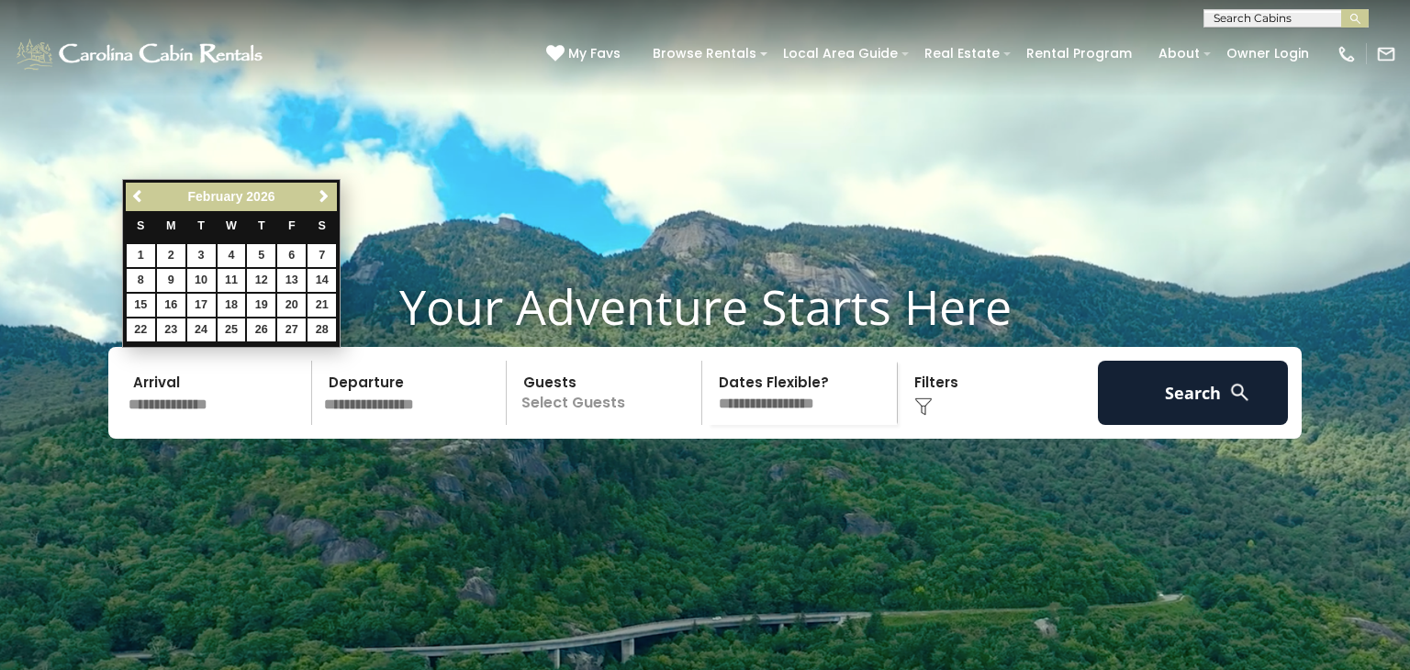
click at [327, 205] on link "Next" at bounding box center [323, 196] width 23 height 23
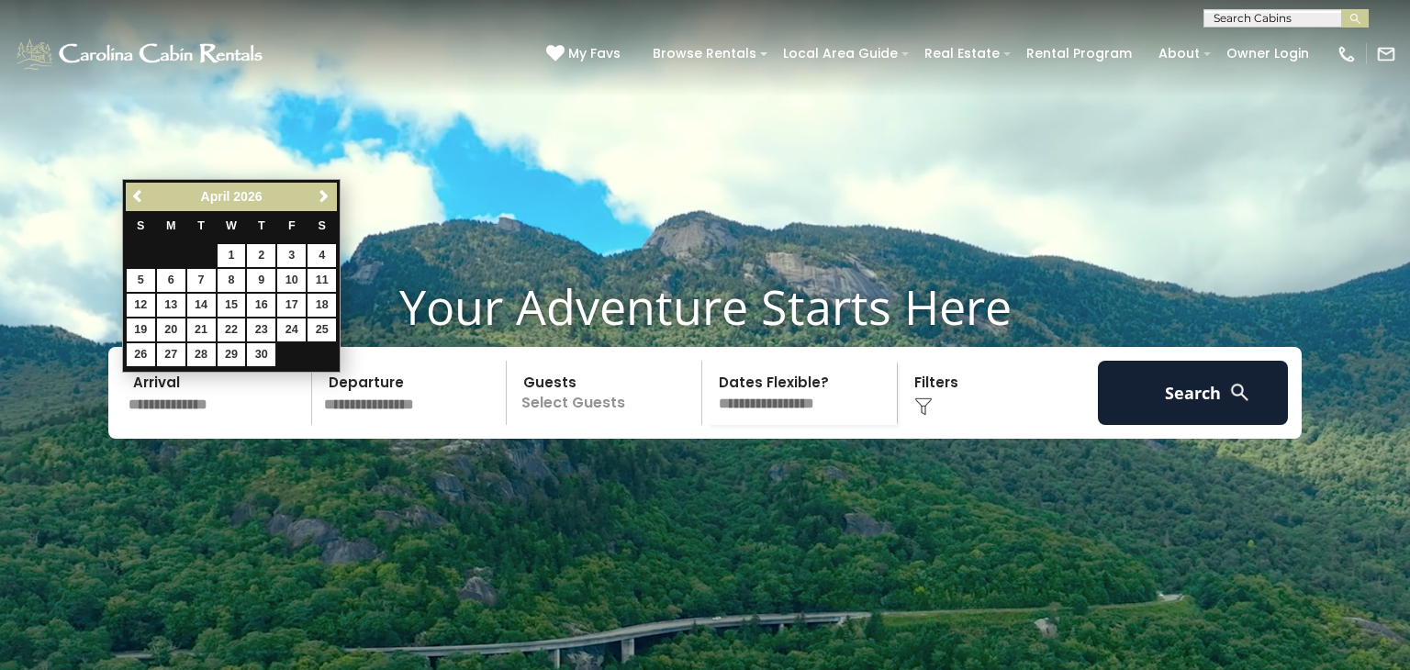
click at [327, 205] on link "Next" at bounding box center [323, 196] width 23 height 23
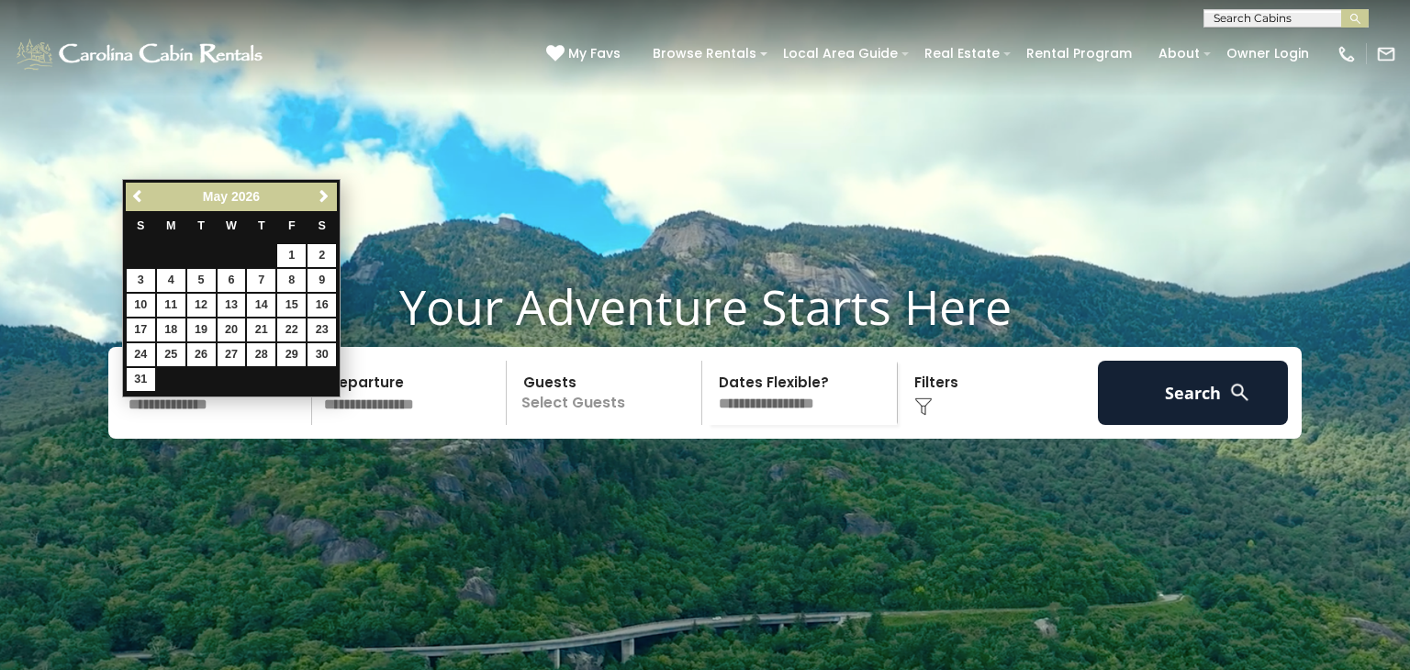
click at [327, 205] on link "Next" at bounding box center [323, 196] width 23 height 23
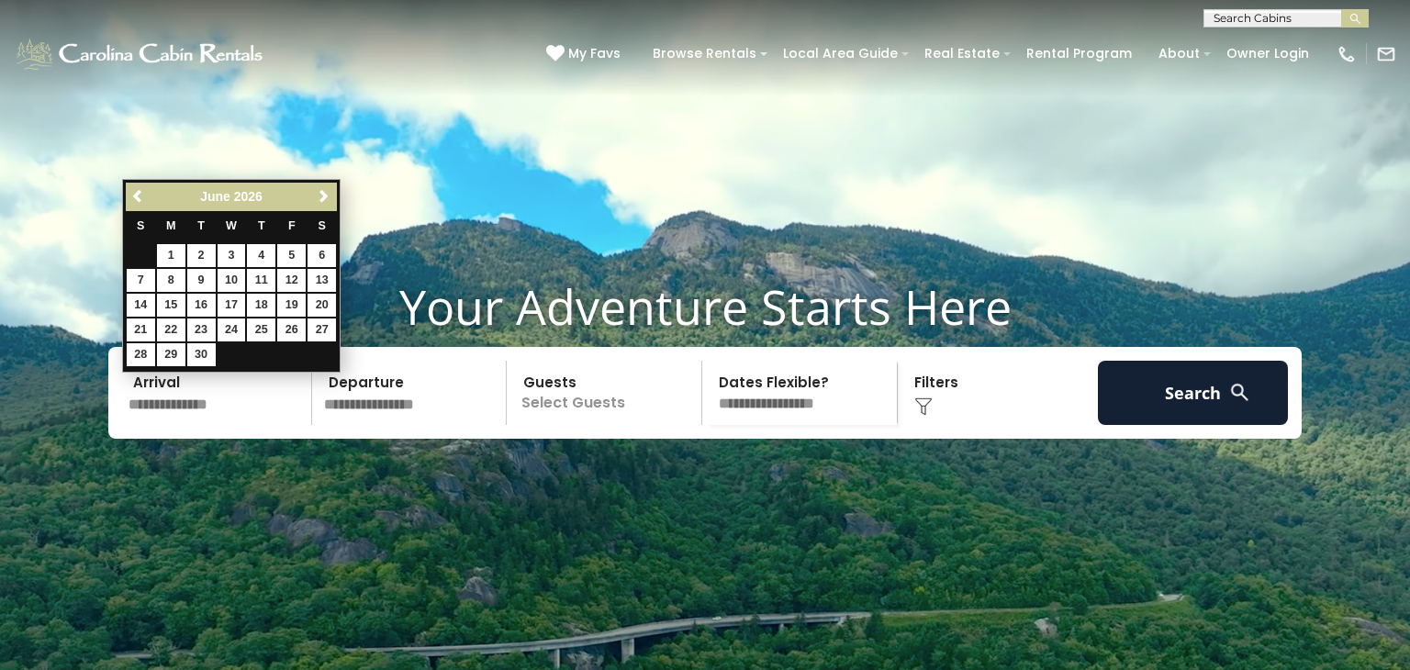
click at [327, 205] on link "Next" at bounding box center [323, 196] width 23 height 23
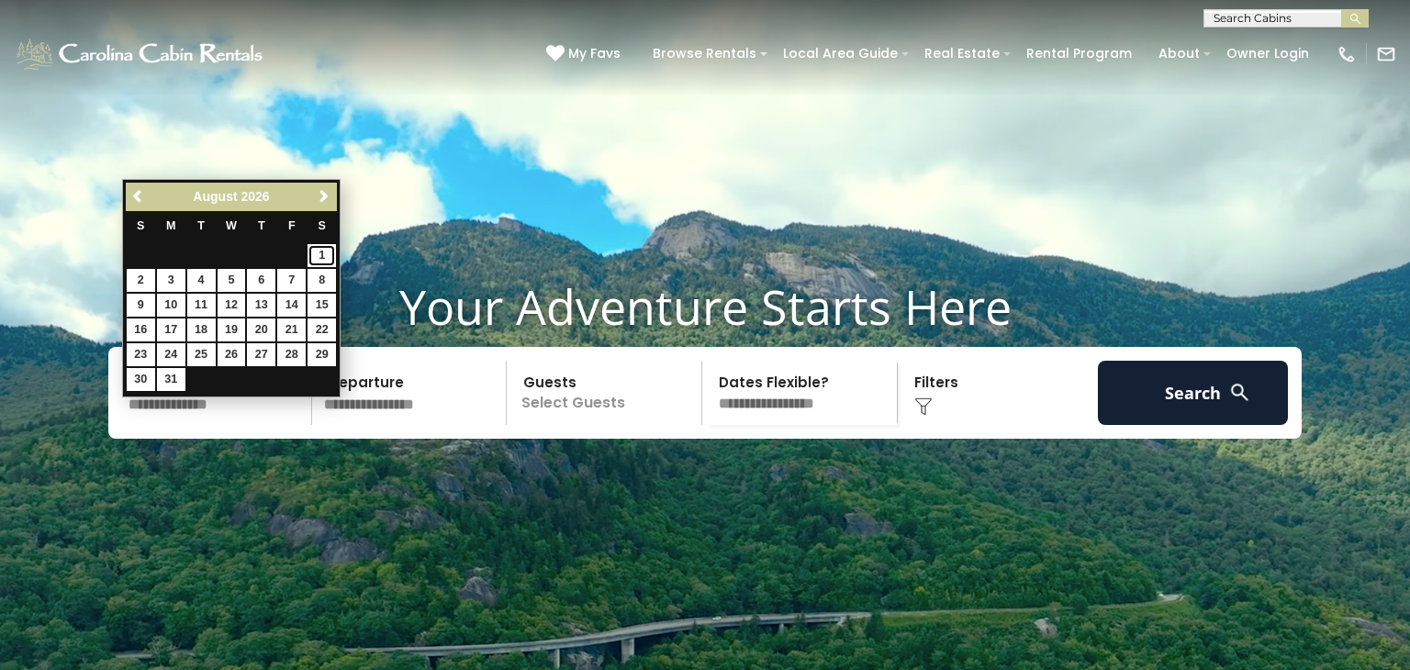
click at [324, 252] on link "1" at bounding box center [322, 255] width 28 height 23
type input "******"
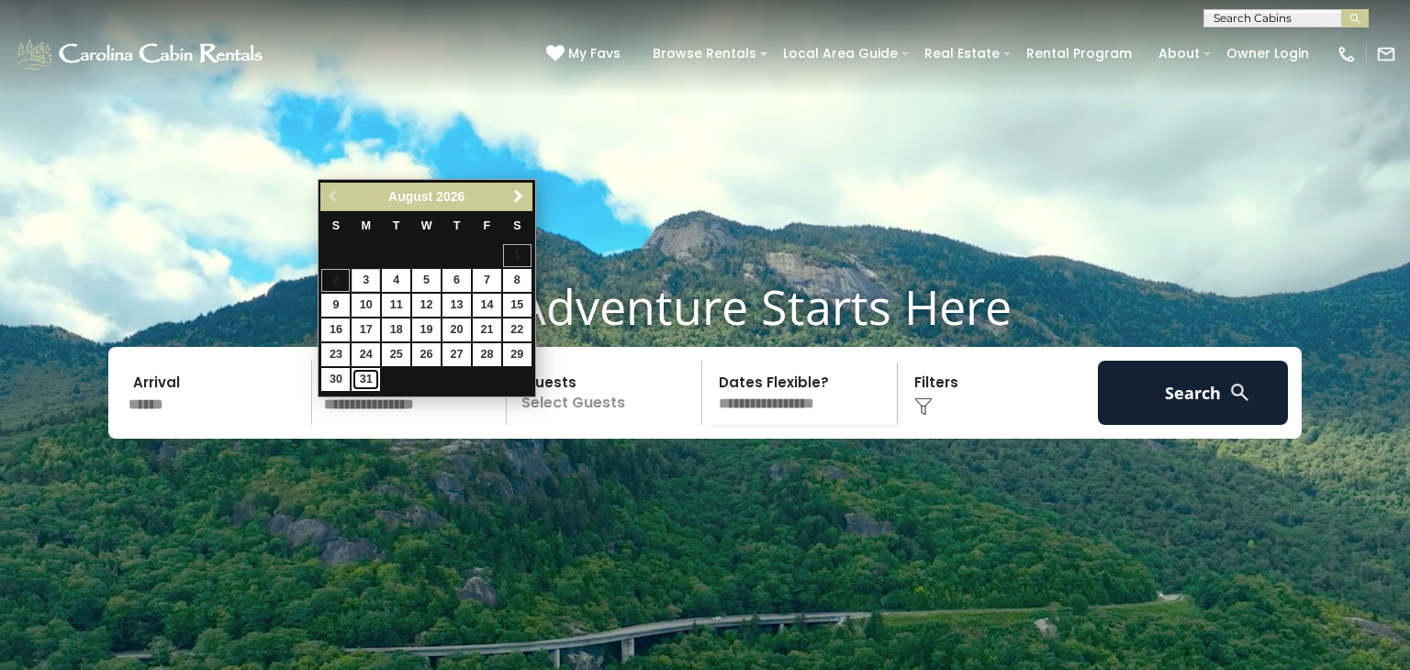
click at [365, 378] on link "31" at bounding box center [366, 379] width 28 height 23
type input "*******"
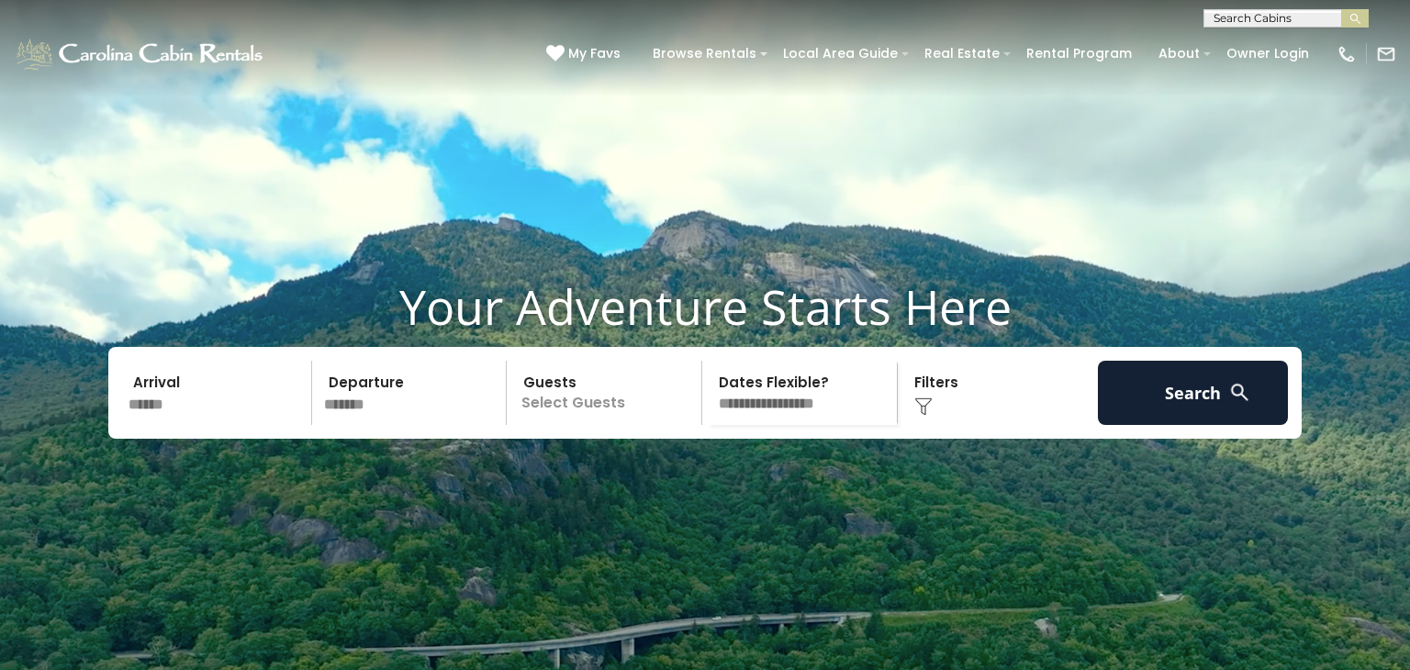
click at [579, 425] on p "Select Guests" at bounding box center [606, 393] width 189 height 64
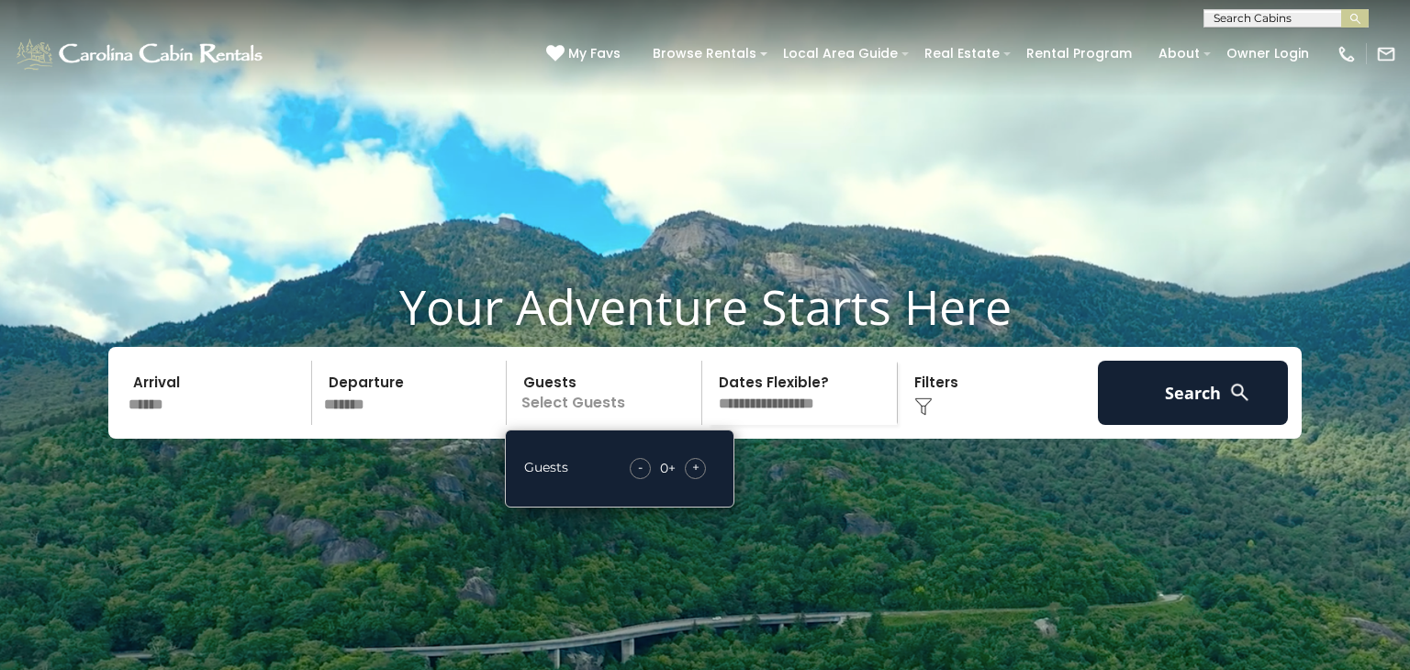
click at [694, 476] on span "+" at bounding box center [695, 467] width 7 height 18
click at [928, 416] on img at bounding box center [923, 407] width 18 height 18
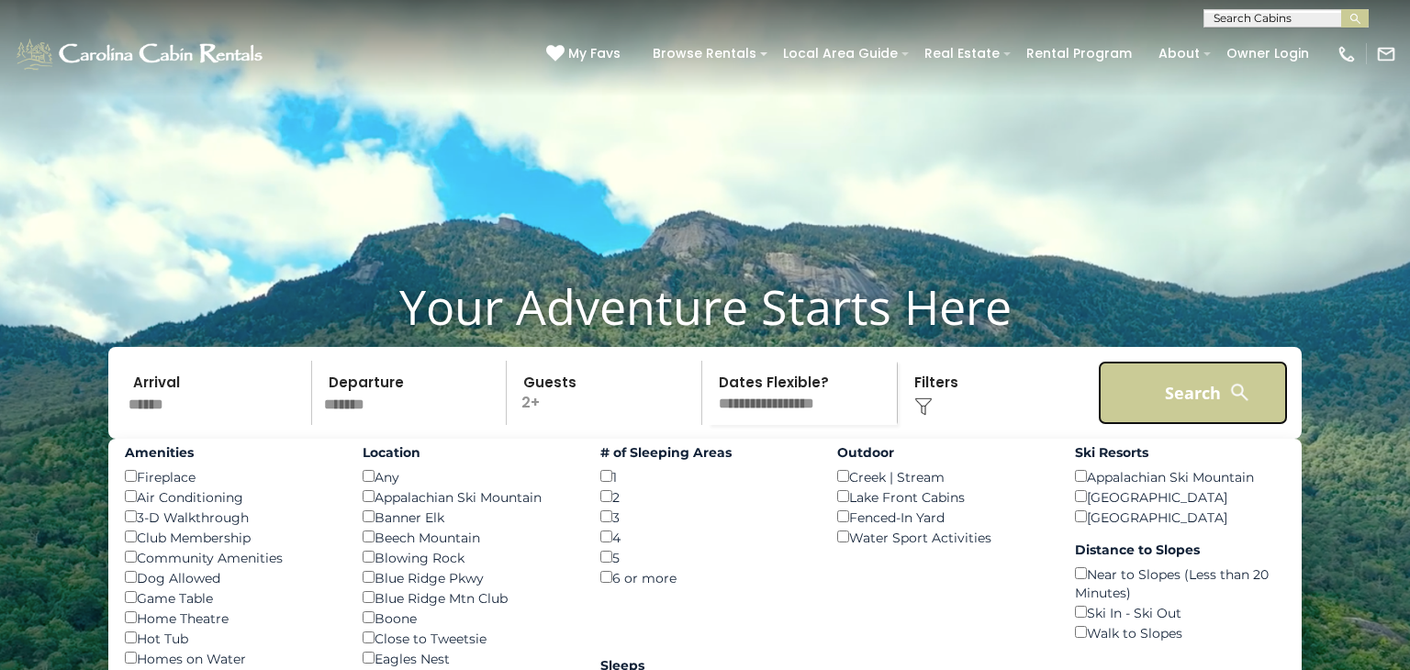
click at [1201, 425] on button "Search" at bounding box center [1193, 393] width 190 height 64
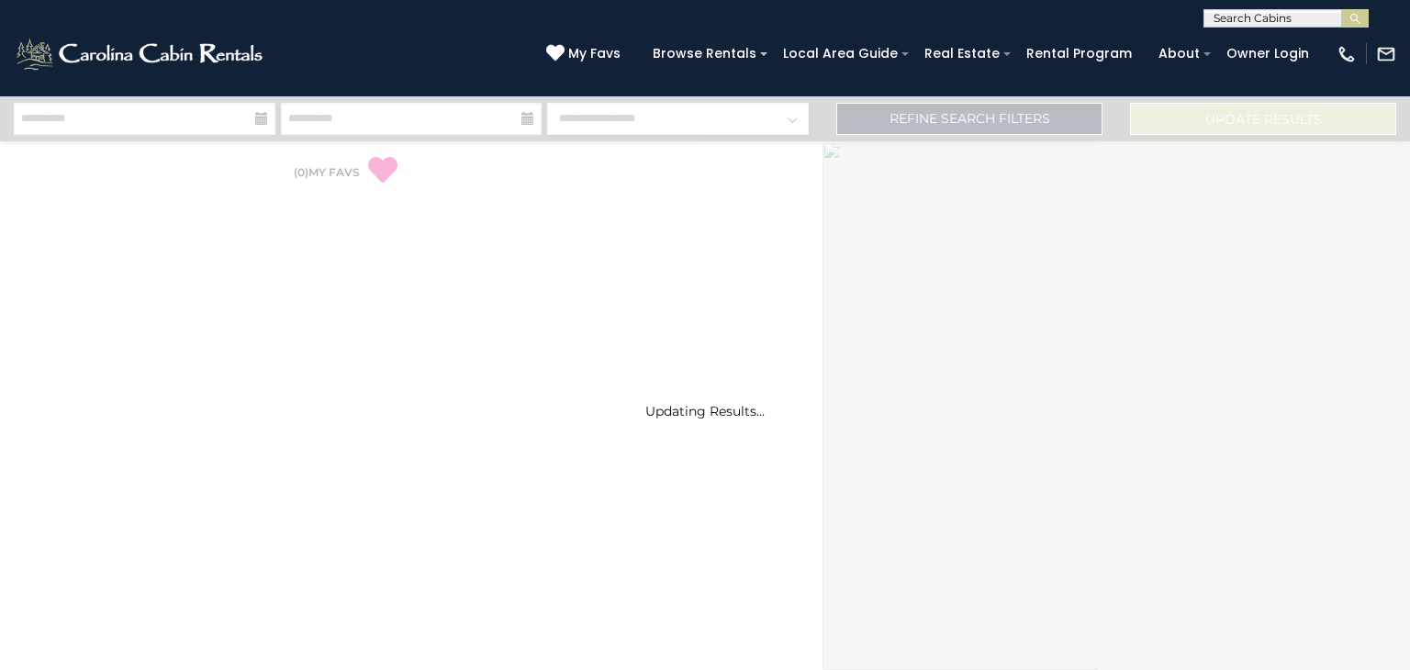
select select "*"
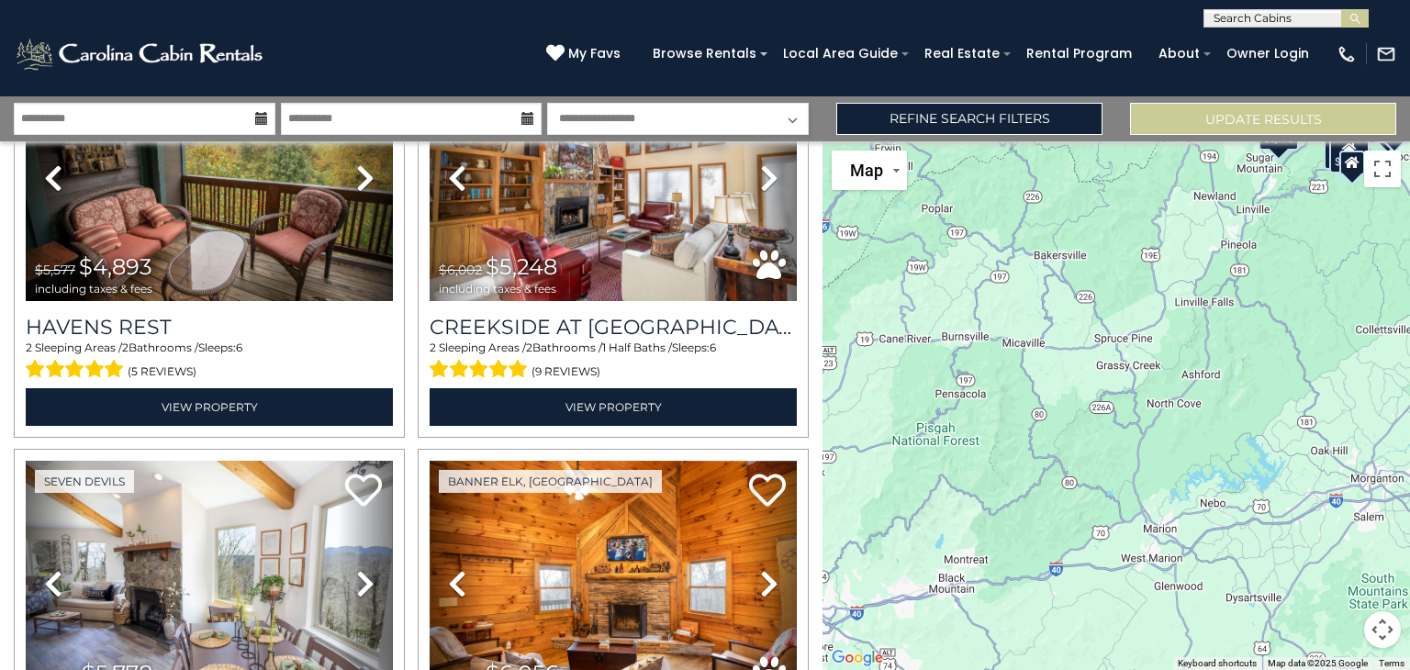
scroll to position [1371, 0]
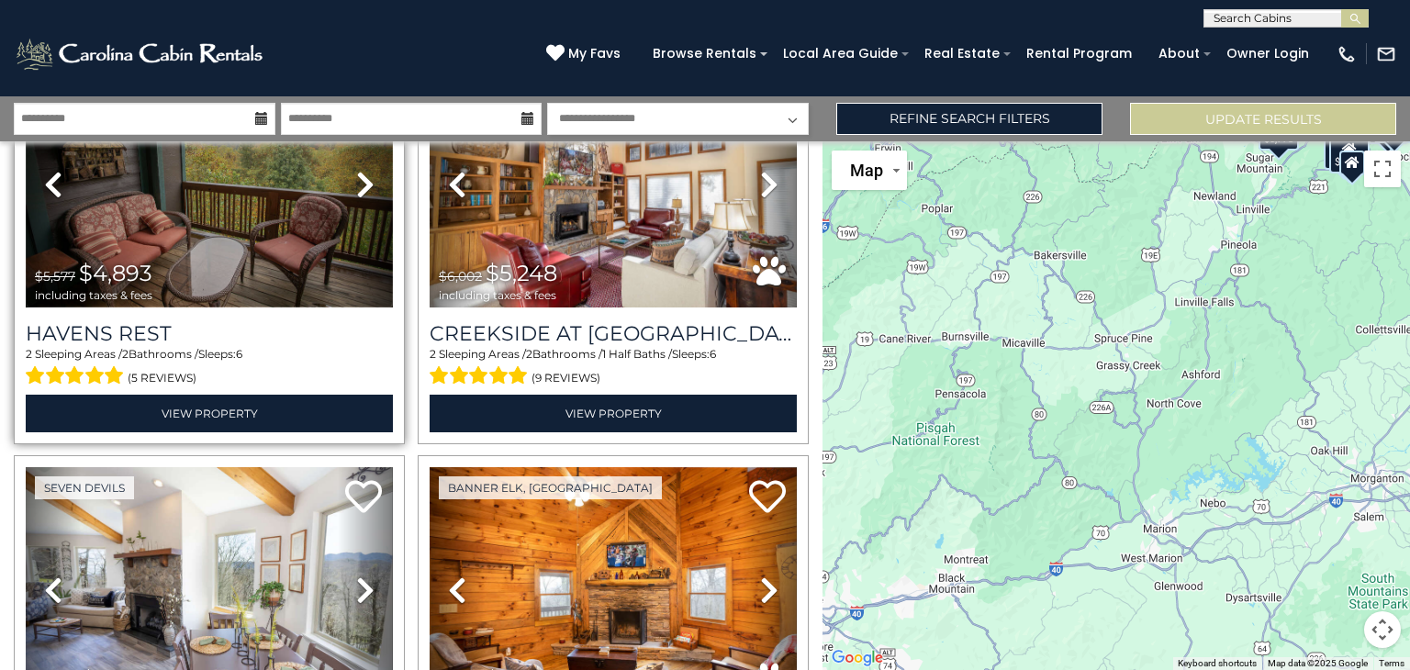
click at [148, 235] on img at bounding box center [209, 185] width 367 height 246
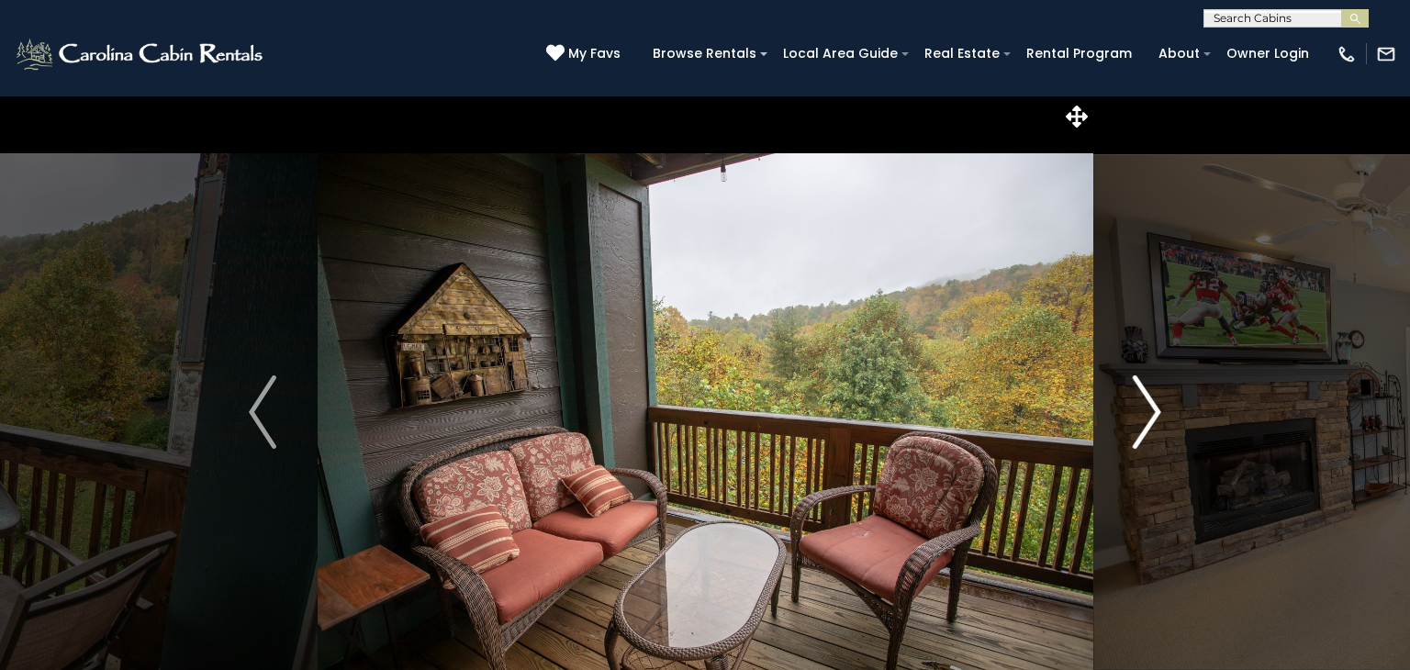
click at [1163, 413] on button "Next" at bounding box center [1147, 411] width 109 height 633
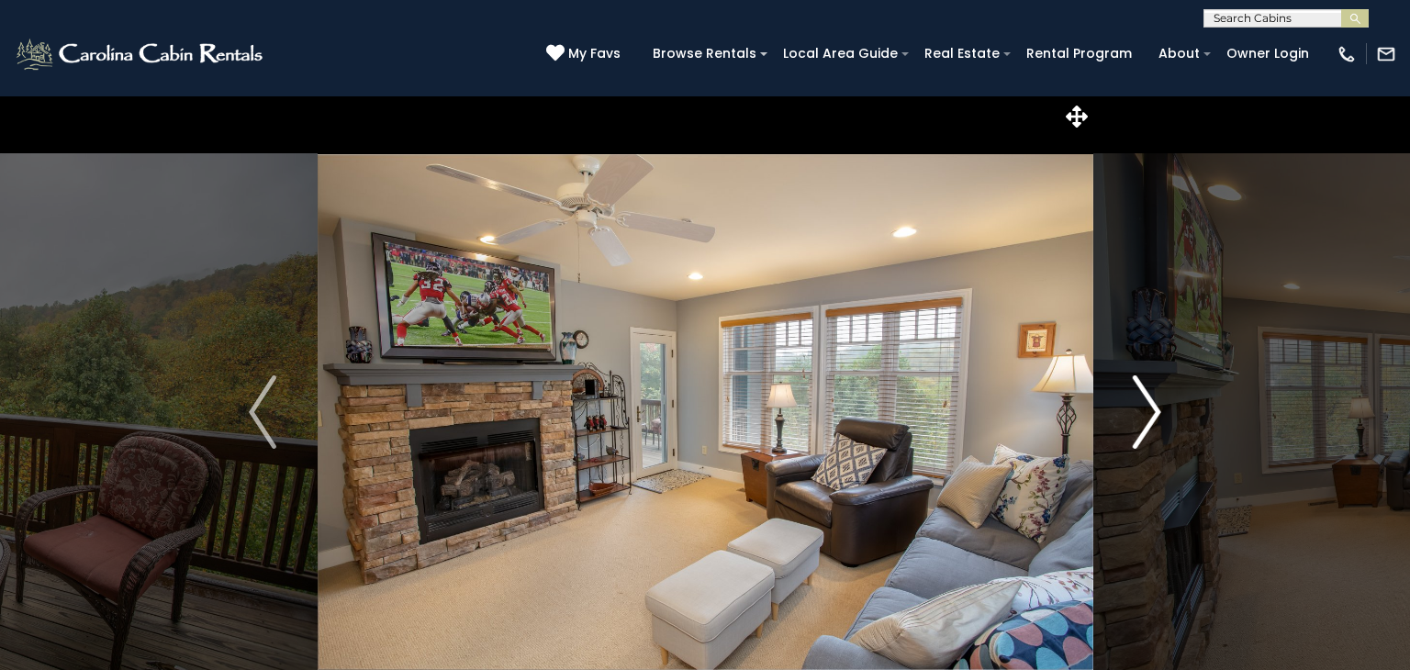
click at [1175, 430] on button "Next" at bounding box center [1147, 411] width 109 height 633
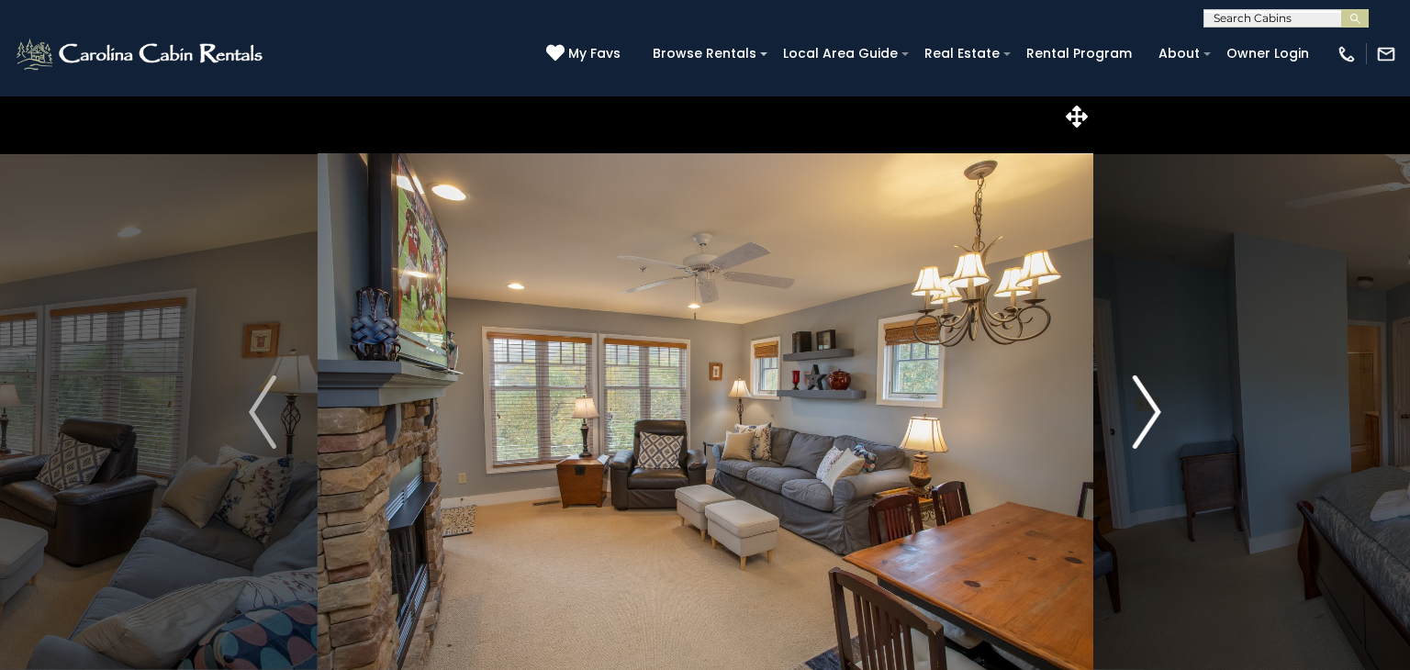
click at [1162, 420] on button "Next" at bounding box center [1147, 411] width 109 height 633
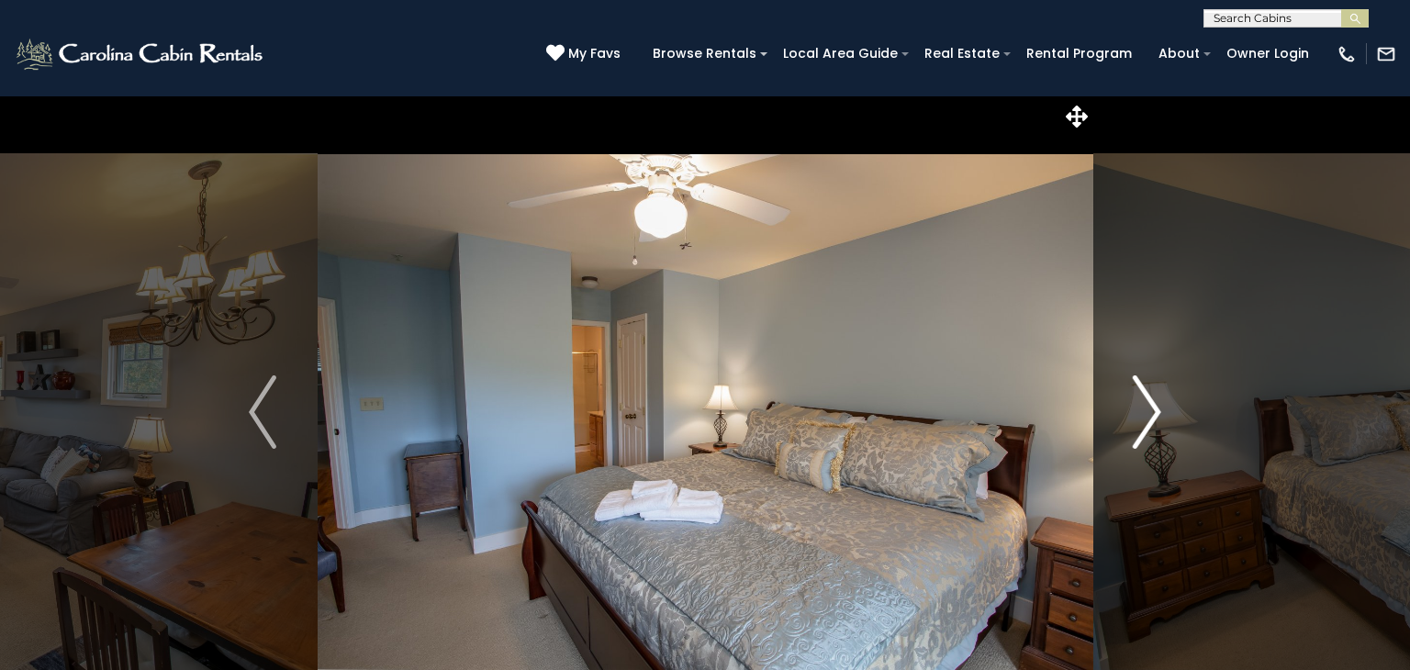
click at [1162, 420] on button "Next" at bounding box center [1147, 411] width 109 height 633
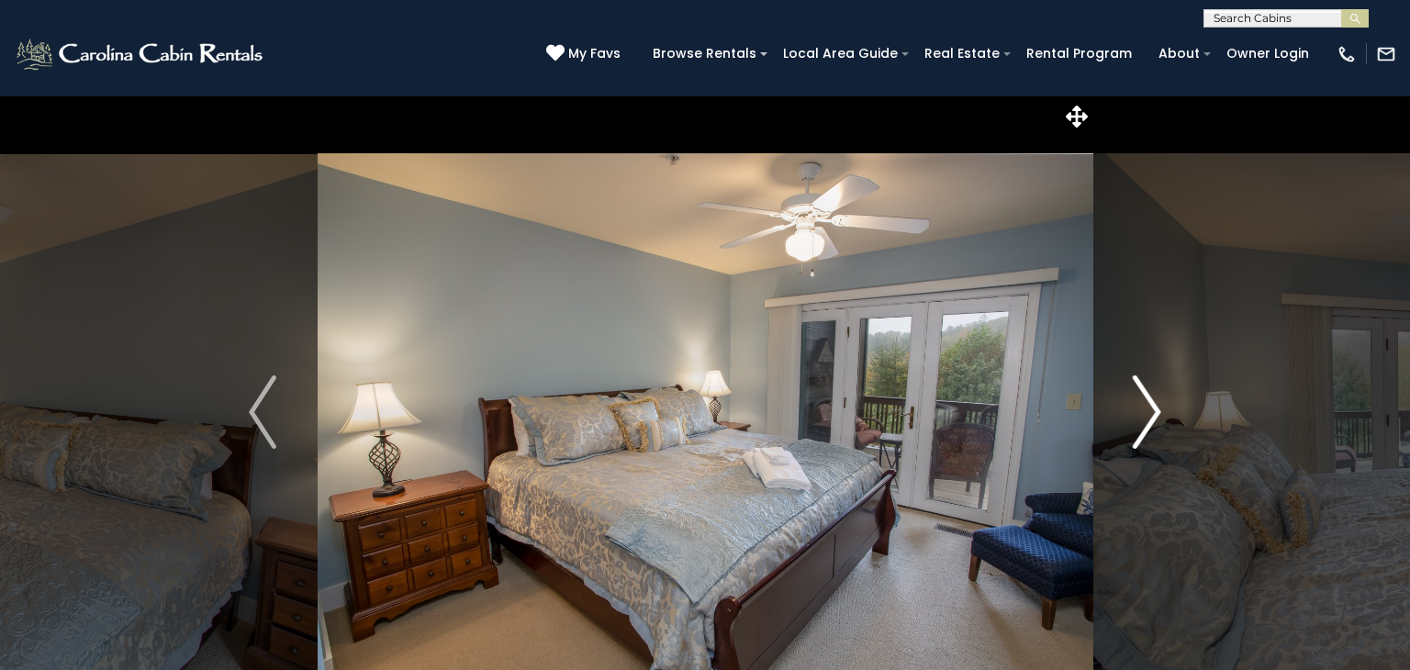
click at [1162, 420] on button "Next" at bounding box center [1147, 411] width 109 height 633
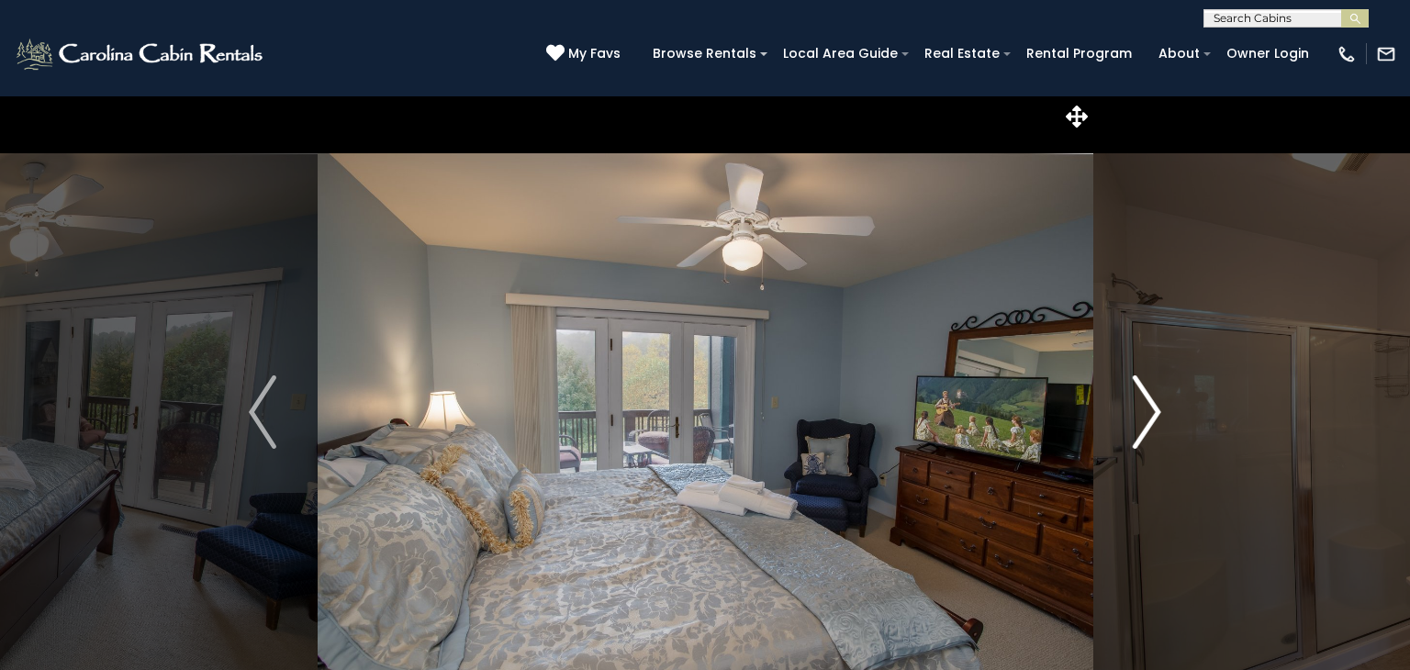
click at [1162, 420] on button "Next" at bounding box center [1147, 411] width 109 height 633
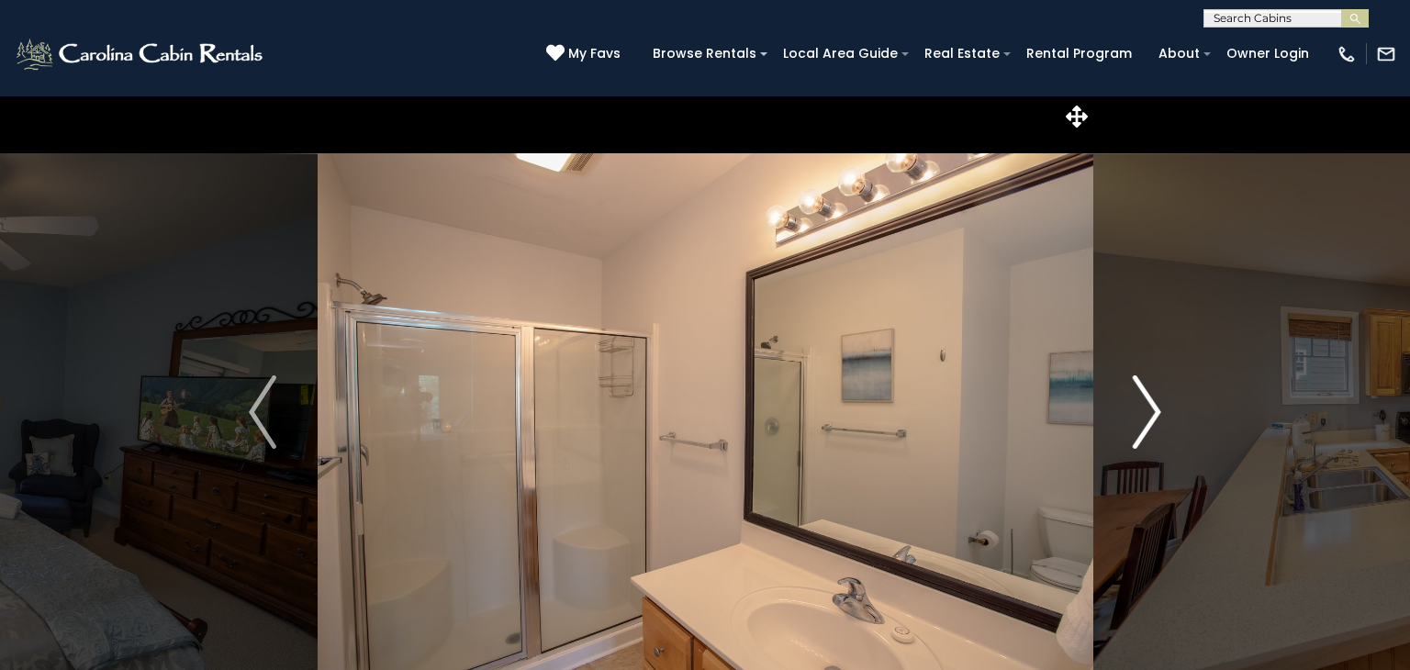
click at [1162, 420] on button "Next" at bounding box center [1147, 411] width 109 height 633
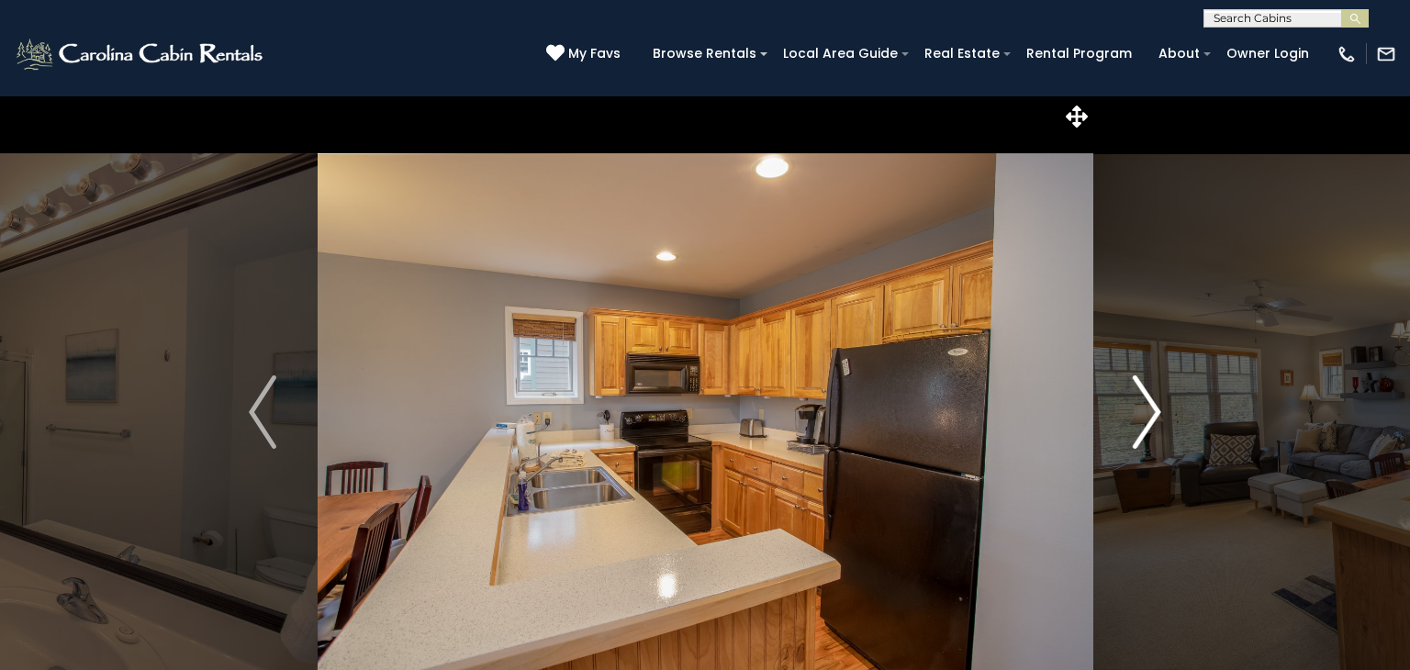
click at [1162, 420] on button "Next" at bounding box center [1147, 411] width 109 height 633
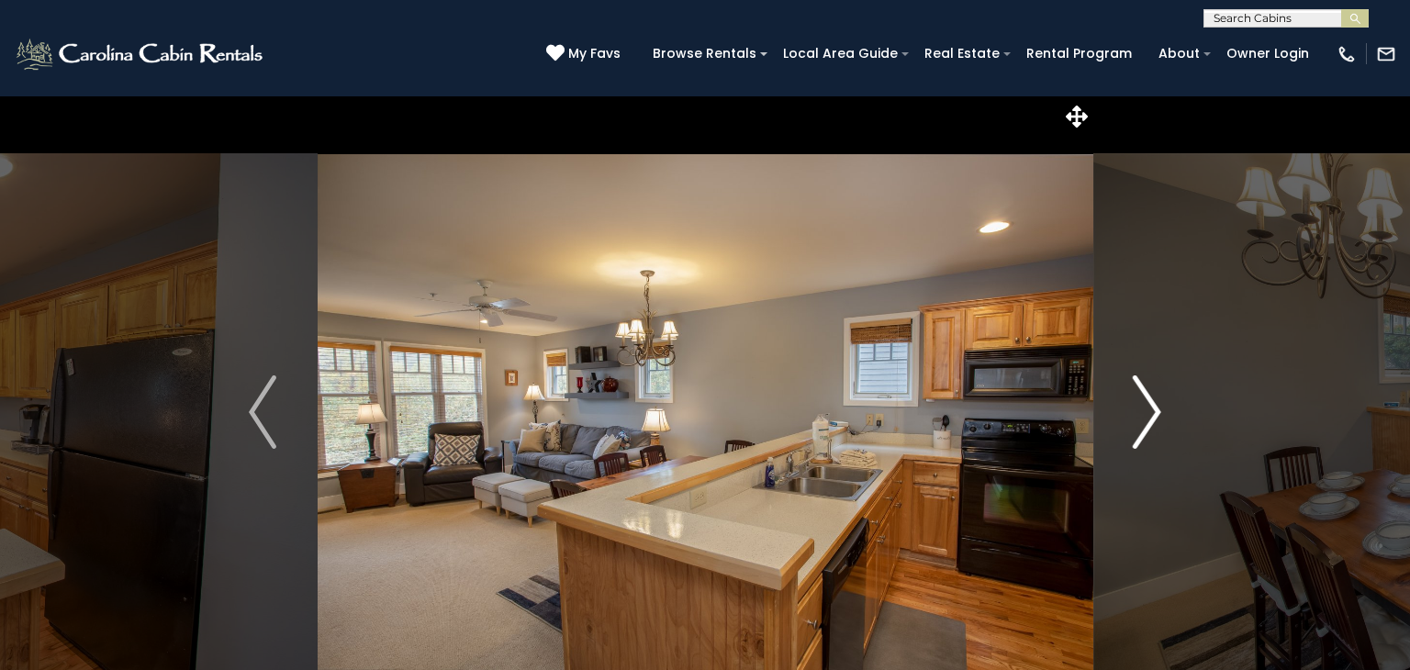
click at [1162, 420] on button "Next" at bounding box center [1147, 411] width 109 height 633
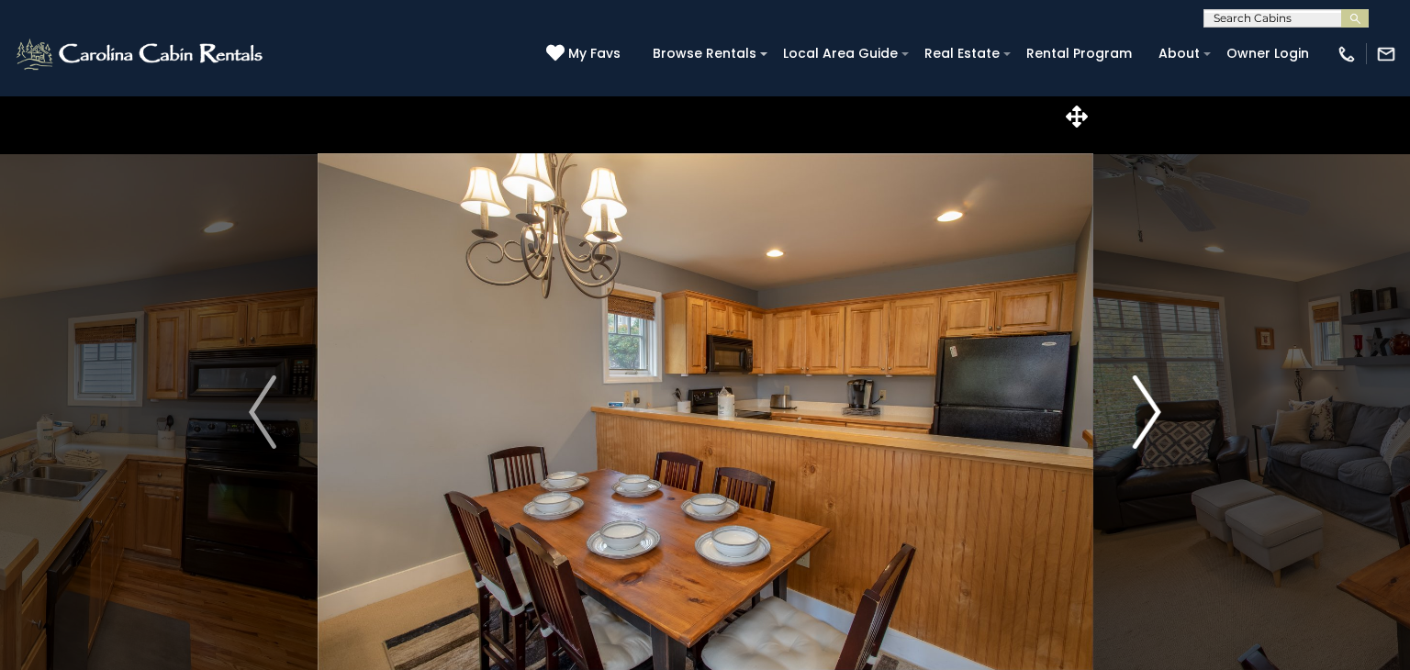
click at [1162, 420] on button "Next" at bounding box center [1147, 411] width 109 height 633
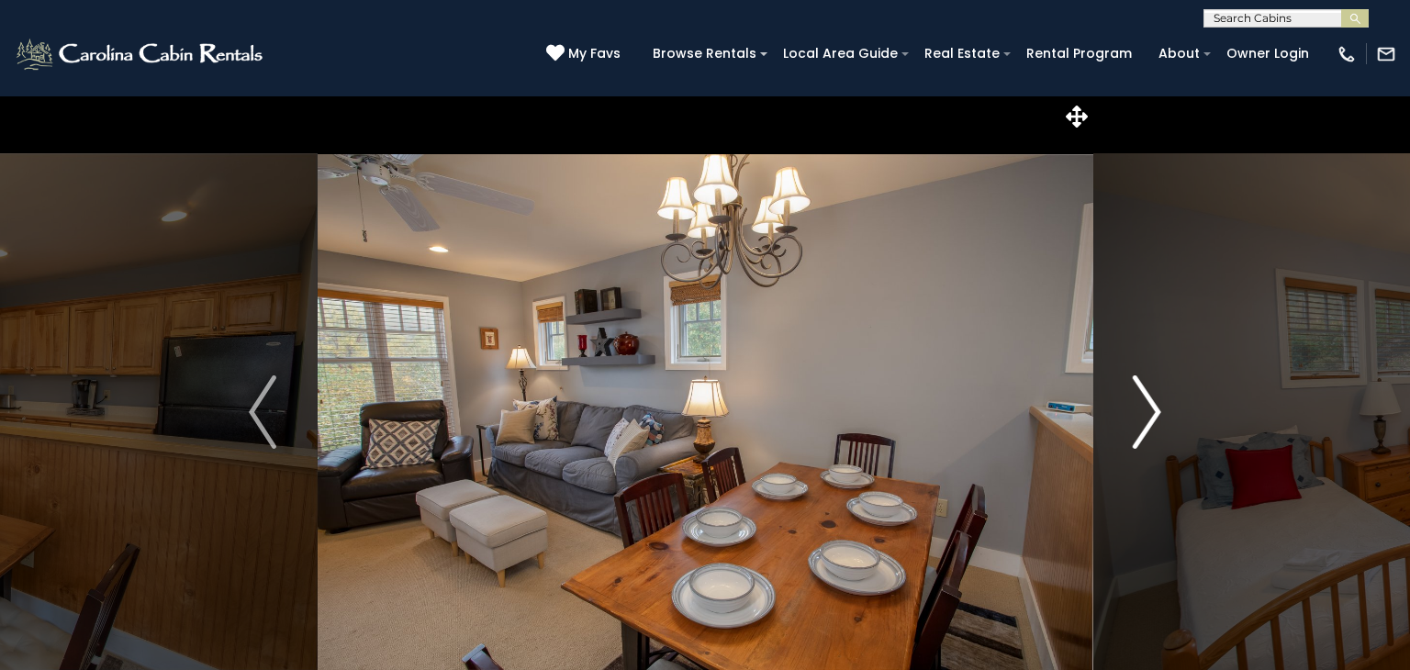
click at [1149, 426] on img "Next" at bounding box center [1148, 411] width 28 height 73
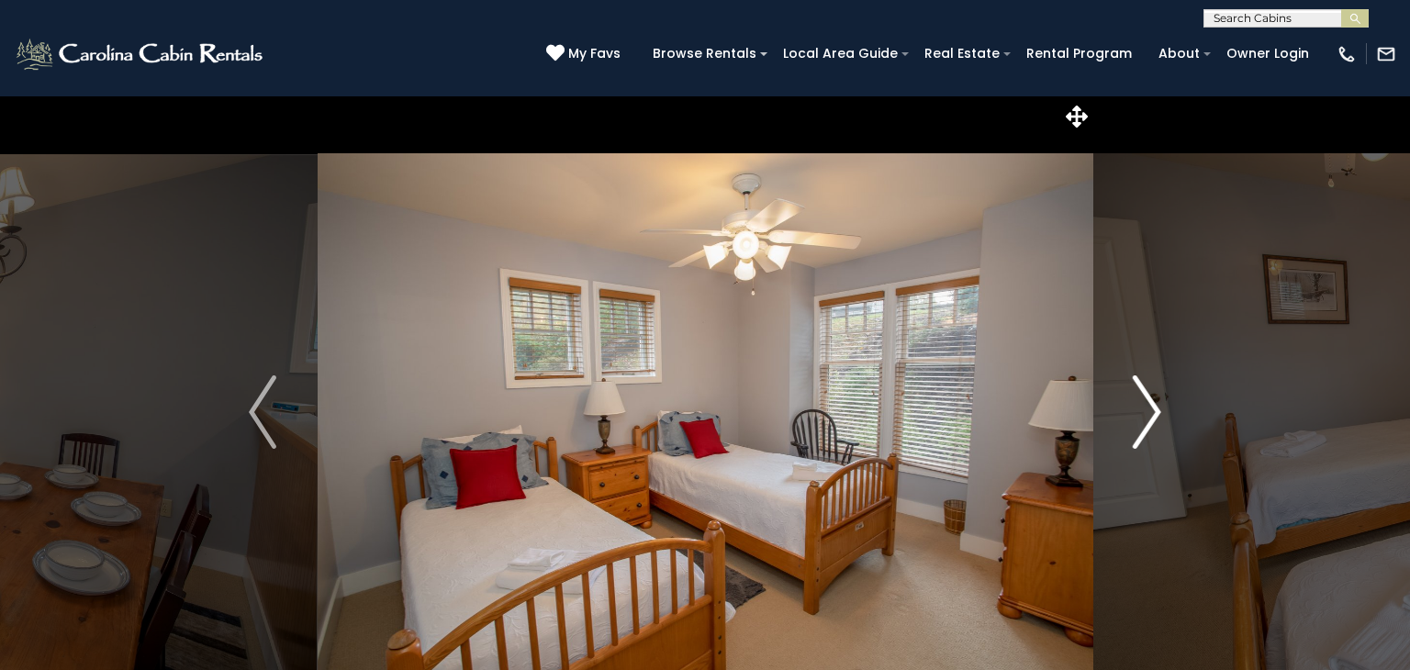
click at [1161, 429] on button "Next" at bounding box center [1147, 411] width 109 height 633
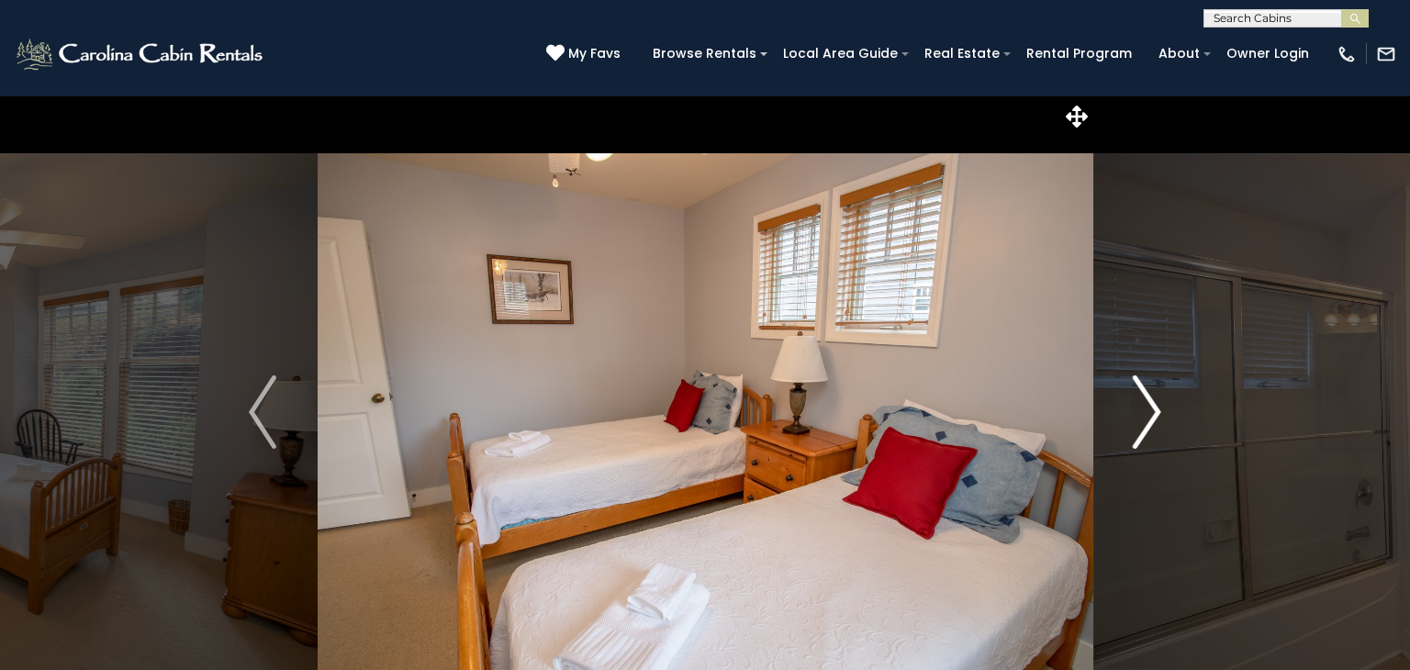
click at [1151, 424] on img "Next" at bounding box center [1148, 411] width 28 height 73
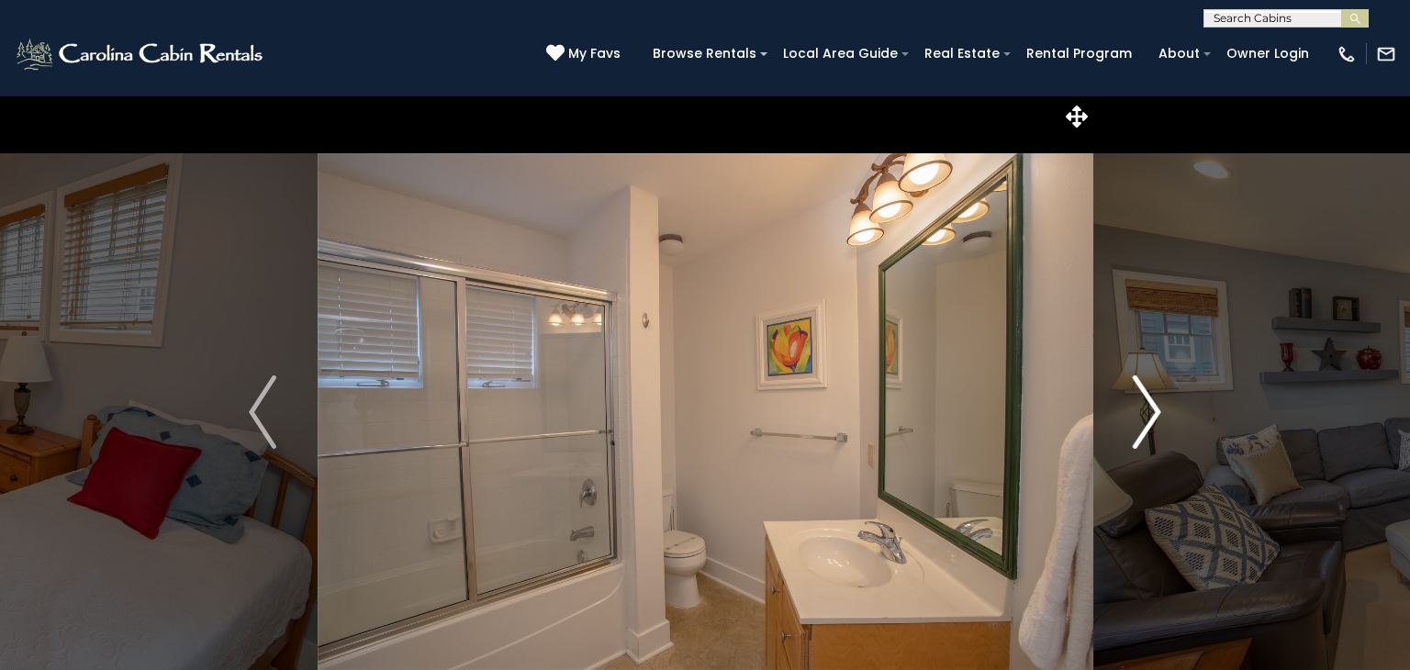
click at [1171, 435] on button "Next" at bounding box center [1147, 411] width 109 height 633
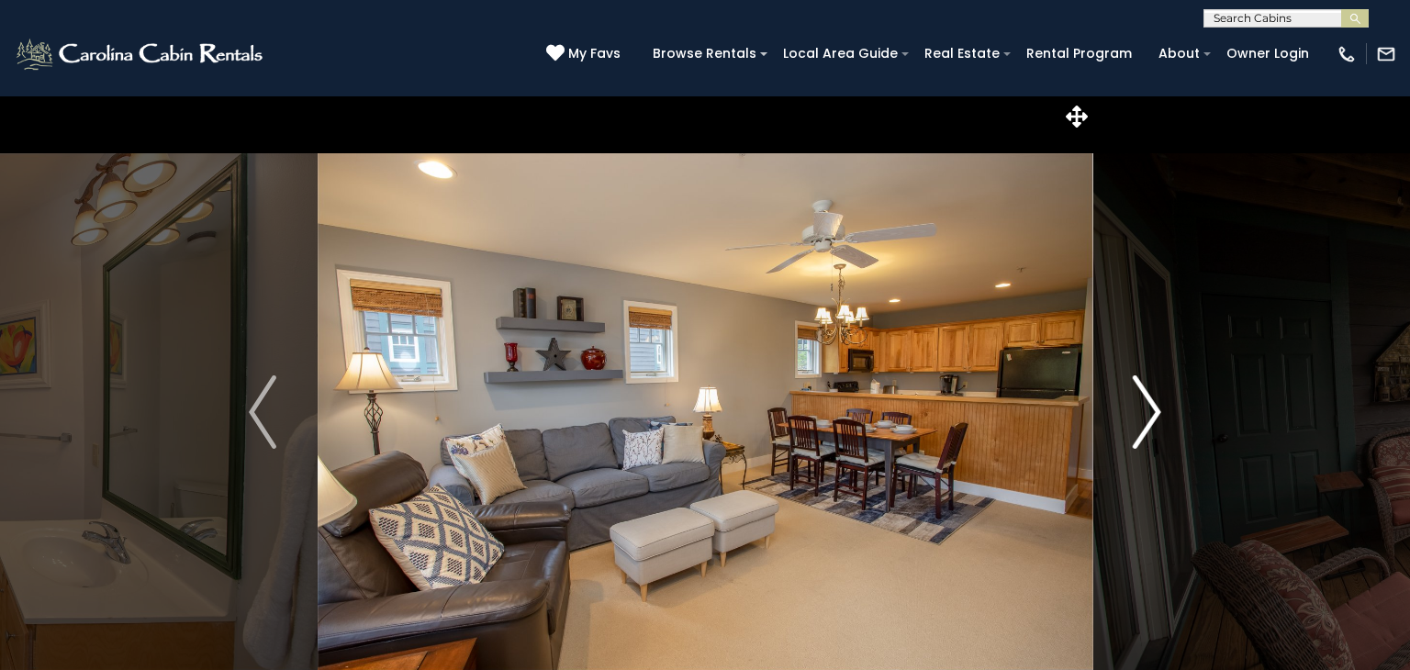
click at [1160, 412] on img "Next" at bounding box center [1148, 411] width 28 height 73
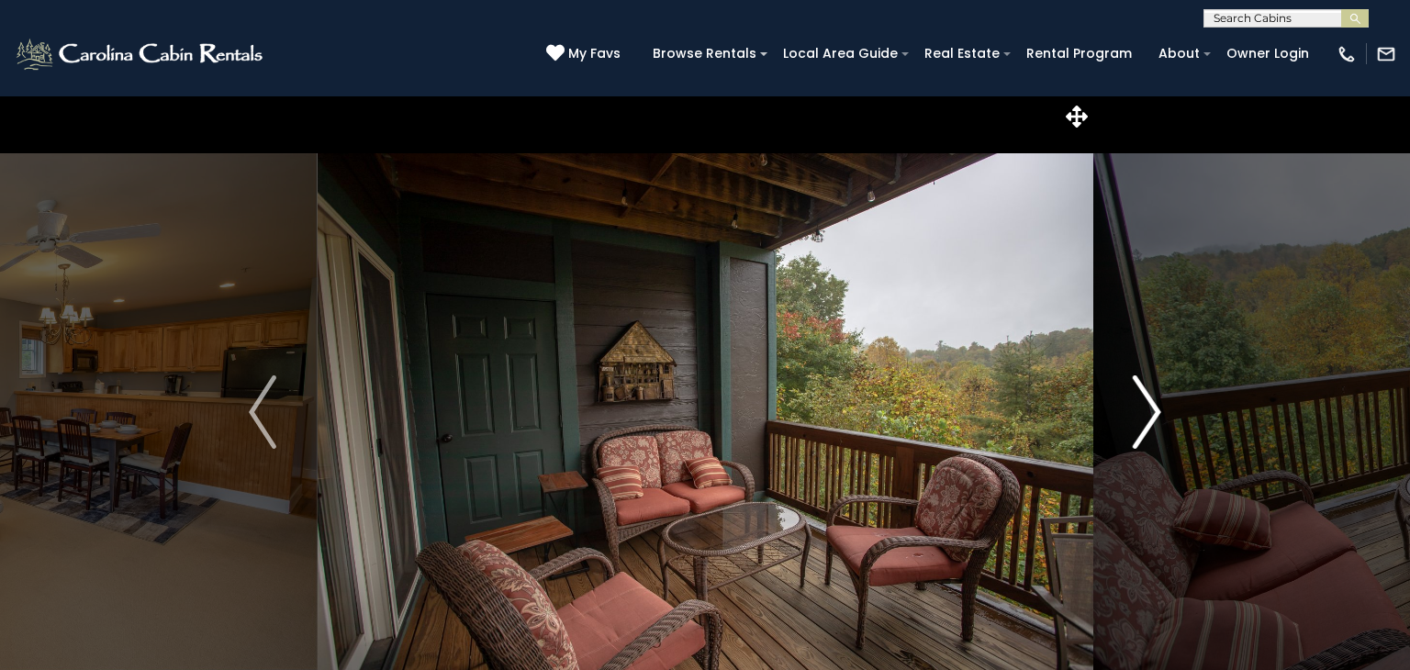
click at [1160, 412] on img "Next" at bounding box center [1148, 411] width 28 height 73
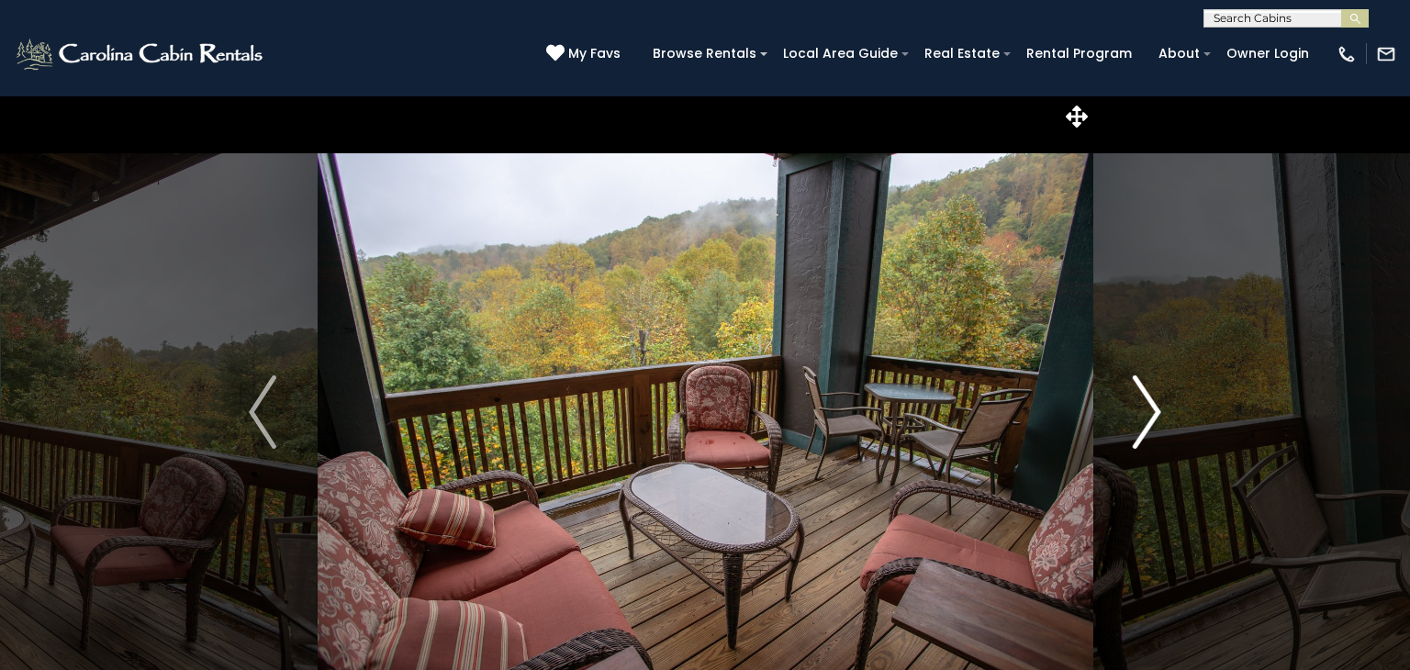
click at [1160, 412] on img "Next" at bounding box center [1148, 411] width 28 height 73
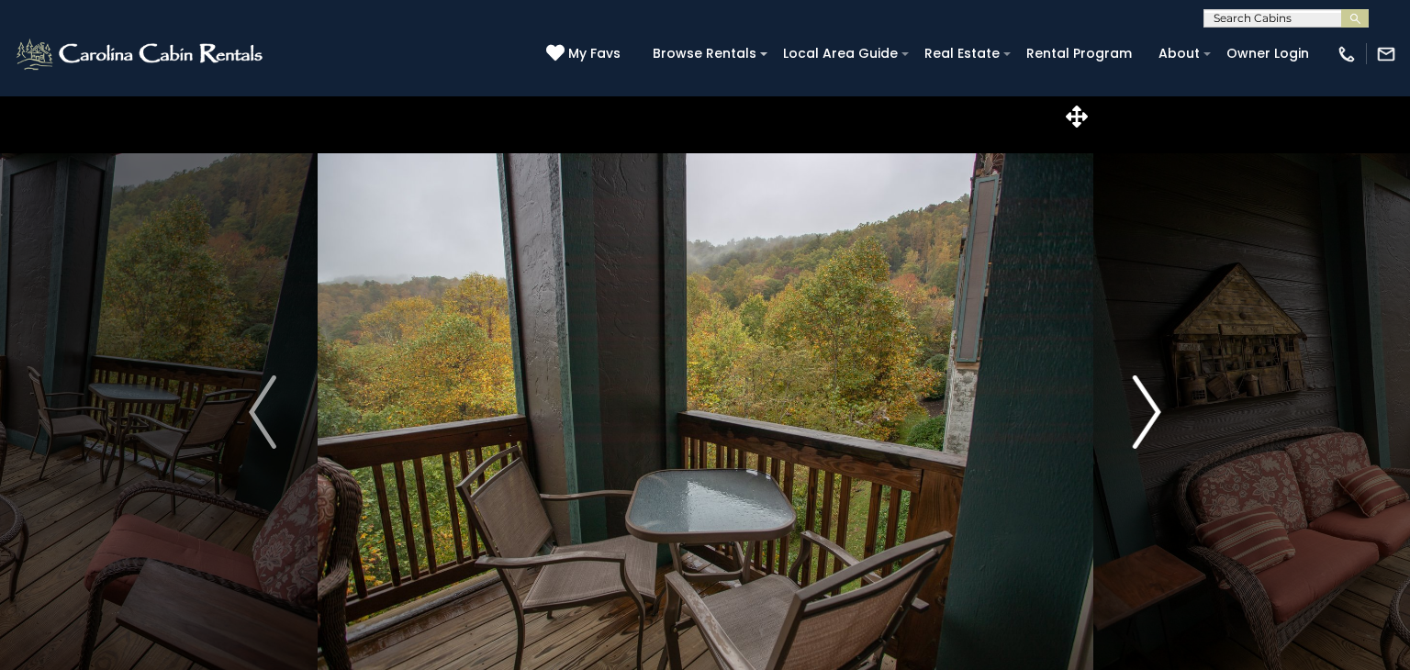
click at [1157, 427] on img "Next" at bounding box center [1148, 411] width 28 height 73
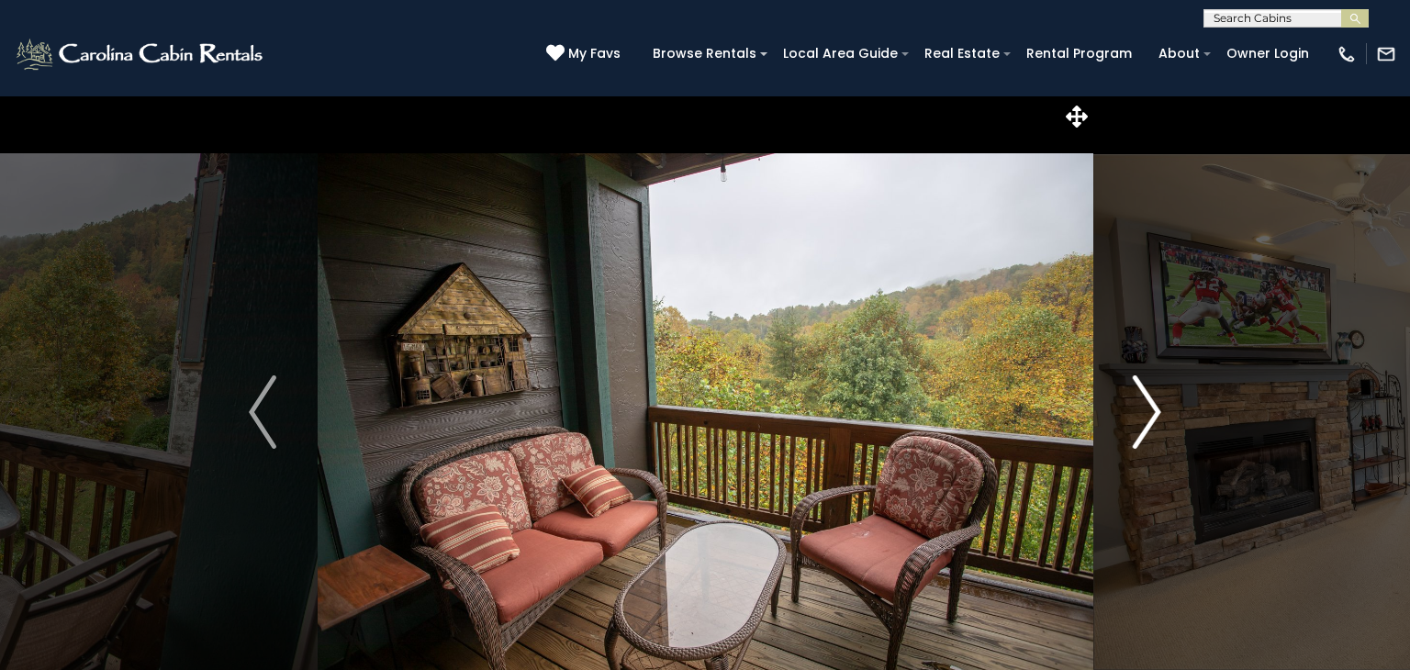
click at [1157, 427] on img "Next" at bounding box center [1148, 411] width 28 height 73
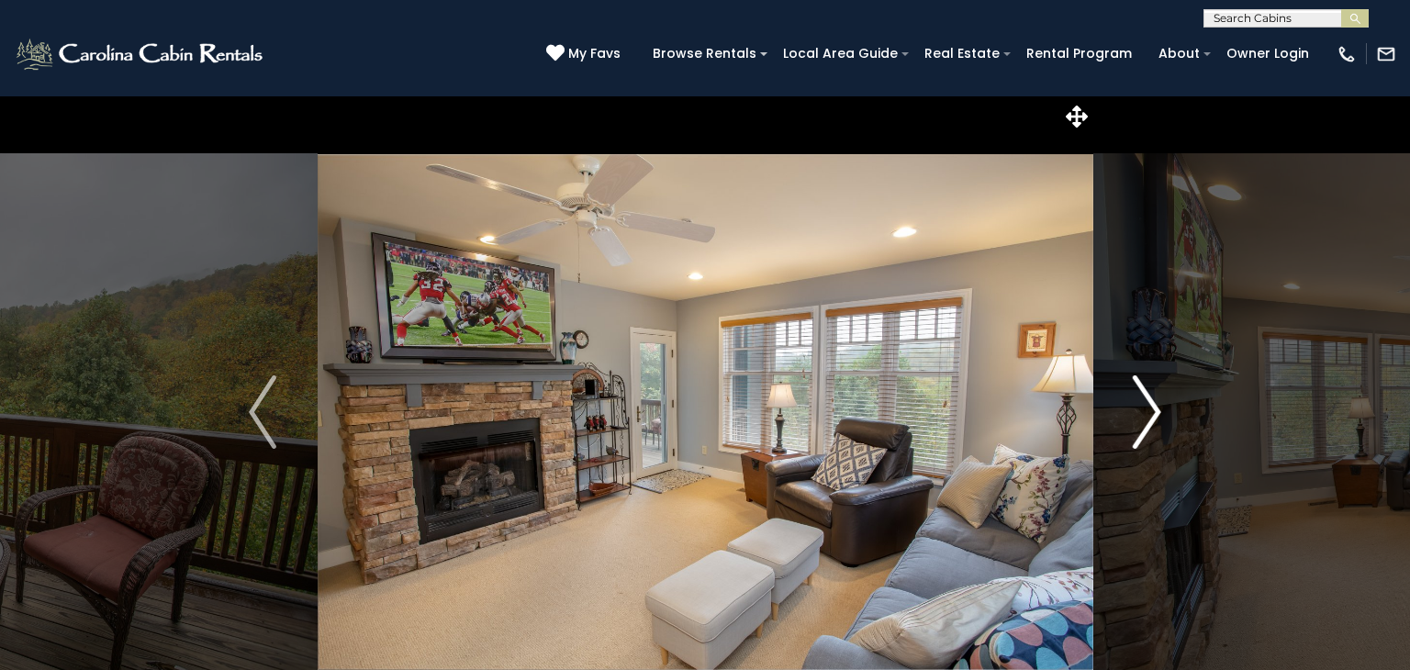
click at [1157, 427] on img "Next" at bounding box center [1148, 411] width 28 height 73
